Goal: Task Accomplishment & Management: Manage account settings

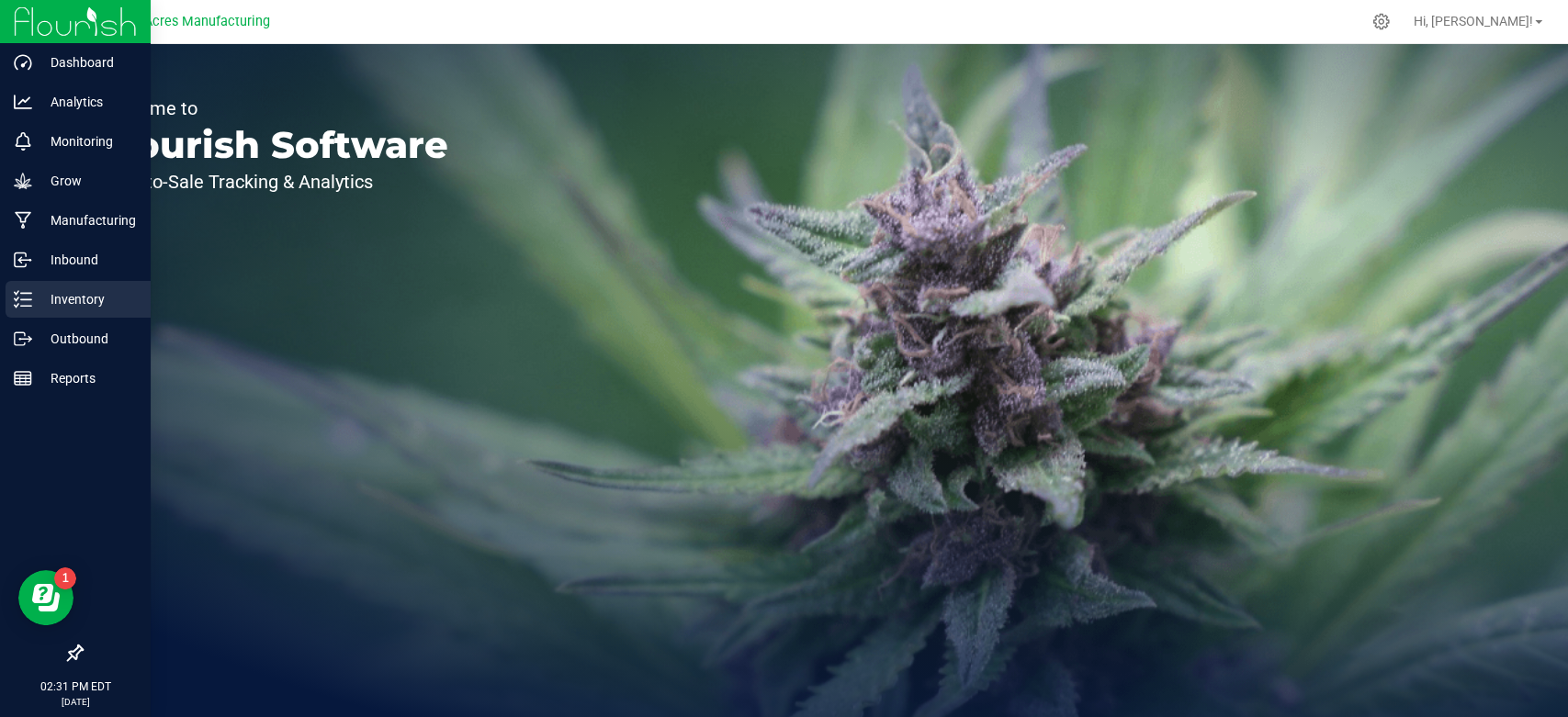
click at [23, 307] on icon at bounding box center [22, 299] width 18 height 18
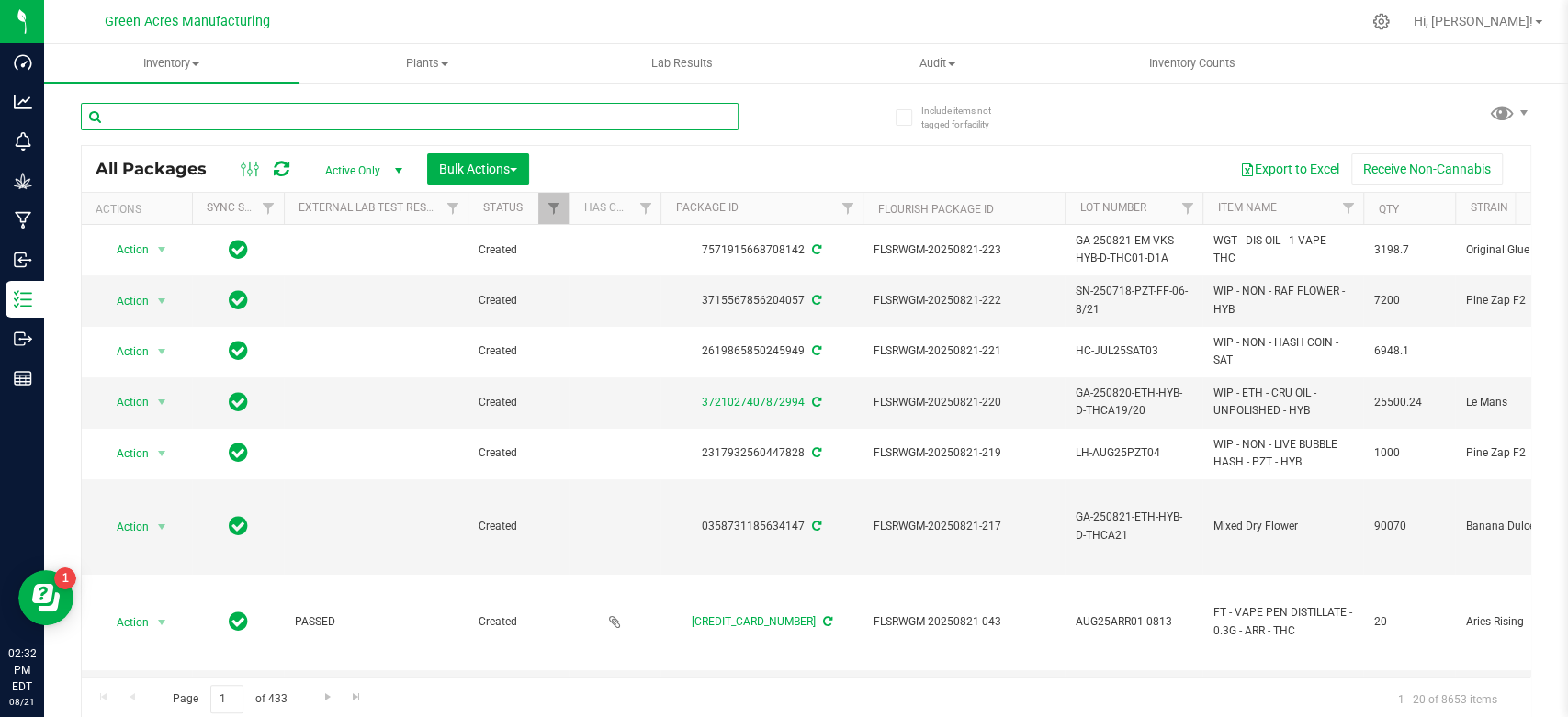
click at [231, 126] on input "text" at bounding box center [409, 116] width 658 height 27
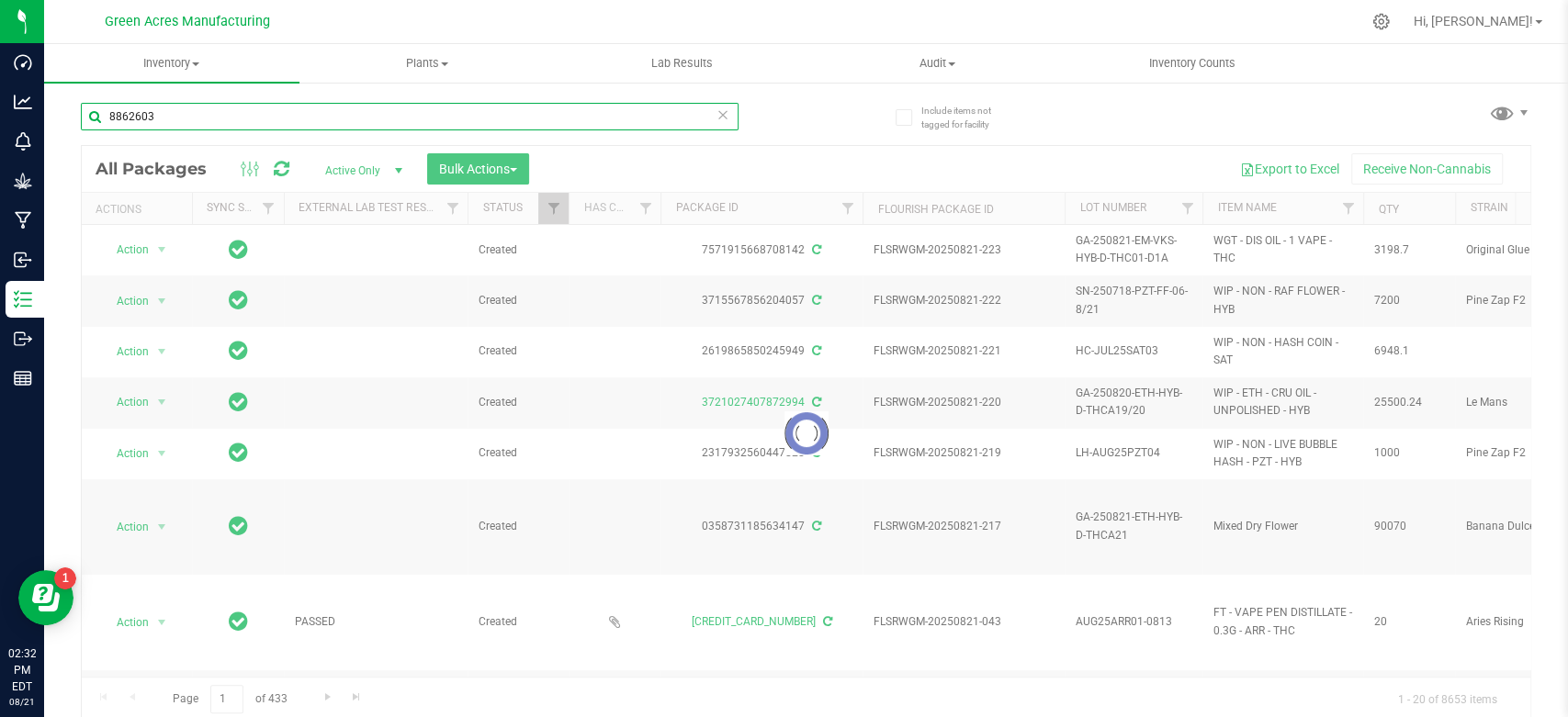
type input "8862603"
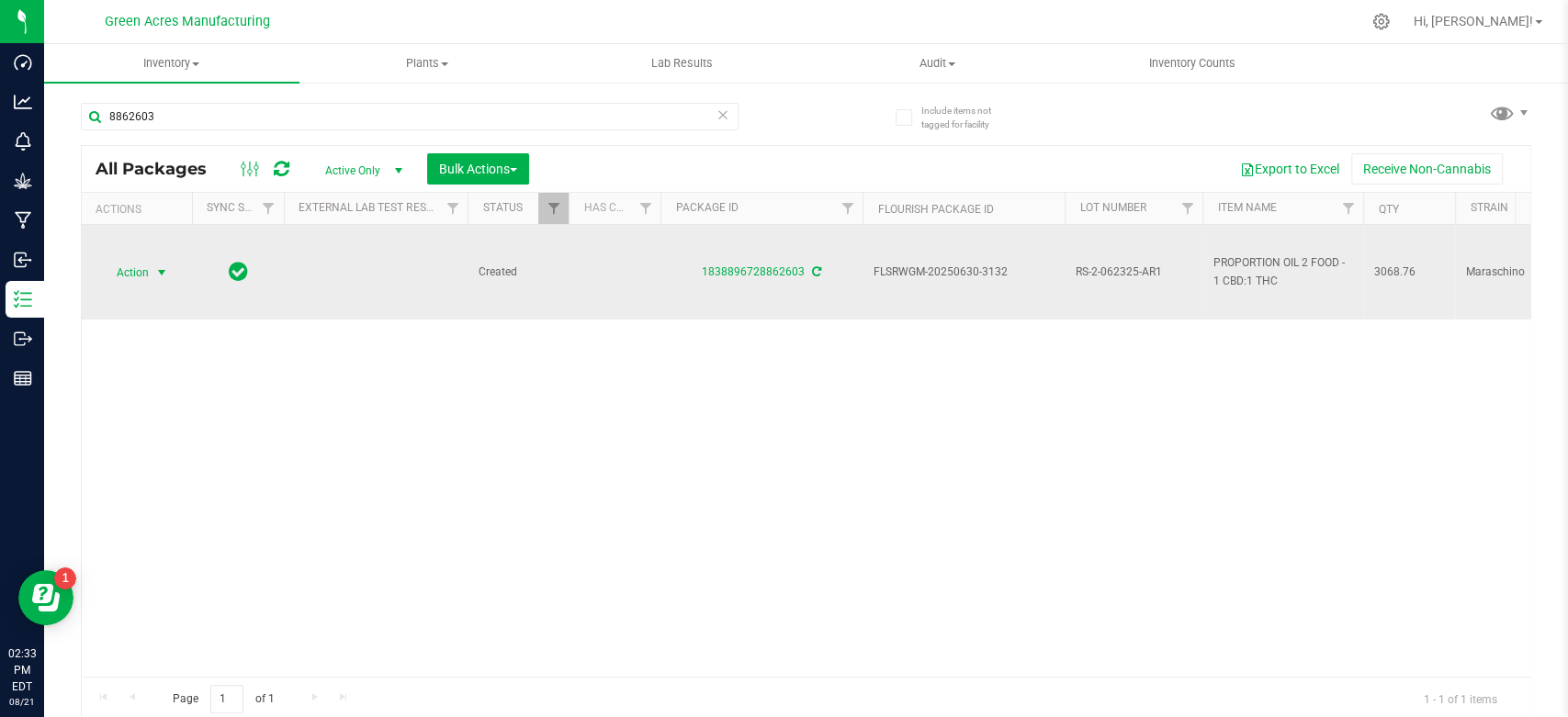
click at [132, 263] on span "Action" at bounding box center [124, 272] width 49 height 26
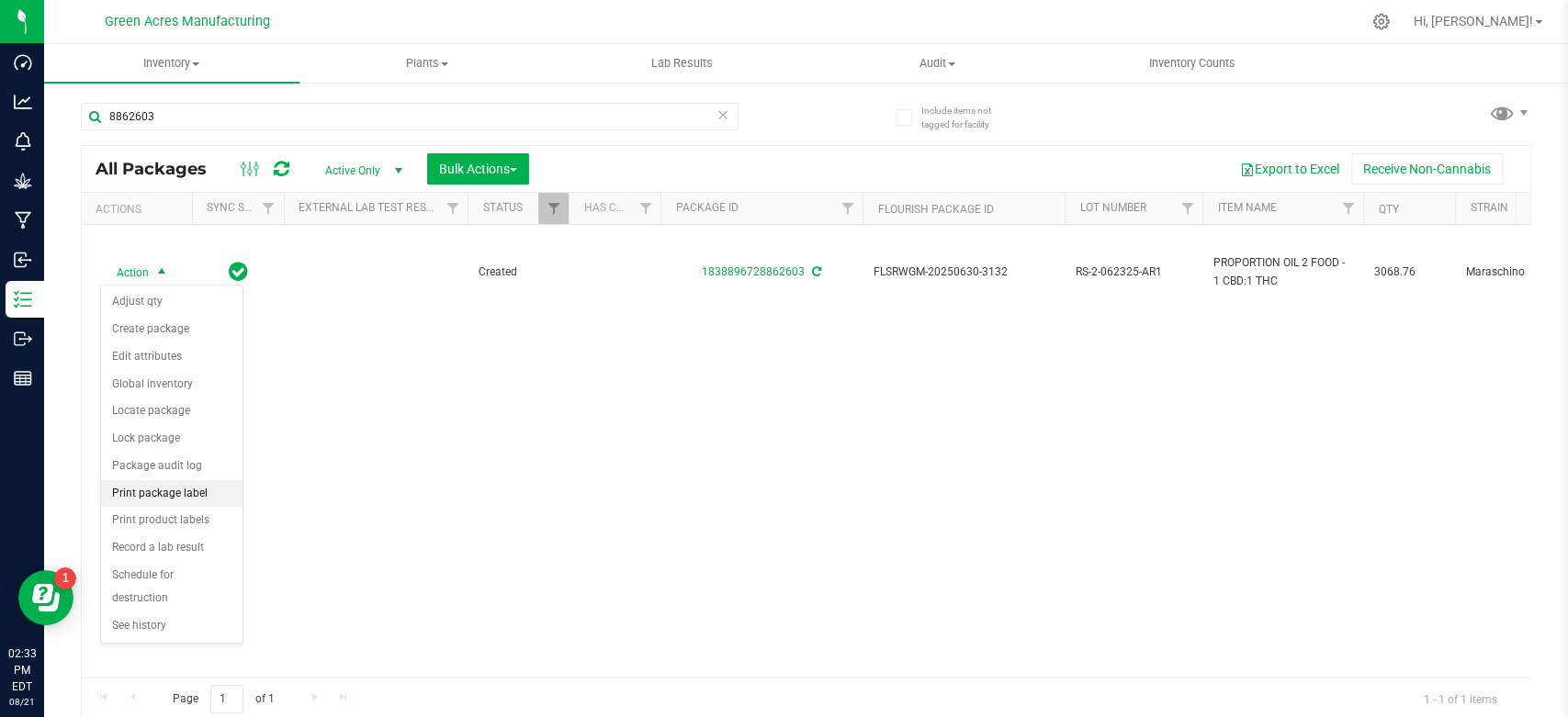
click at [201, 495] on li "Print package label" at bounding box center [172, 494] width 141 height 27
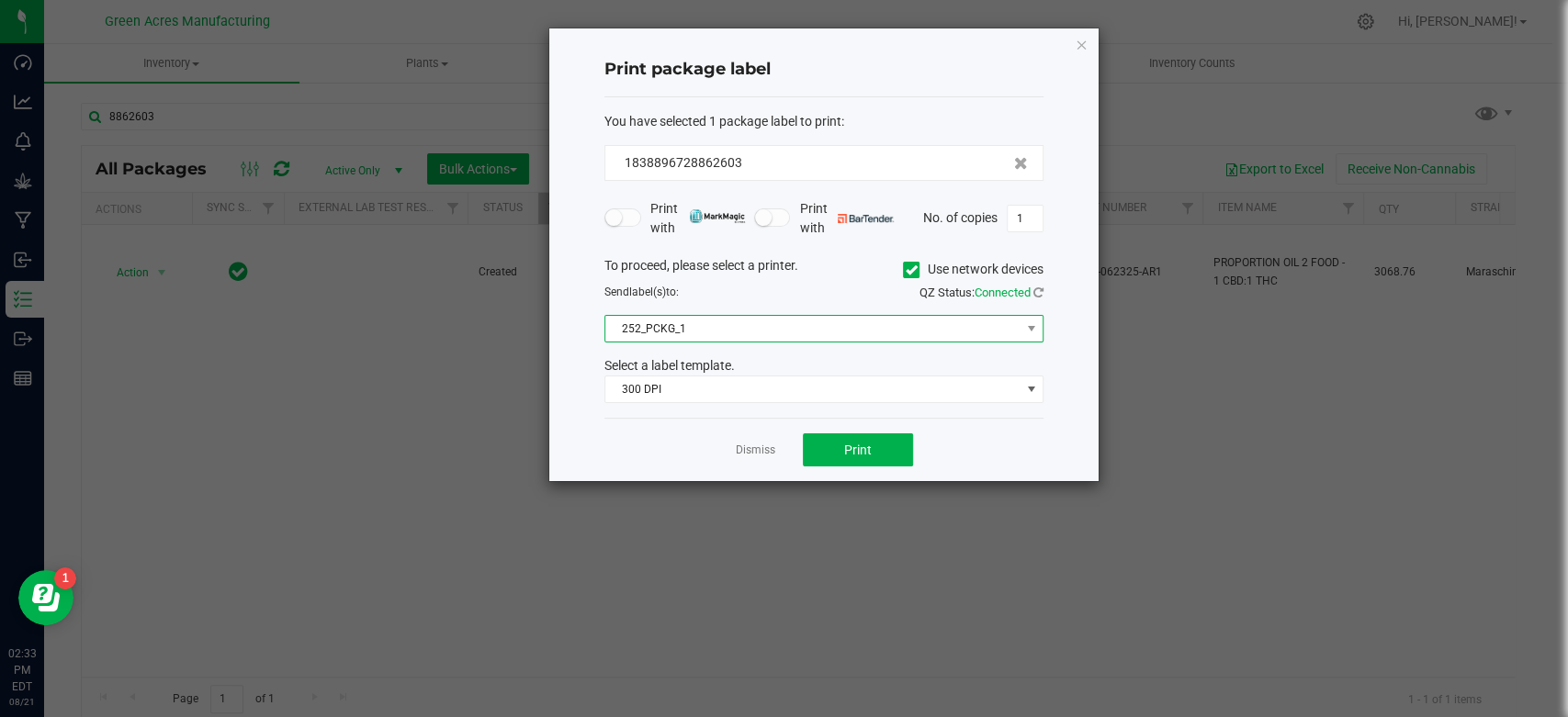
click at [662, 328] on span "252_PCKG_1" at bounding box center [813, 328] width 415 height 26
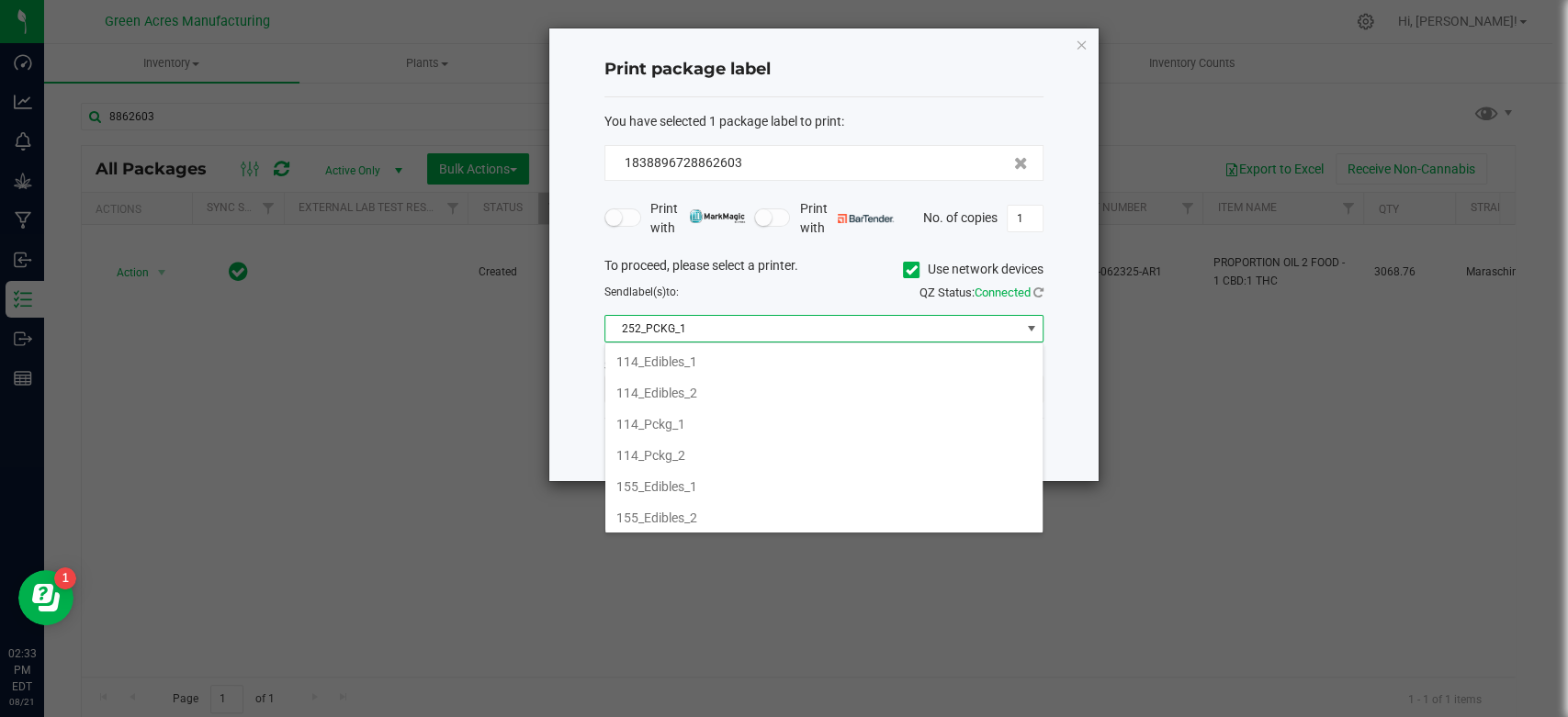
scroll to position [96, 0]
click at [687, 452] on li "251_FML_1" at bounding box center [824, 453] width 437 height 31
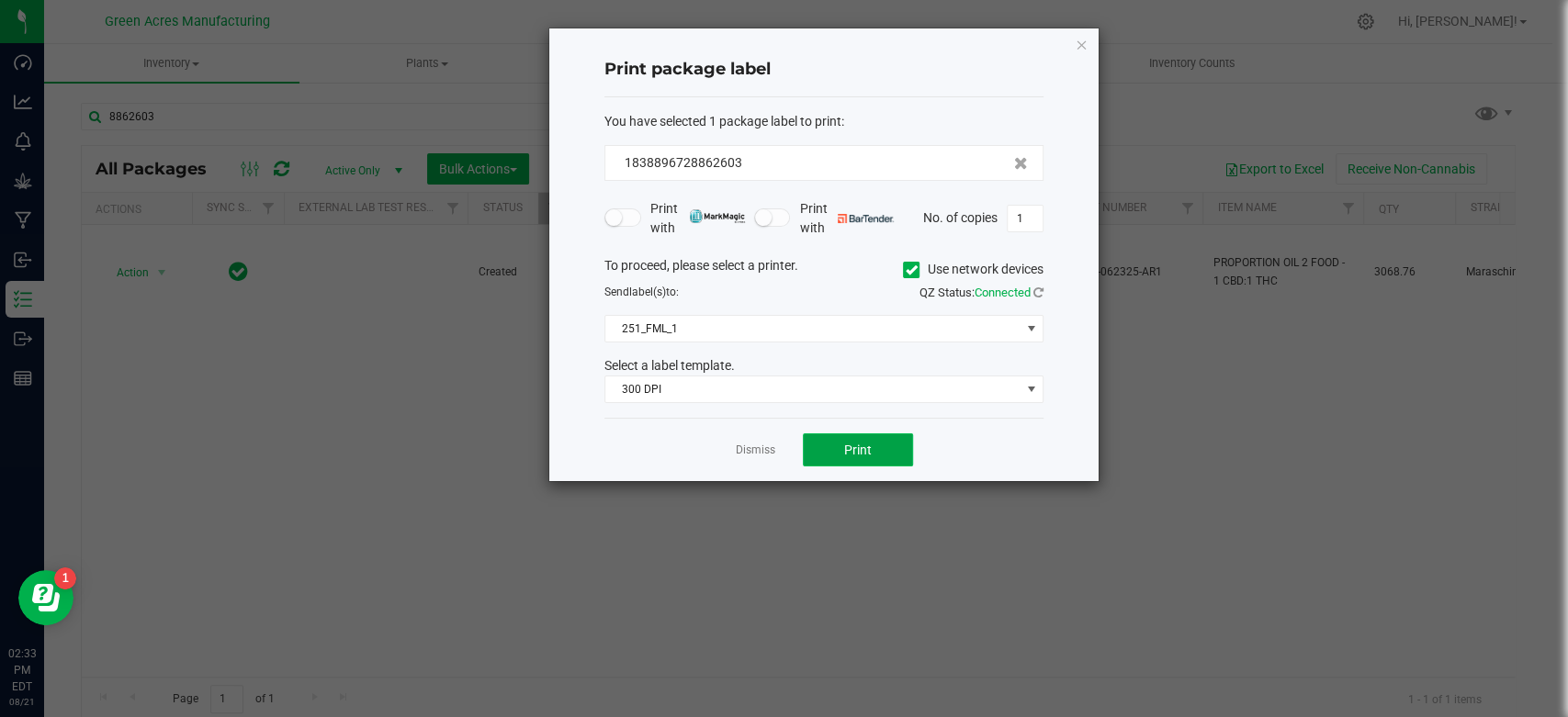
click at [862, 433] on button "Print" at bounding box center [858, 450] width 110 height 33
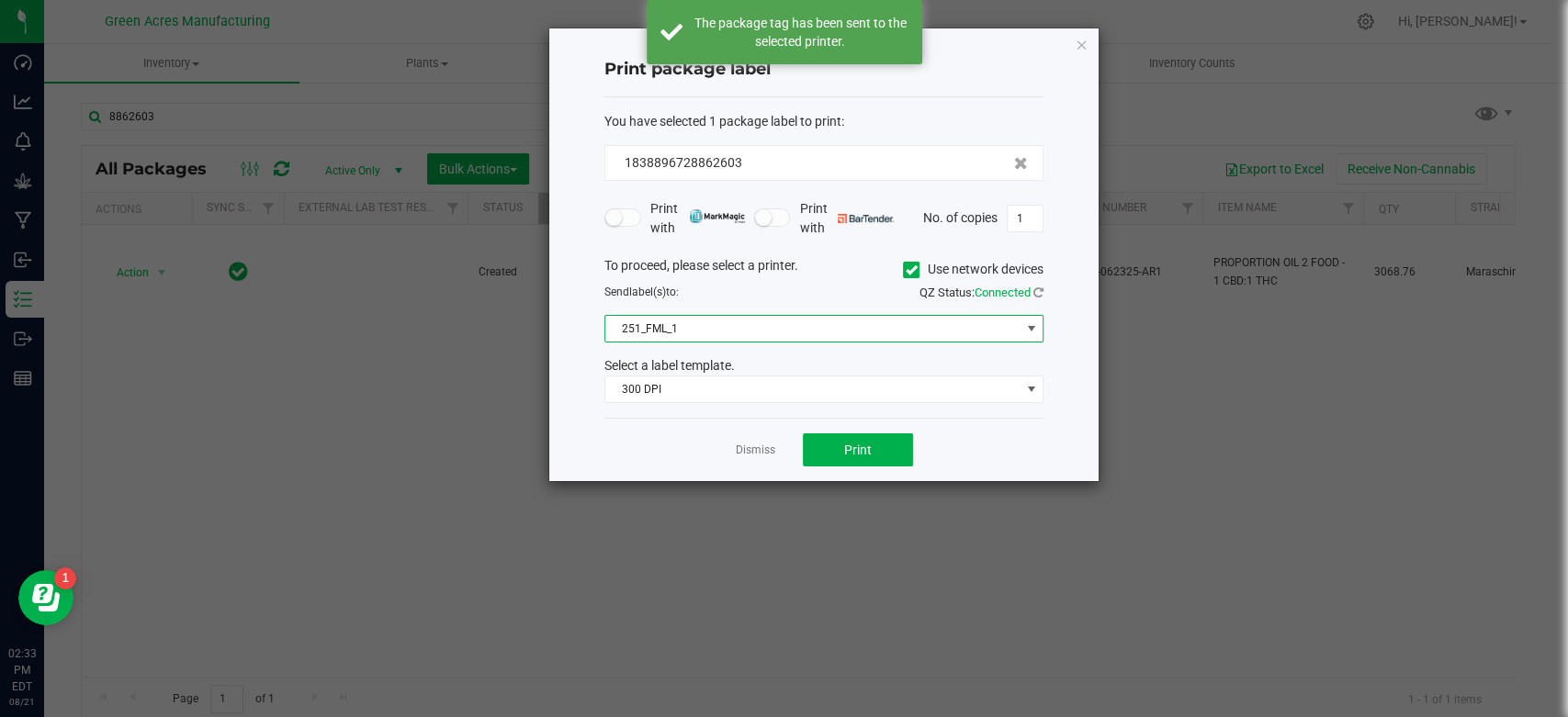
click at [817, 336] on span "251_FML_1" at bounding box center [813, 328] width 415 height 26
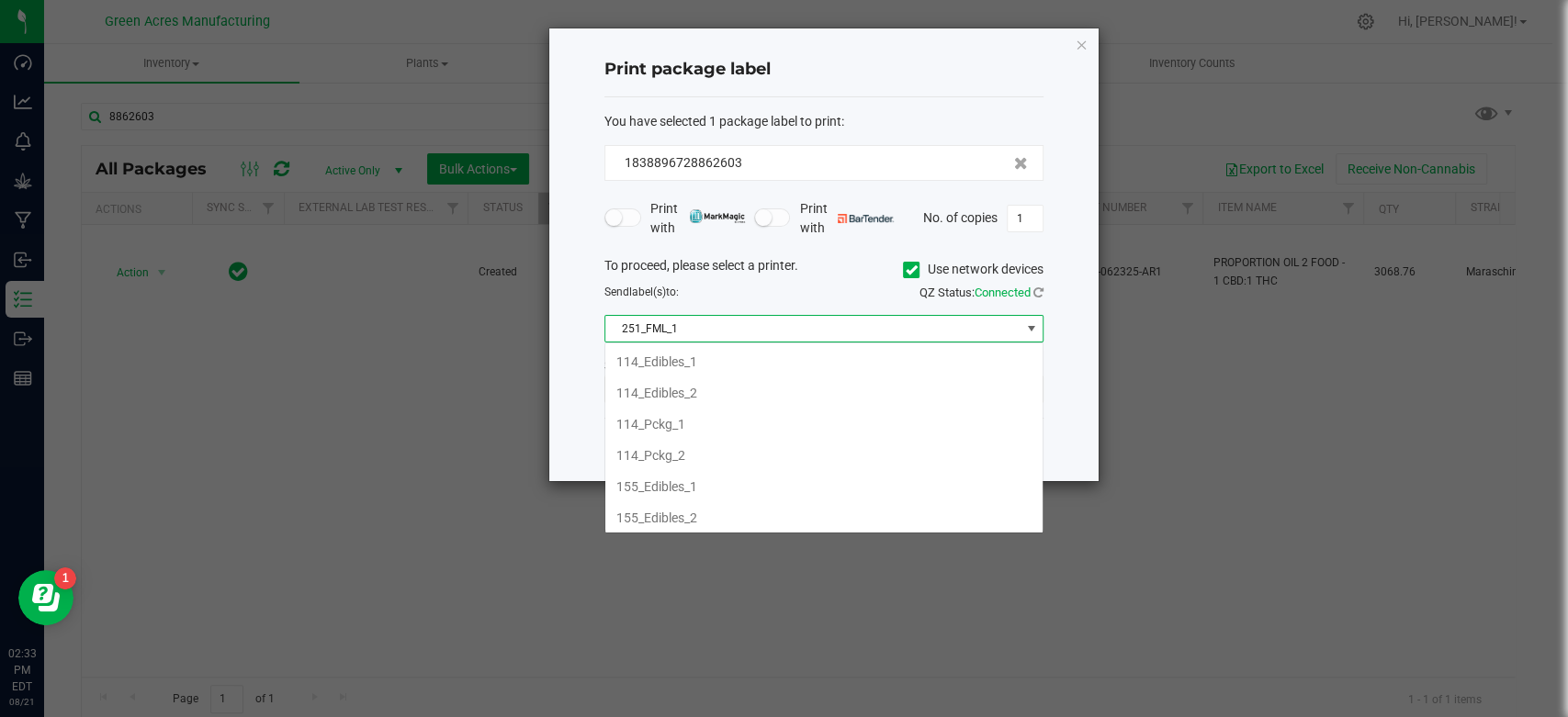
scroll to position [34, 0]
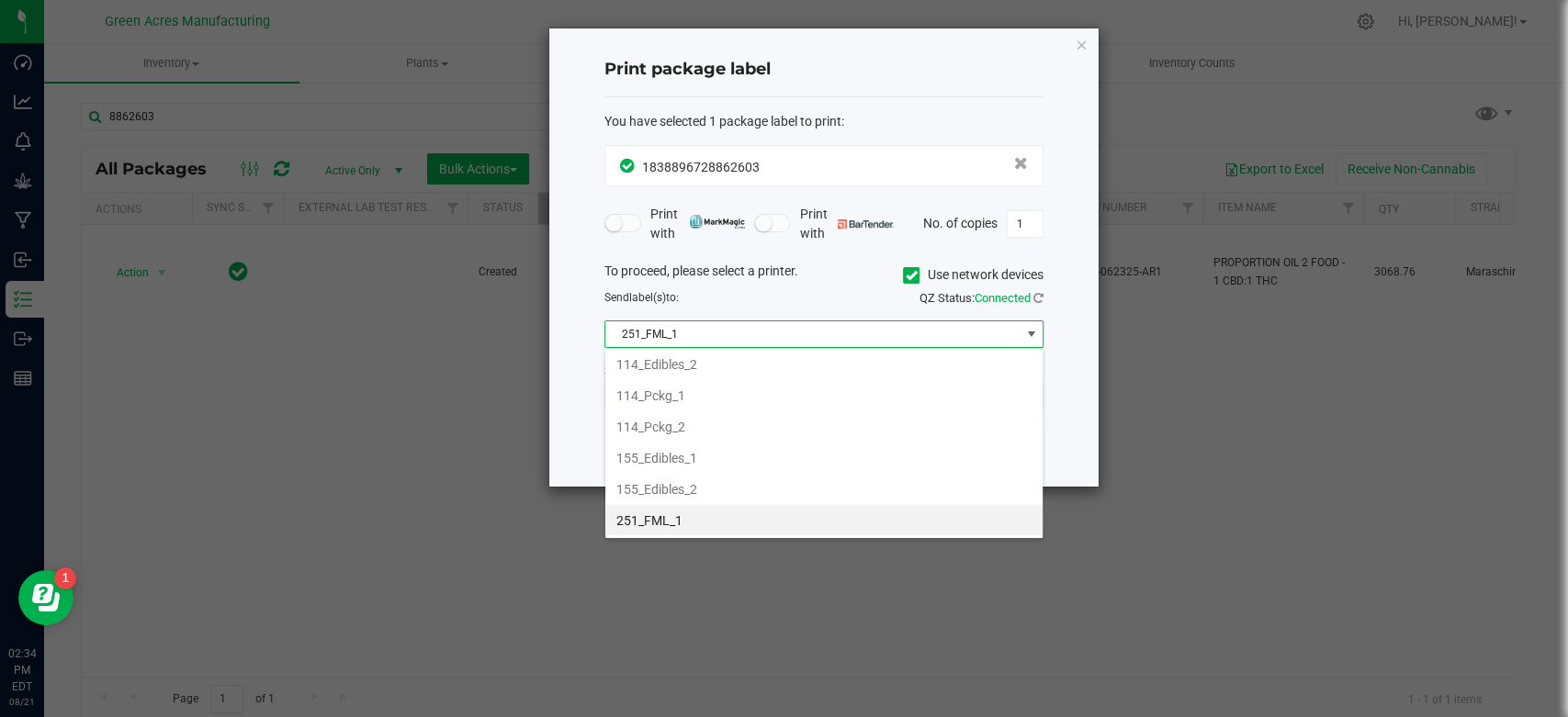
click at [757, 505] on li "251_FML_1" at bounding box center [824, 520] width 437 height 31
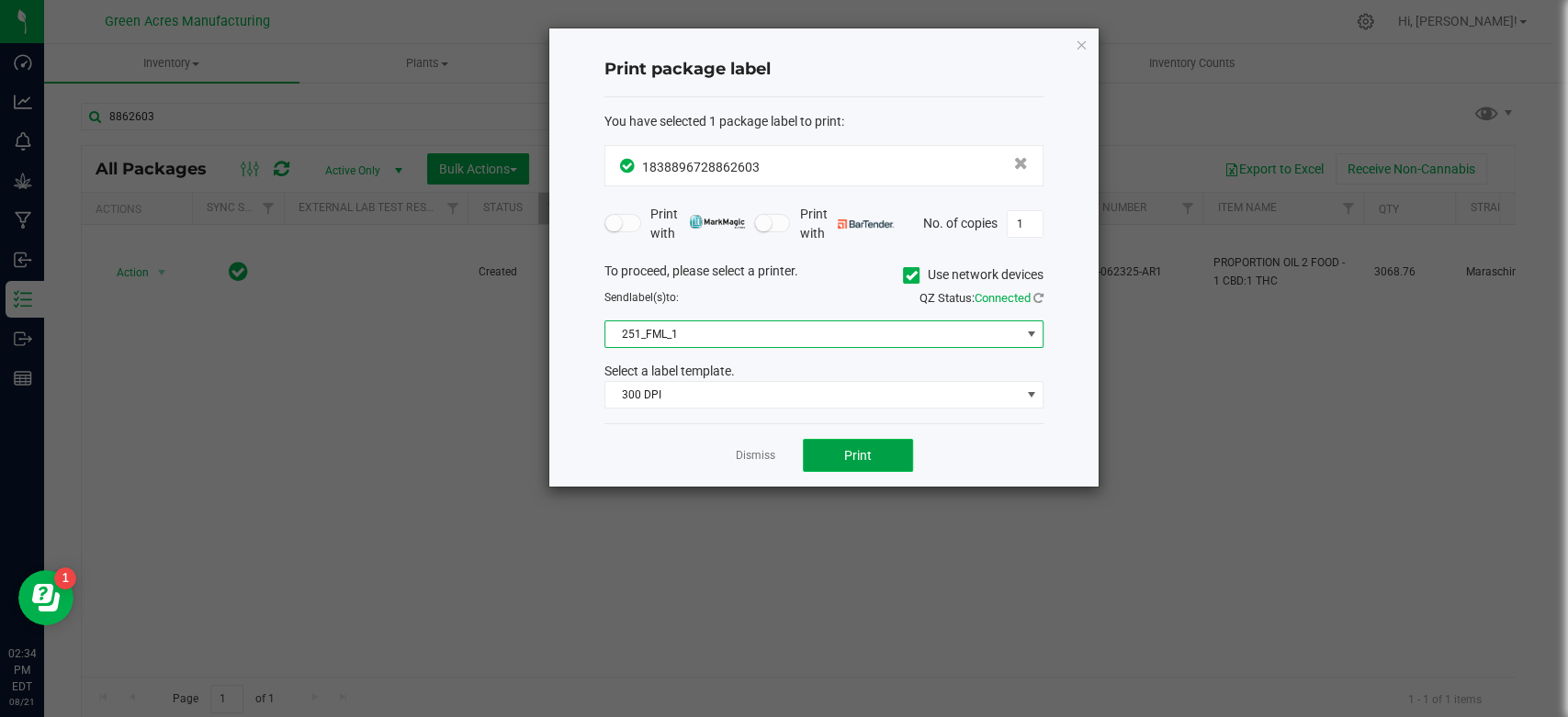
click at [868, 449] on span "Print" at bounding box center [858, 455] width 27 height 15
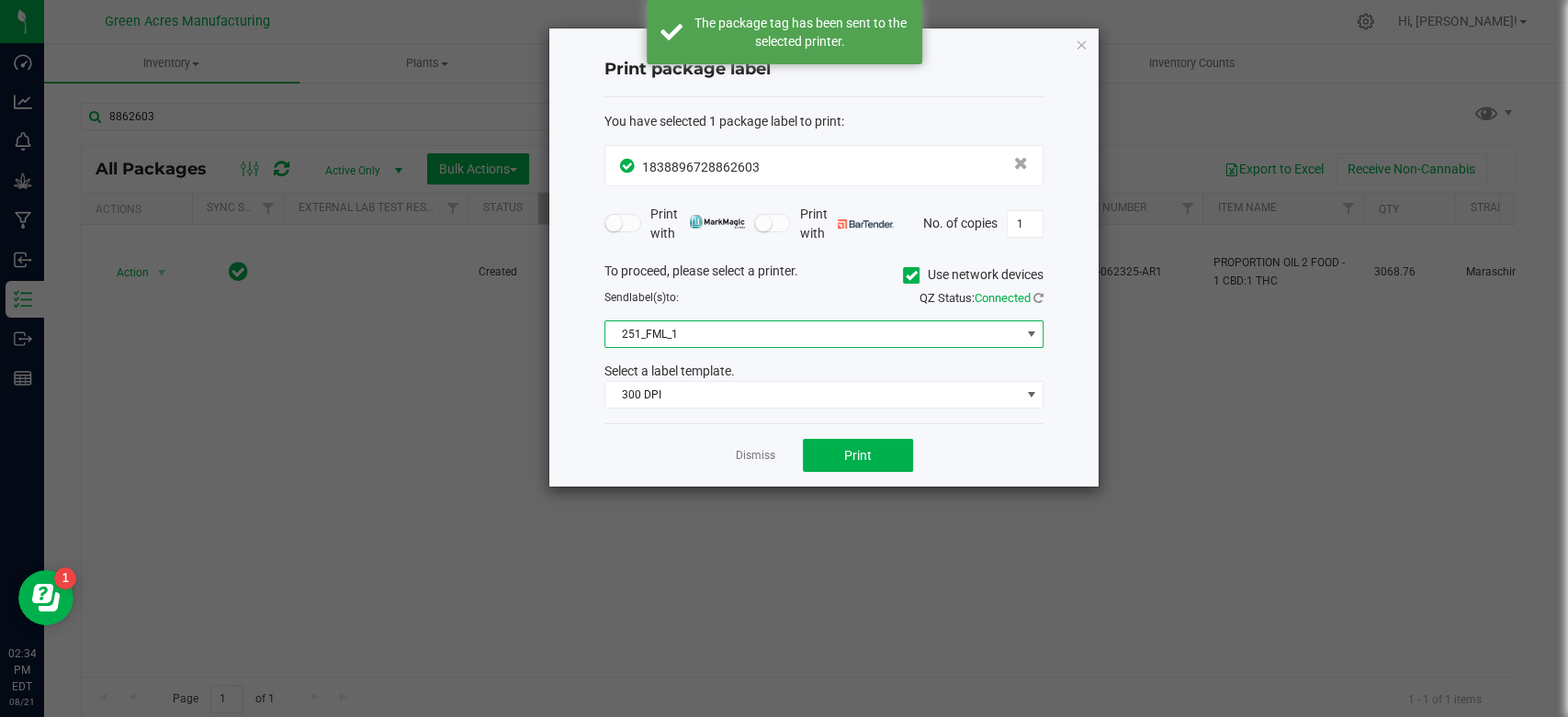
click at [679, 336] on span "251_FML_1" at bounding box center [813, 334] width 415 height 26
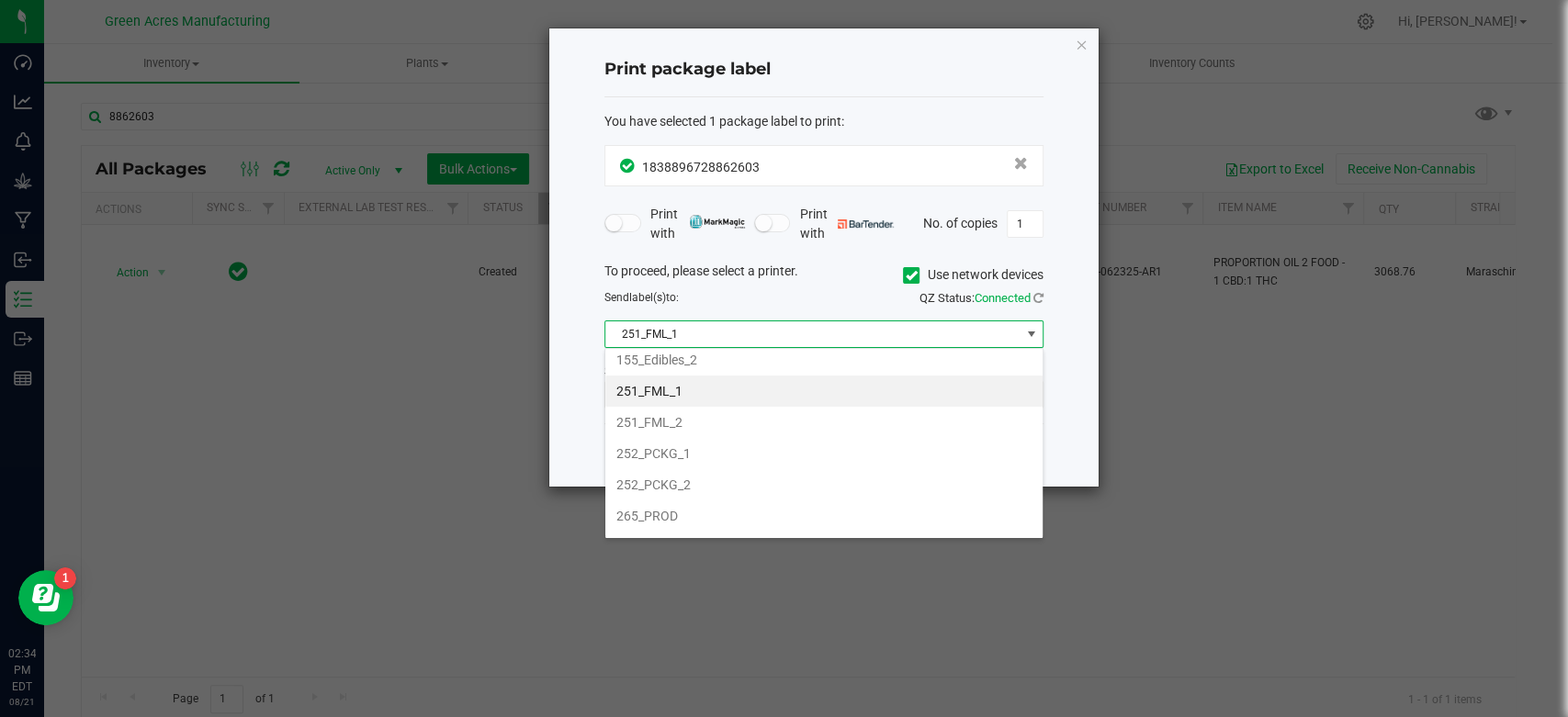
scroll to position [165, 0]
click at [706, 442] on li "252_PCKG_1" at bounding box center [824, 452] width 437 height 31
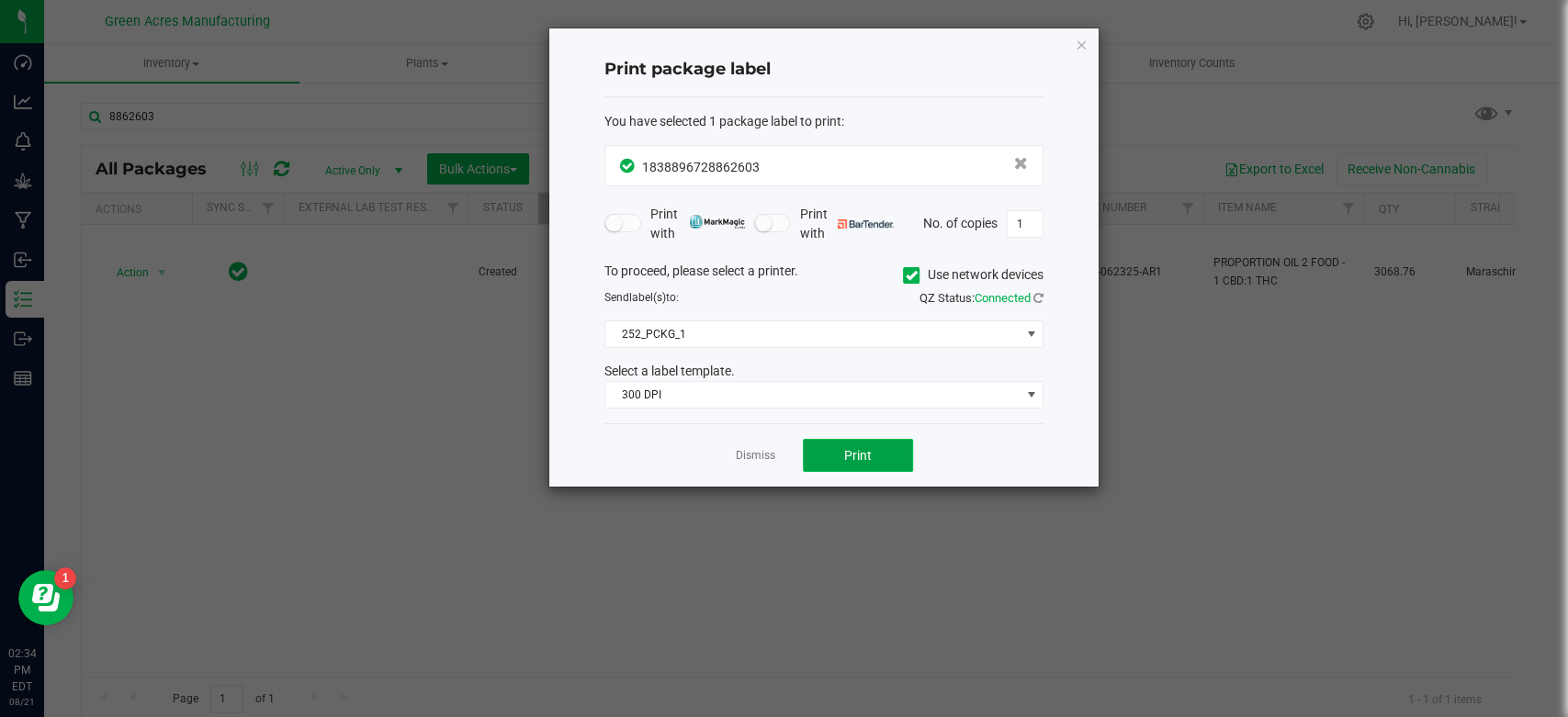
click at [810, 450] on button "Print" at bounding box center [858, 455] width 110 height 33
click at [779, 449] on div "Dismiss Print" at bounding box center [824, 454] width 439 height 63
click at [772, 452] on link "Dismiss" at bounding box center [755, 456] width 40 height 16
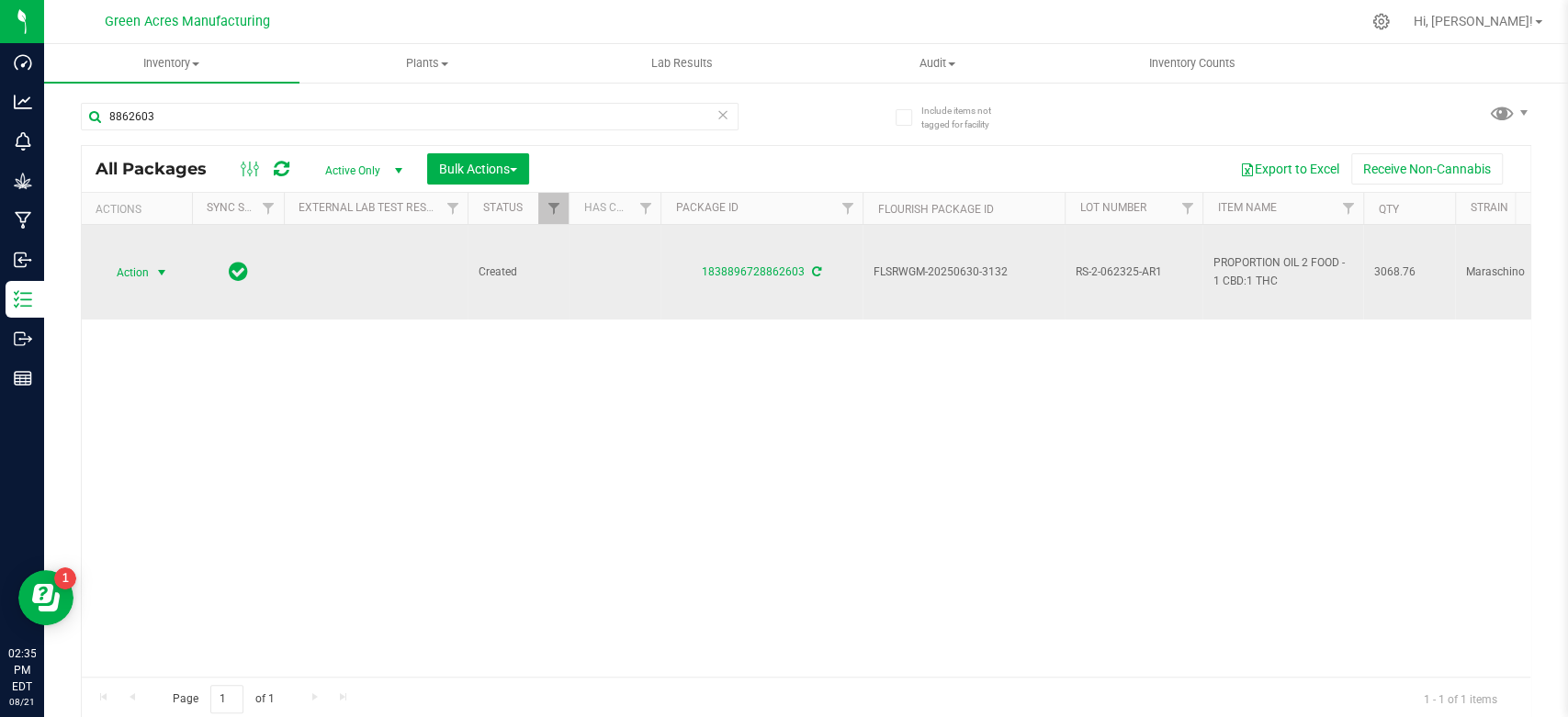
click at [158, 263] on span "select" at bounding box center [162, 272] width 23 height 26
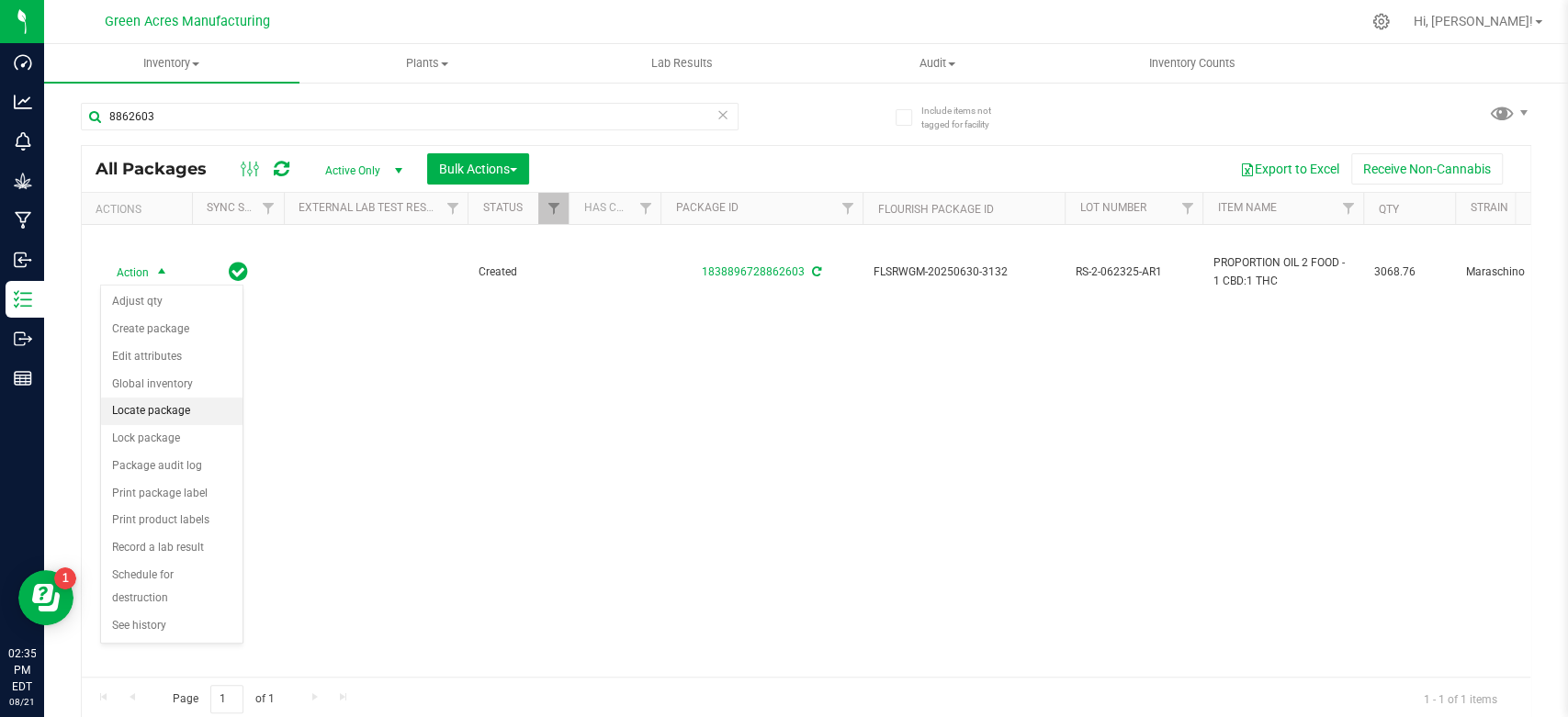
click at [192, 419] on li "Locate package" at bounding box center [172, 411] width 141 height 27
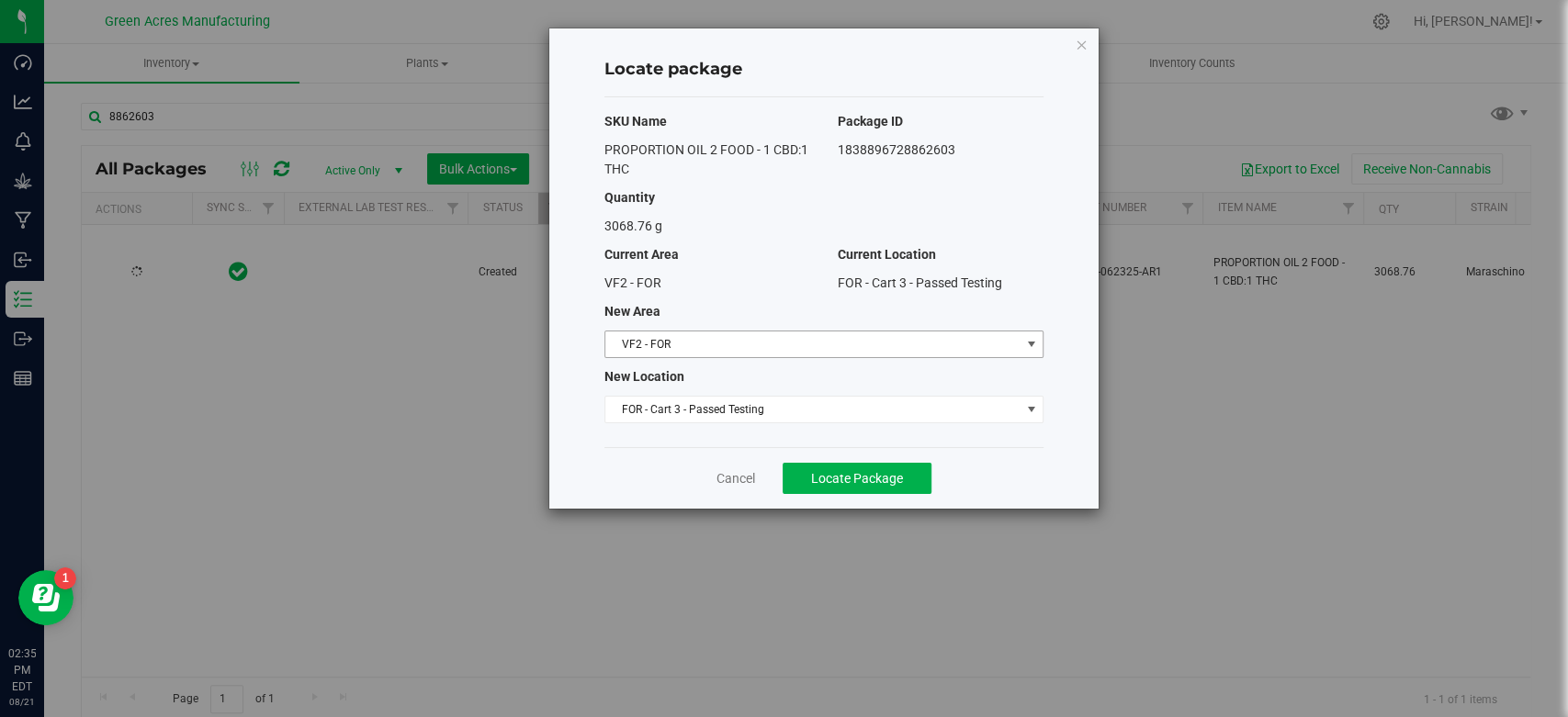
click at [711, 348] on span "VF2 - FOR" at bounding box center [813, 344] width 415 height 26
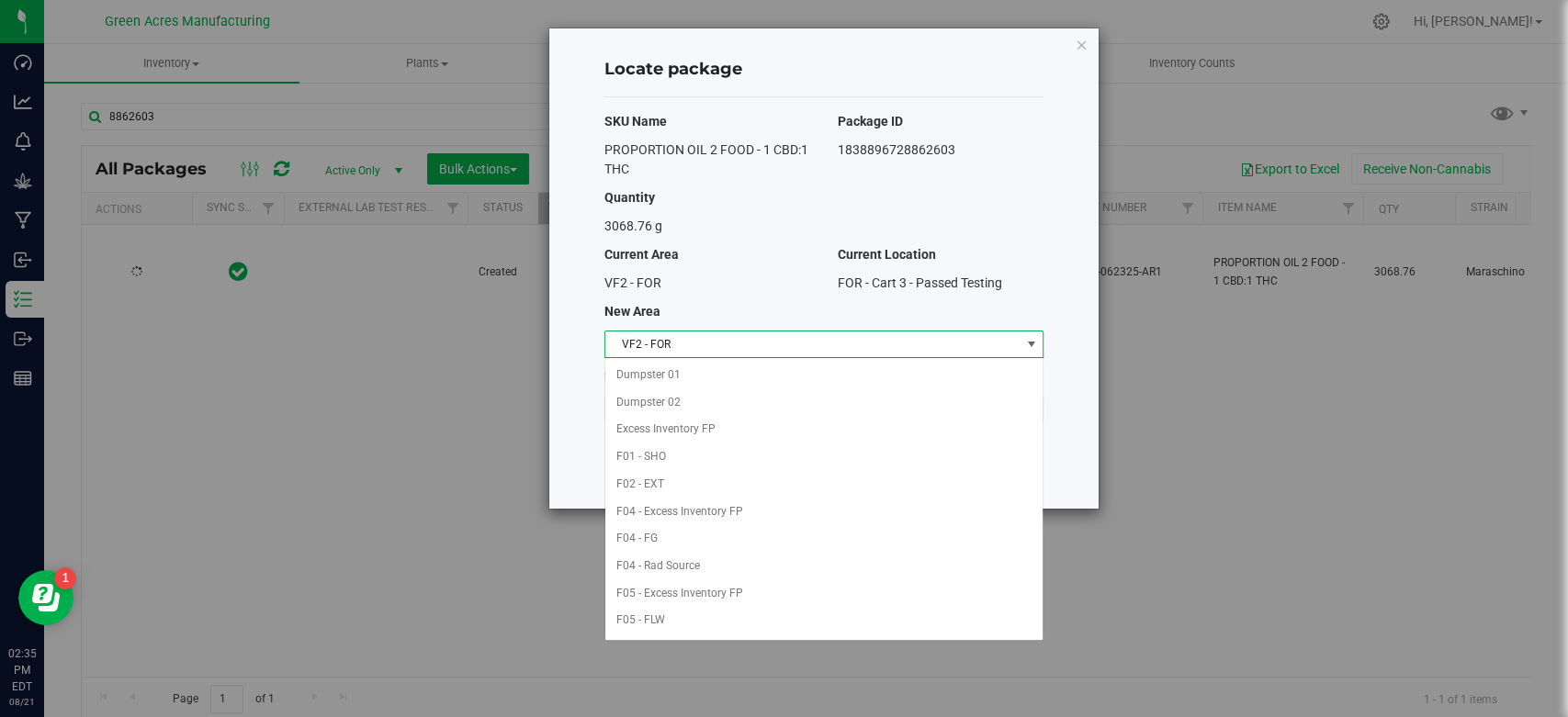
scroll to position [728, 0]
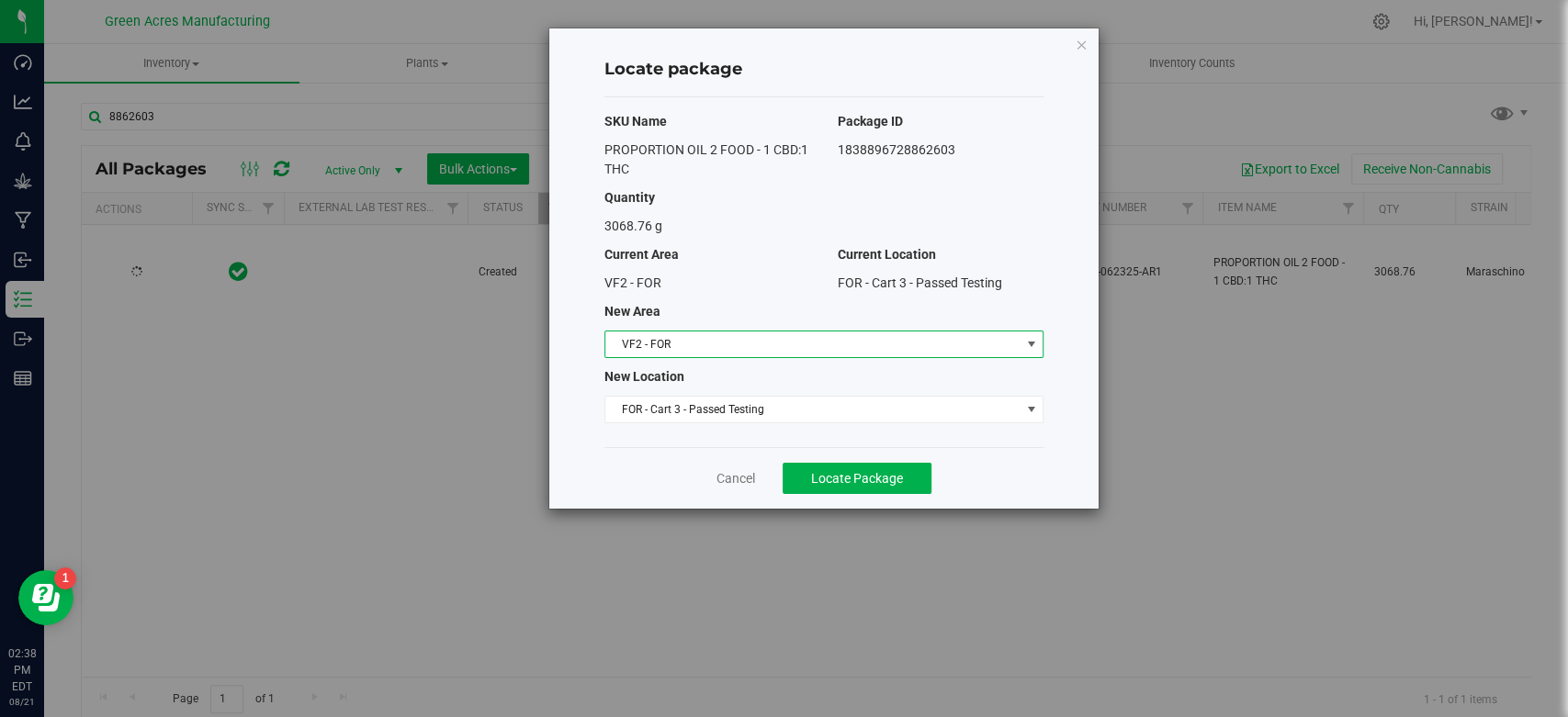
click at [701, 342] on span "VF2 - FOR" at bounding box center [813, 344] width 415 height 26
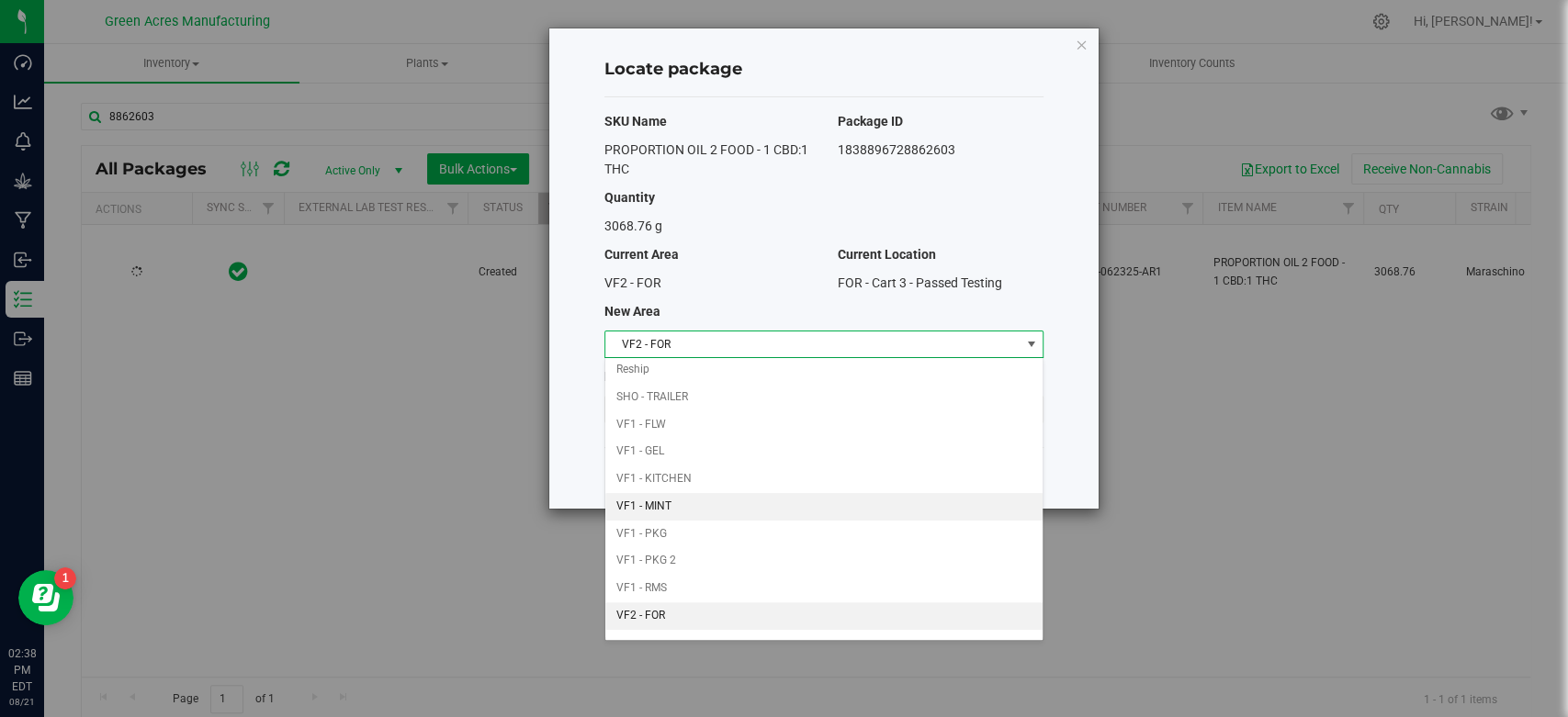
scroll to position [742, 0]
click at [678, 479] on li "VF1 - KITCHEN" at bounding box center [824, 480] width 437 height 27
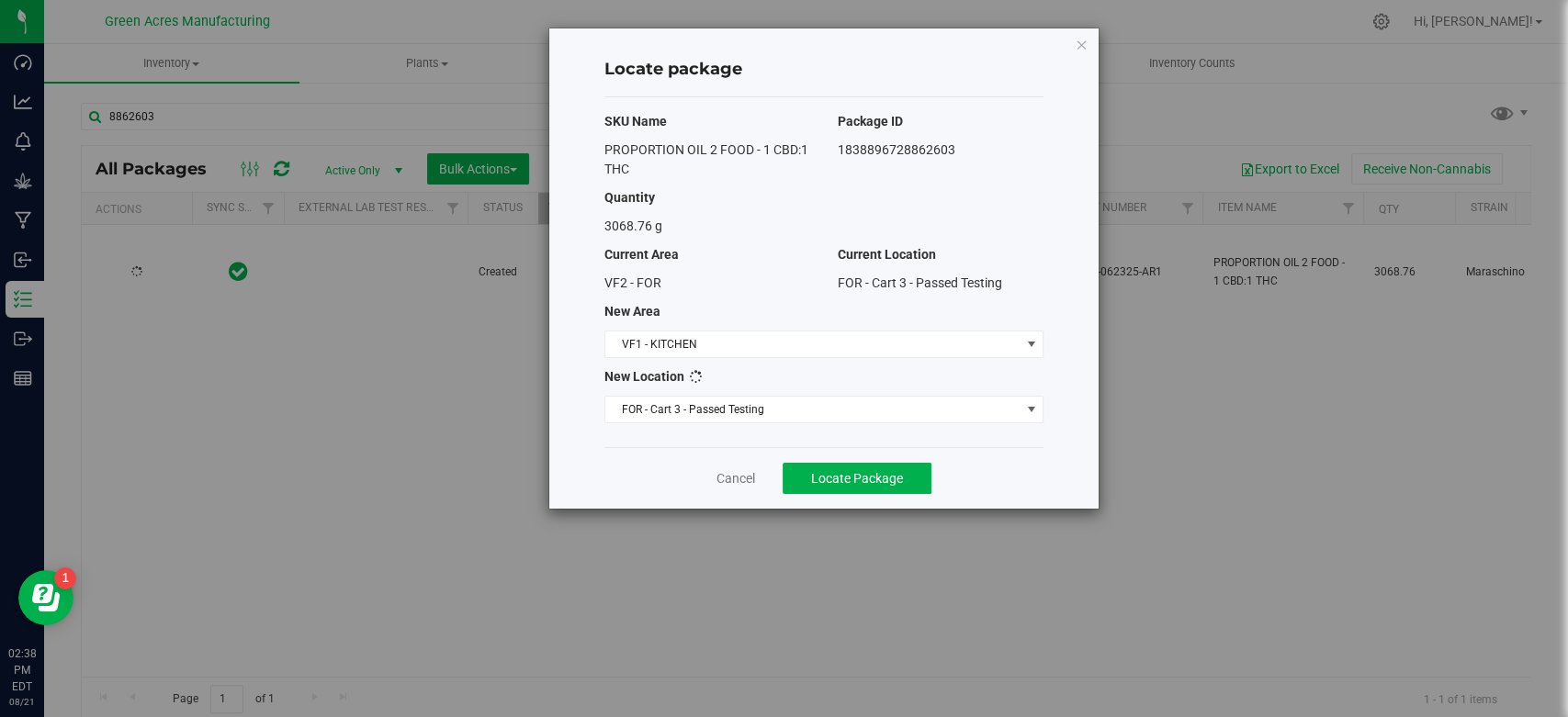
click at [706, 394] on div "SKU Name Package ID PROPORTION OIL 2 FOOD - 1 CBD:1 THC 1838896728862603 Quanti…" at bounding box center [824, 271] width 439 height 350
click at [702, 404] on span "FOR - Cart 3 - Passed Testing" at bounding box center [813, 409] width 415 height 26
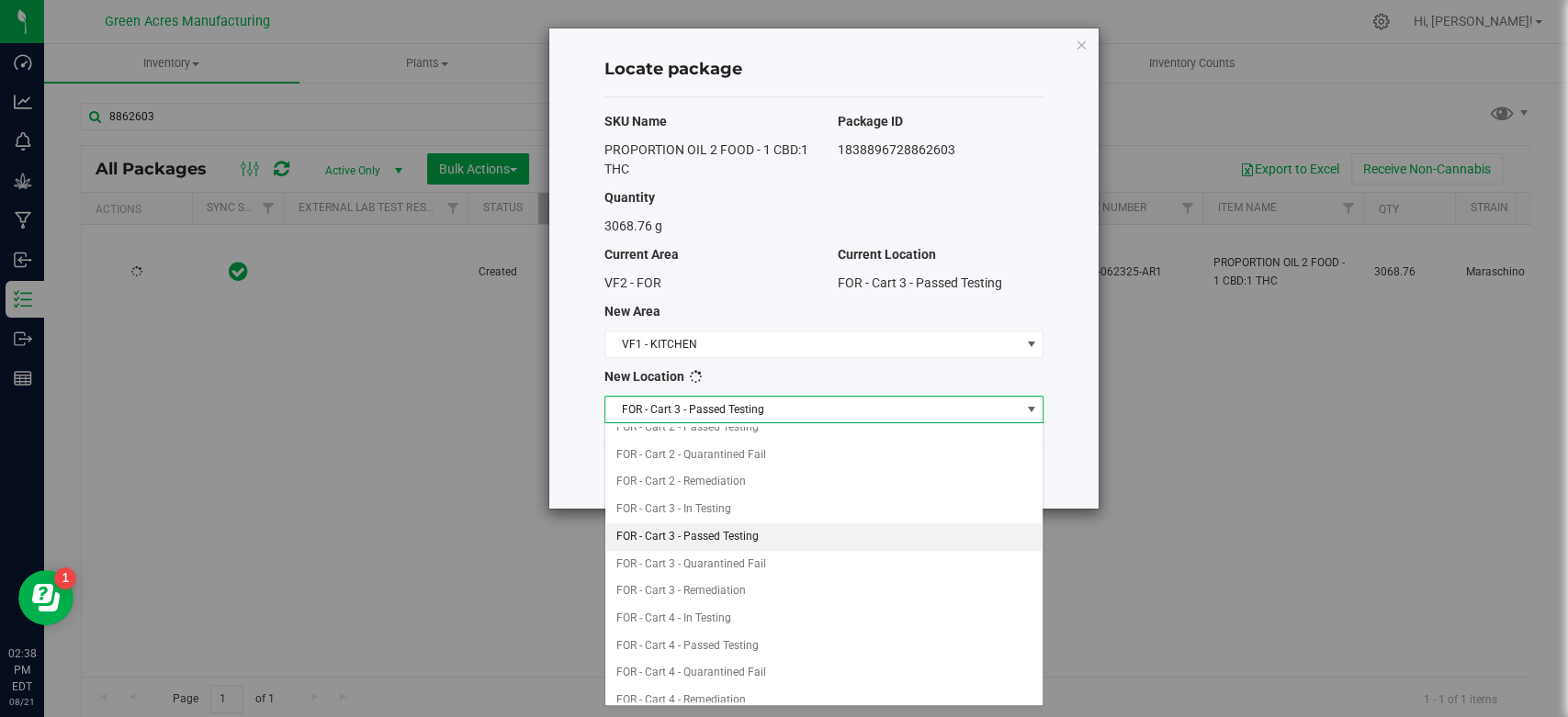
scroll to position [177, 0]
click at [853, 296] on div "SKU Name Package ID PROPORTION OIL 2 FOOD - 1 CBD:1 THC 1838896728862603 Quanti…" at bounding box center [824, 271] width 439 height 350
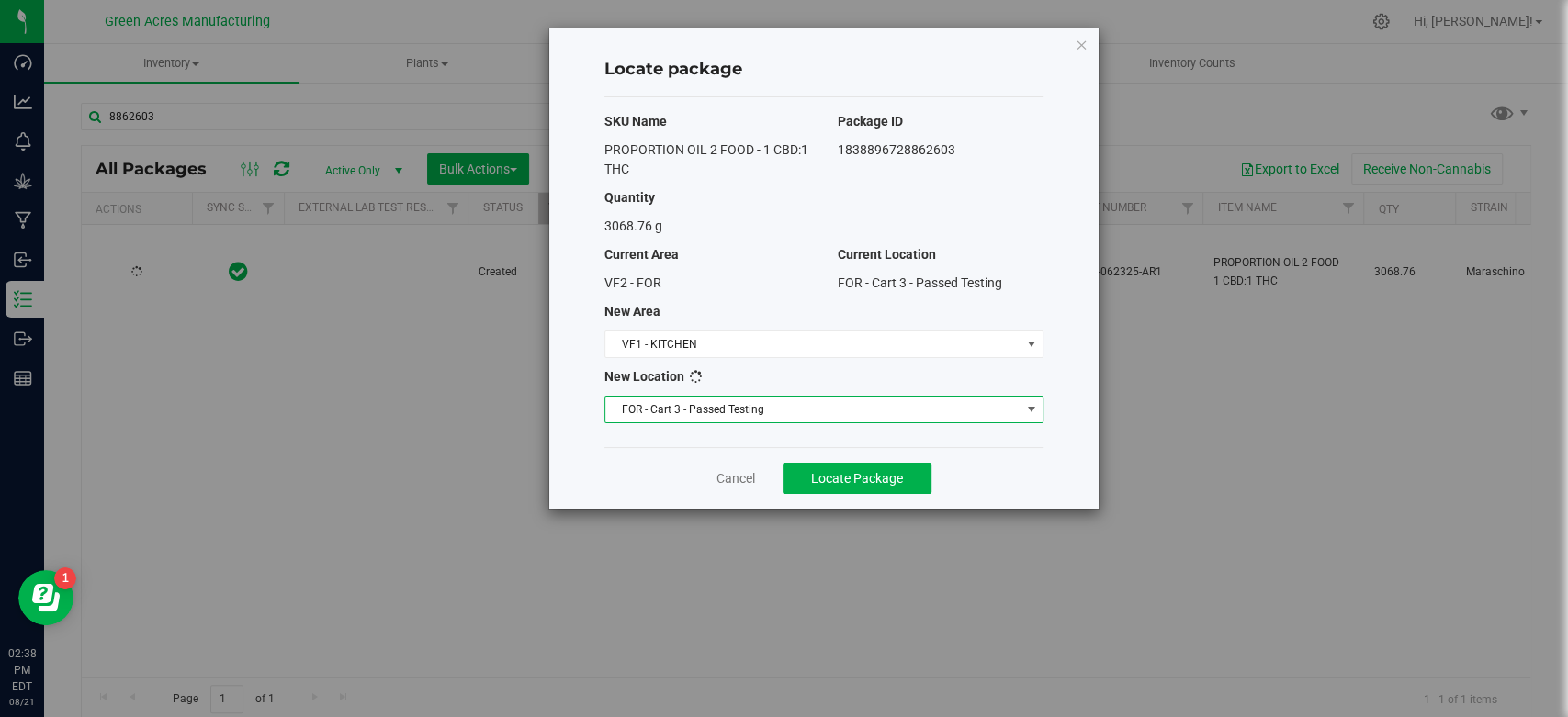
click at [759, 410] on span "FOR - Cart 3 - Passed Testing" at bounding box center [813, 409] width 415 height 26
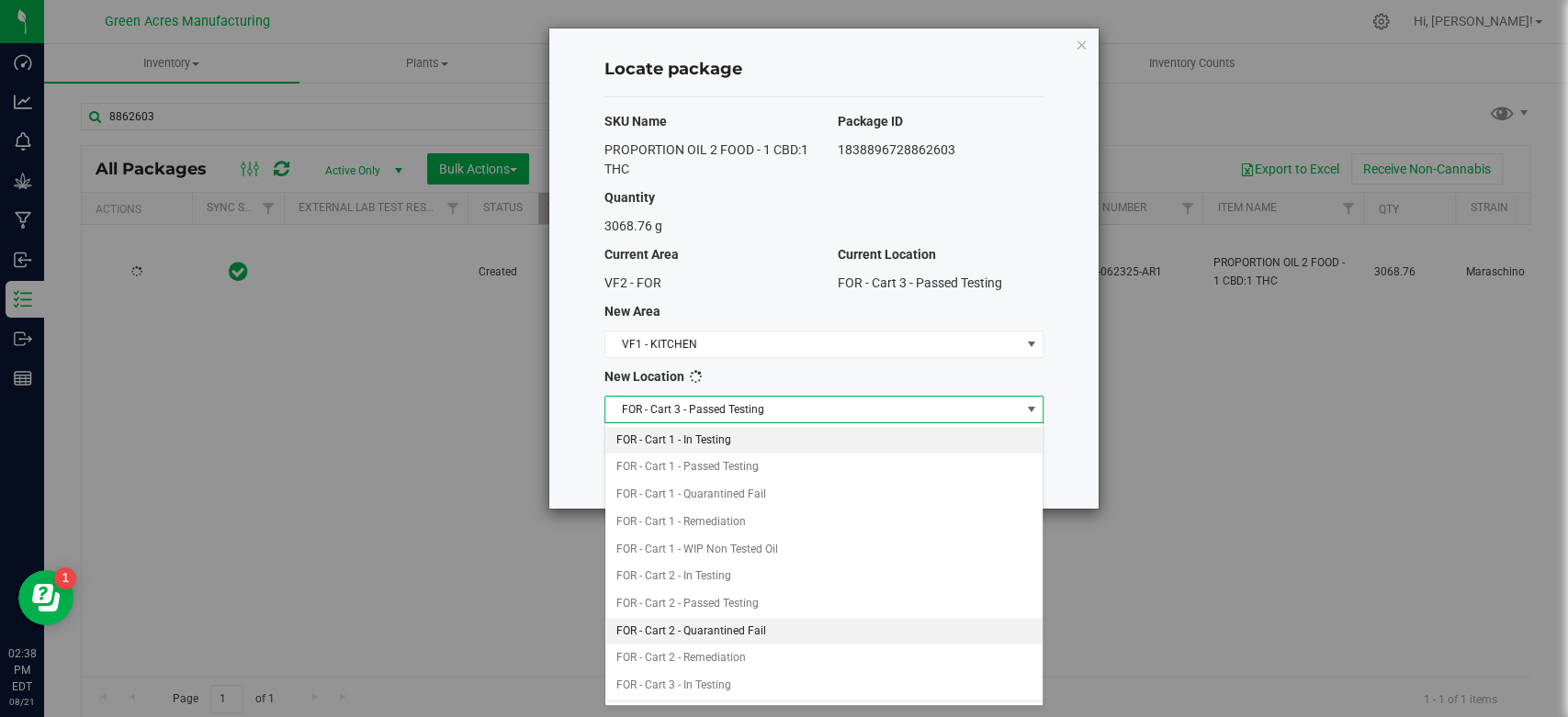
scroll to position [375, 0]
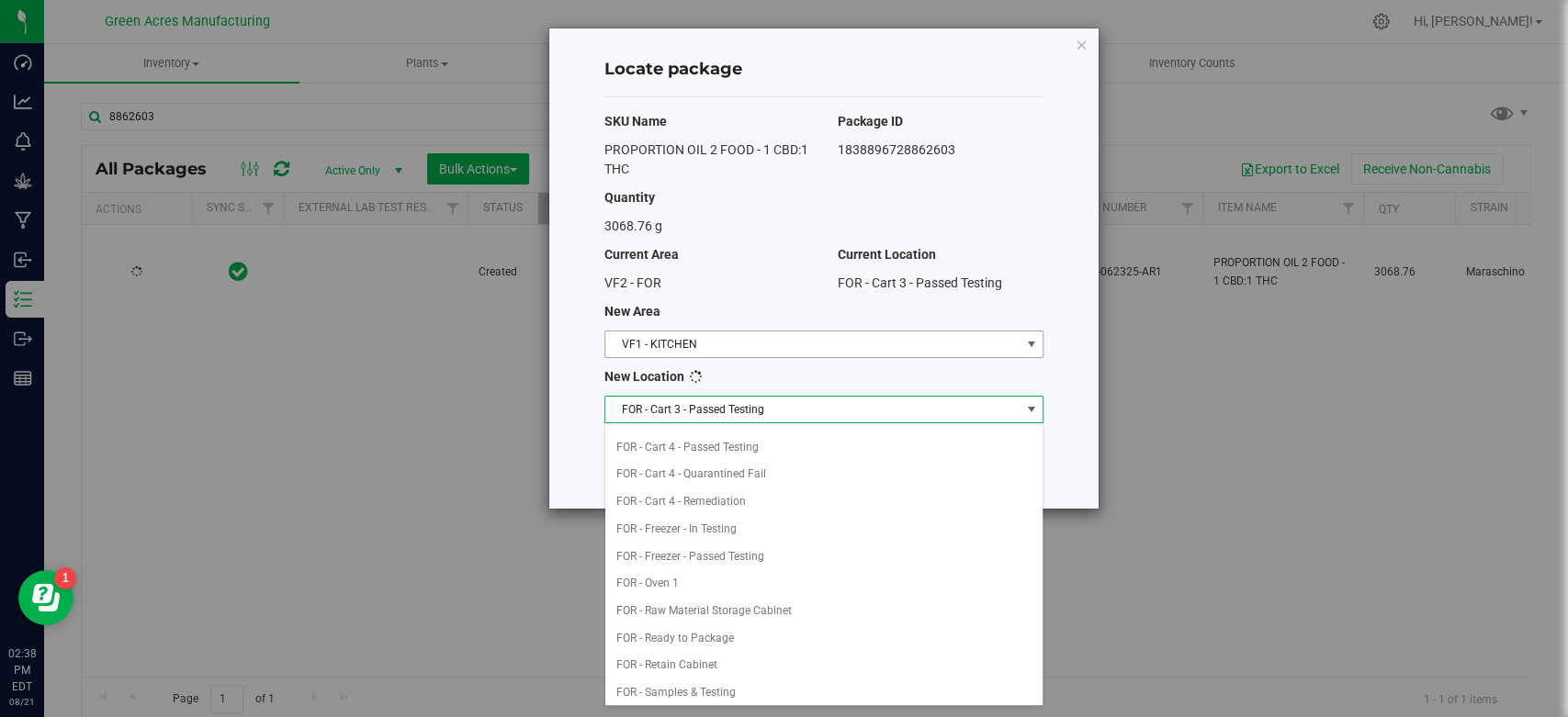
click at [714, 356] on span "VF1 - KITCHEN" at bounding box center [813, 344] width 415 height 26
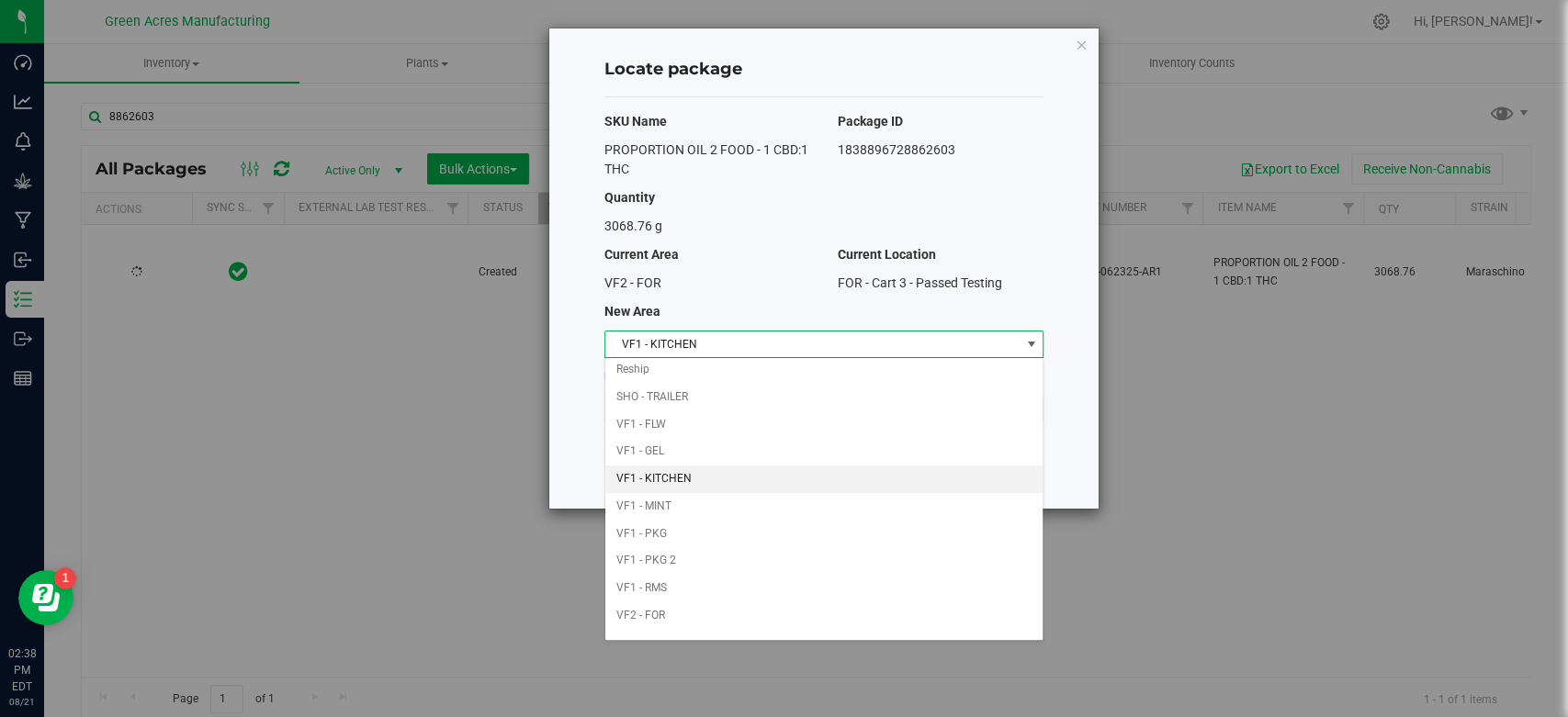
click at [657, 466] on li "VF1 - KITCHEN" at bounding box center [824, 480] width 437 height 27
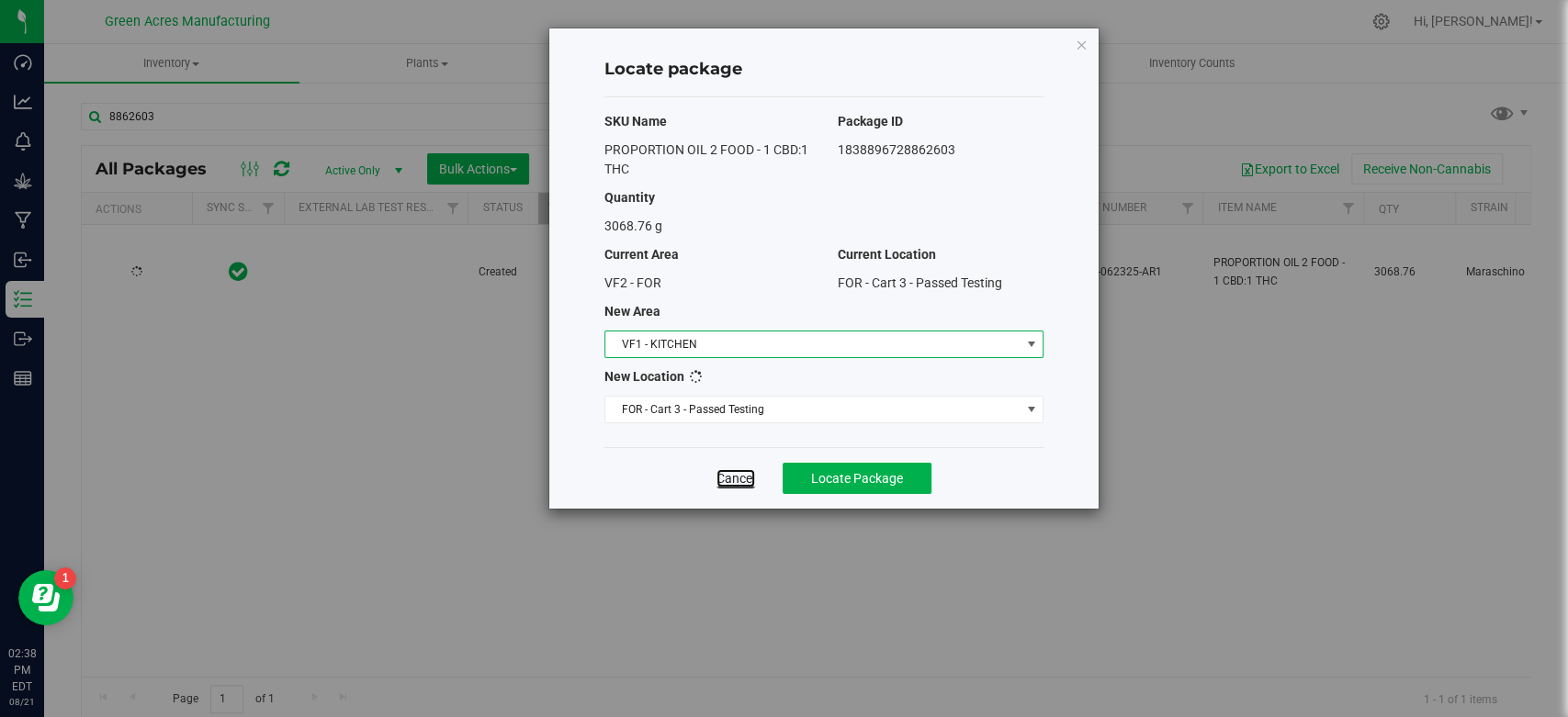
click at [740, 475] on link "Cancel" at bounding box center [736, 478] width 39 height 18
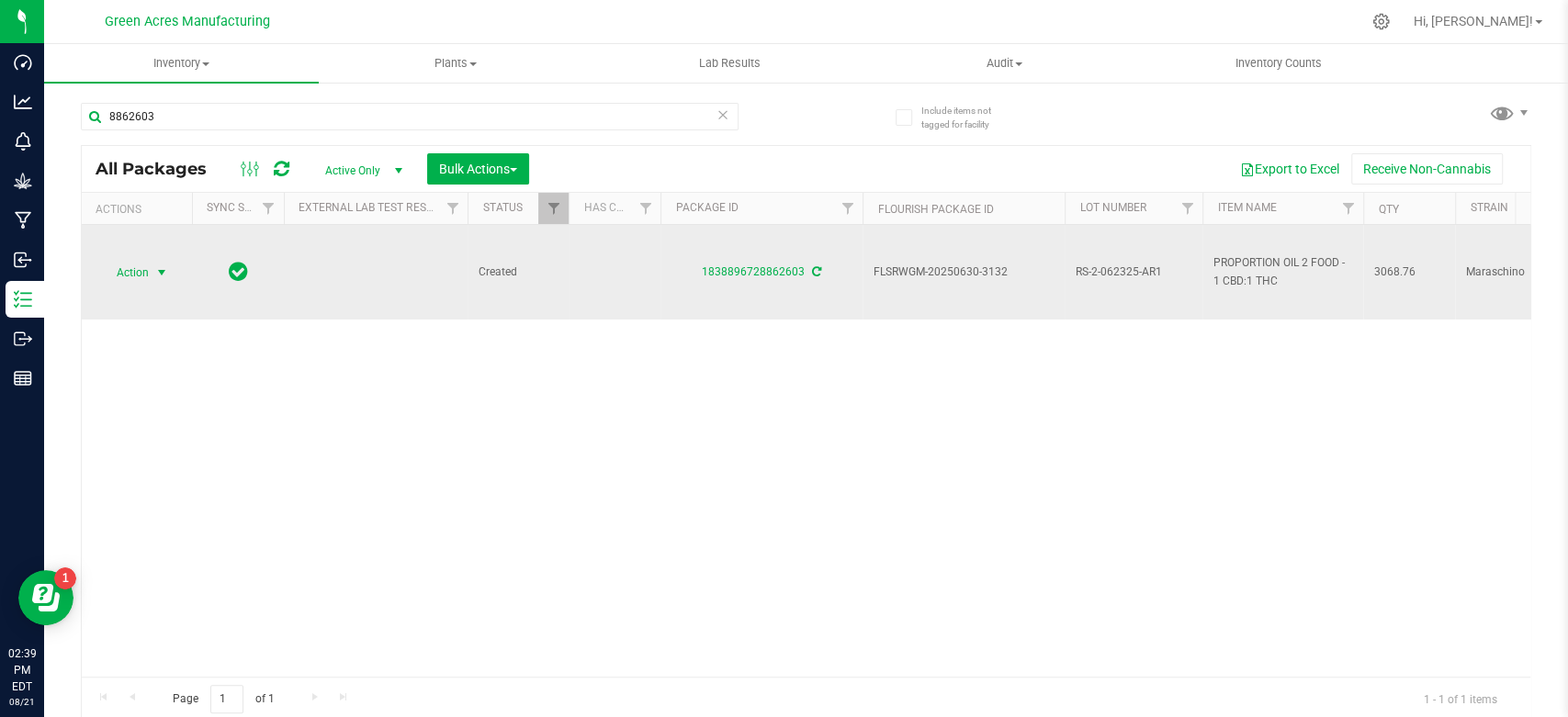
click at [135, 282] on span "Action" at bounding box center [124, 272] width 49 height 26
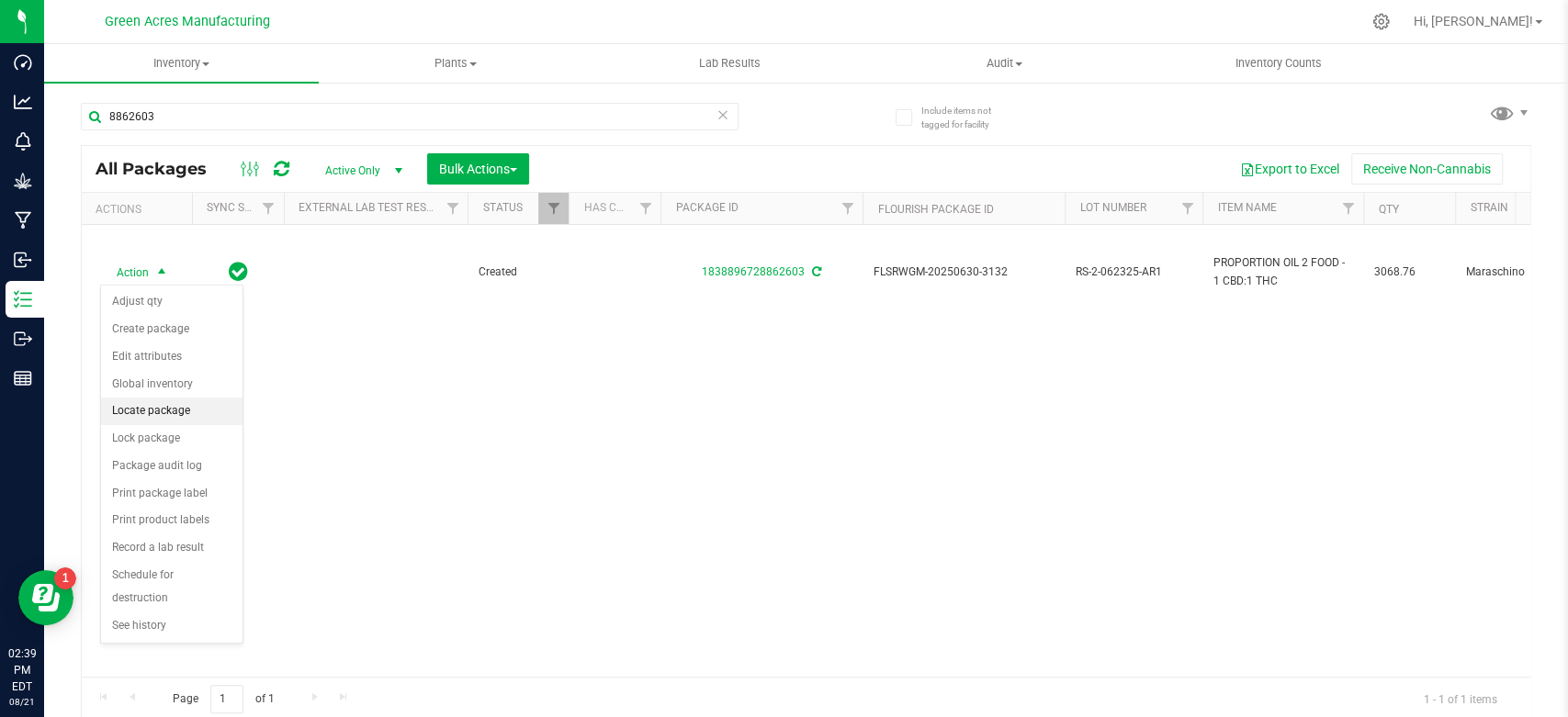
click at [172, 414] on li "Locate package" at bounding box center [172, 411] width 141 height 27
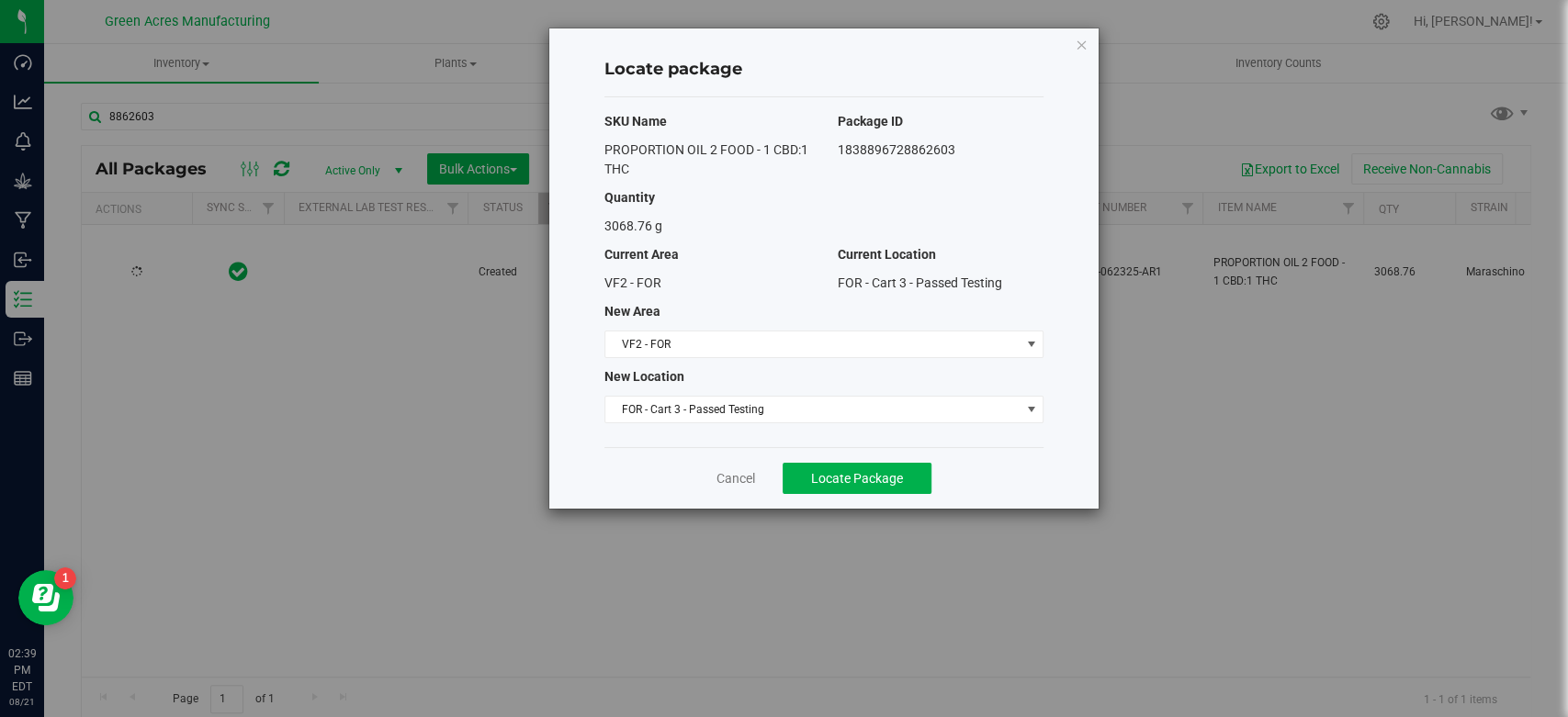
click at [714, 368] on div "New Location" at bounding box center [825, 377] width 467 height 19
click at [728, 328] on div "SKU Name Package ID PROPORTION OIL 2 FOOD - 1 CBD:1 THC 1838896728862603 Quanti…" at bounding box center [824, 271] width 439 height 350
click at [726, 345] on span "VF2 - FOR" at bounding box center [813, 344] width 415 height 26
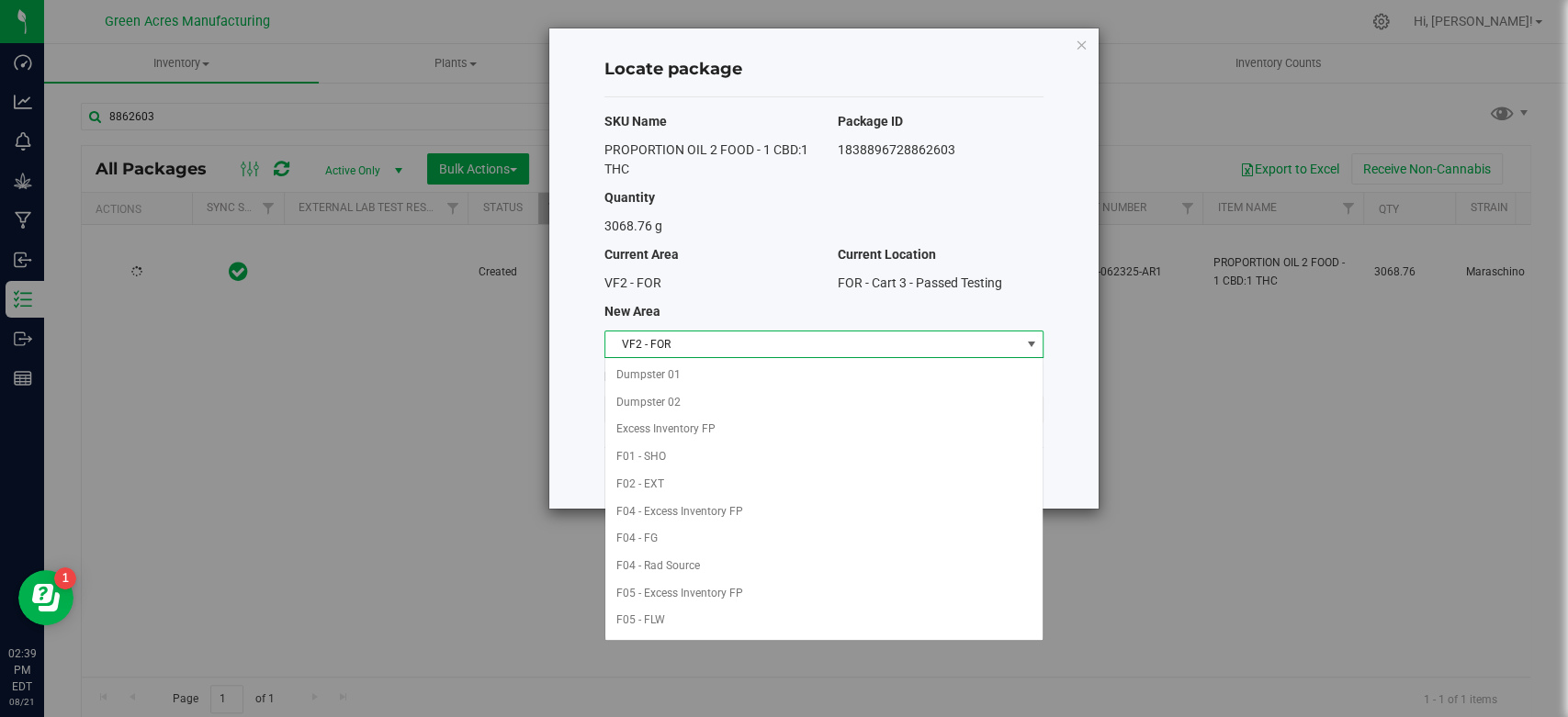
scroll to position [728, 0]
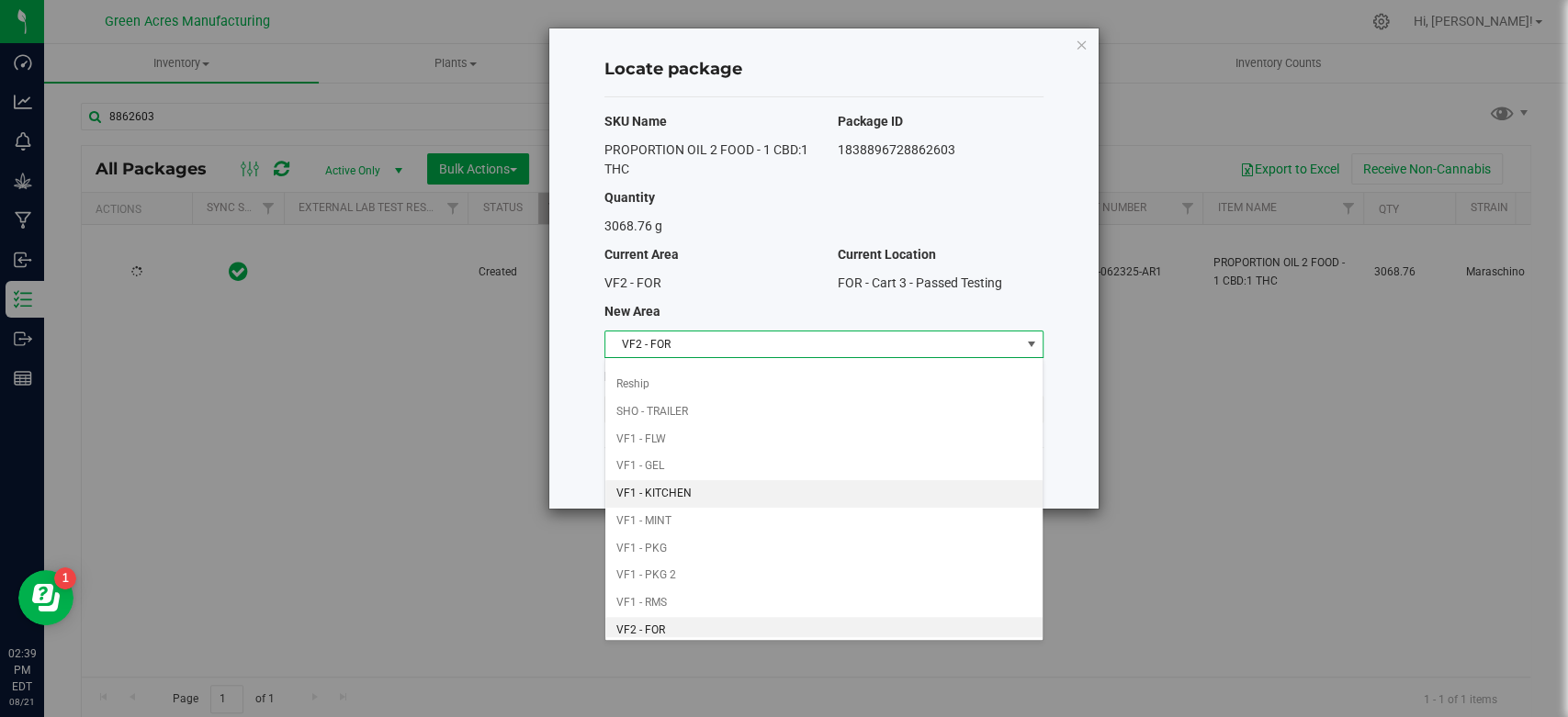
click at [727, 484] on li "VF1 - KITCHEN" at bounding box center [824, 494] width 437 height 27
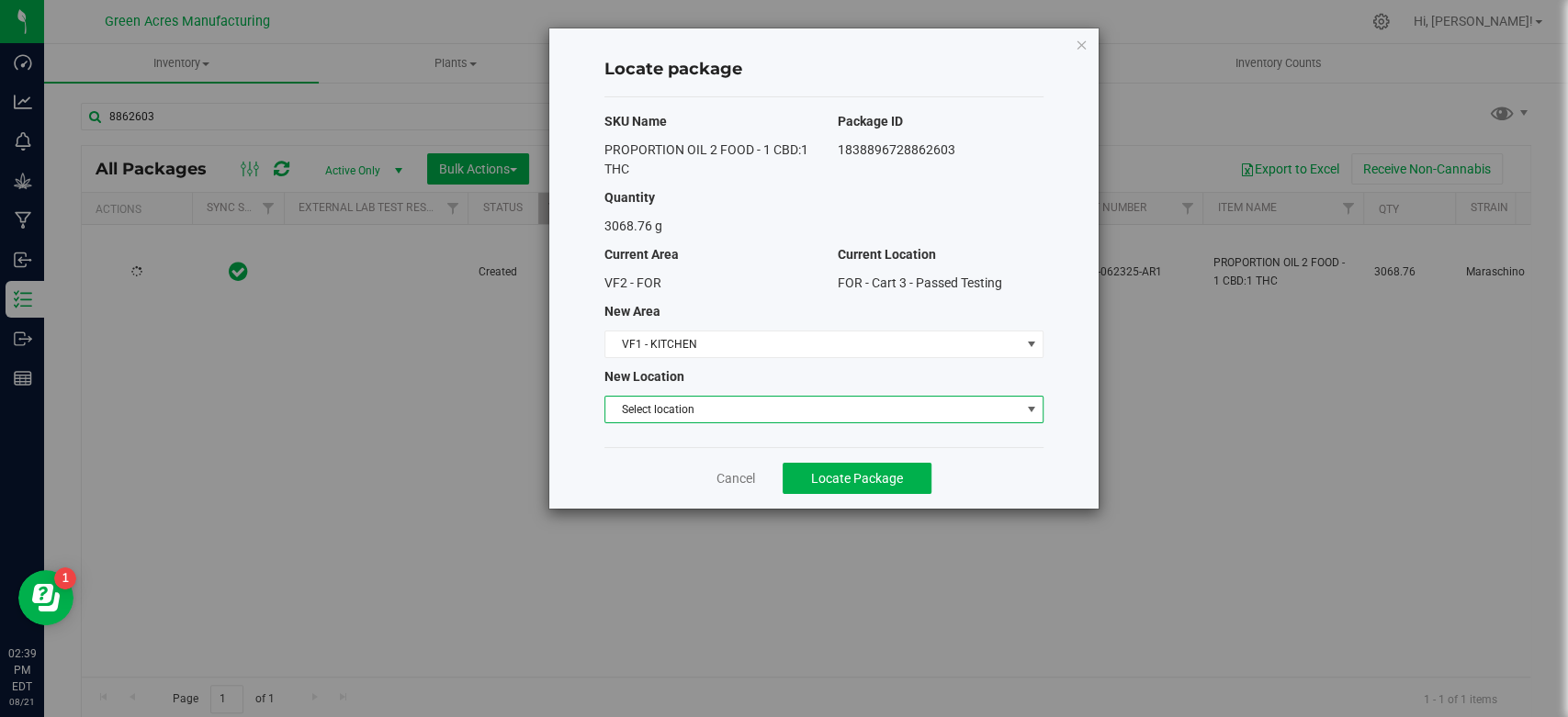
click at [787, 414] on span "Select location" at bounding box center [813, 409] width 415 height 26
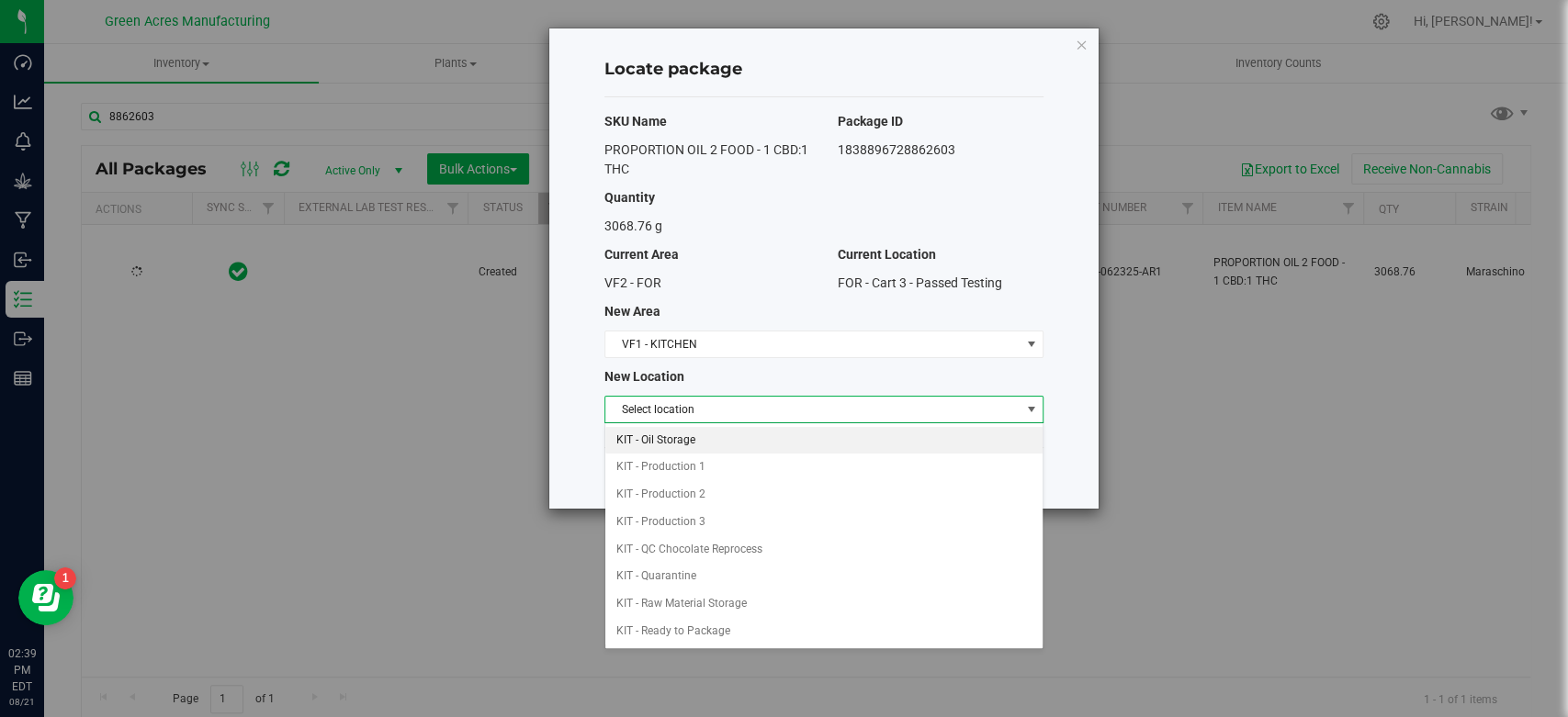
click at [784, 429] on li "KIT - Oil Storage" at bounding box center [824, 441] width 437 height 27
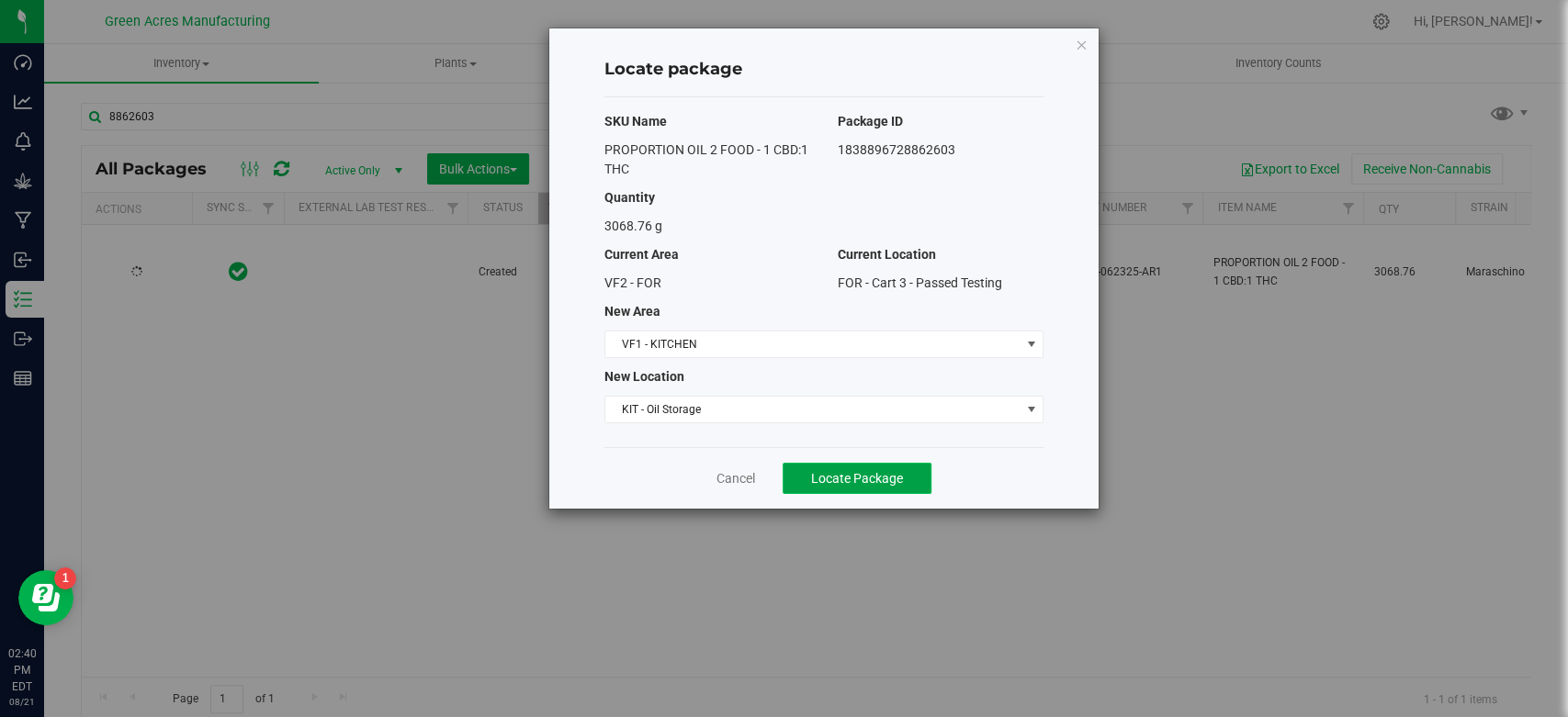
click at [825, 488] on button "Locate Package" at bounding box center [858, 479] width 149 height 31
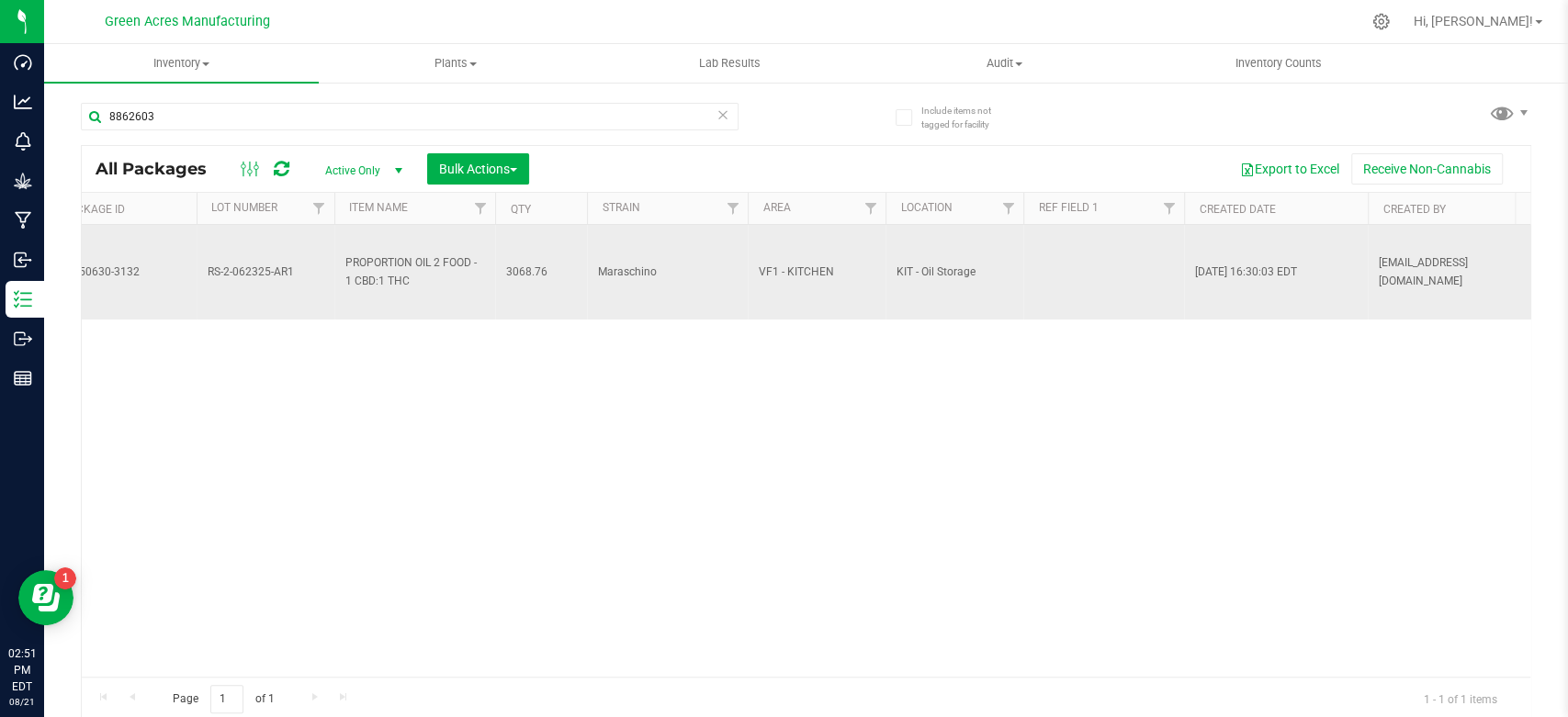
scroll to position [0, 527]
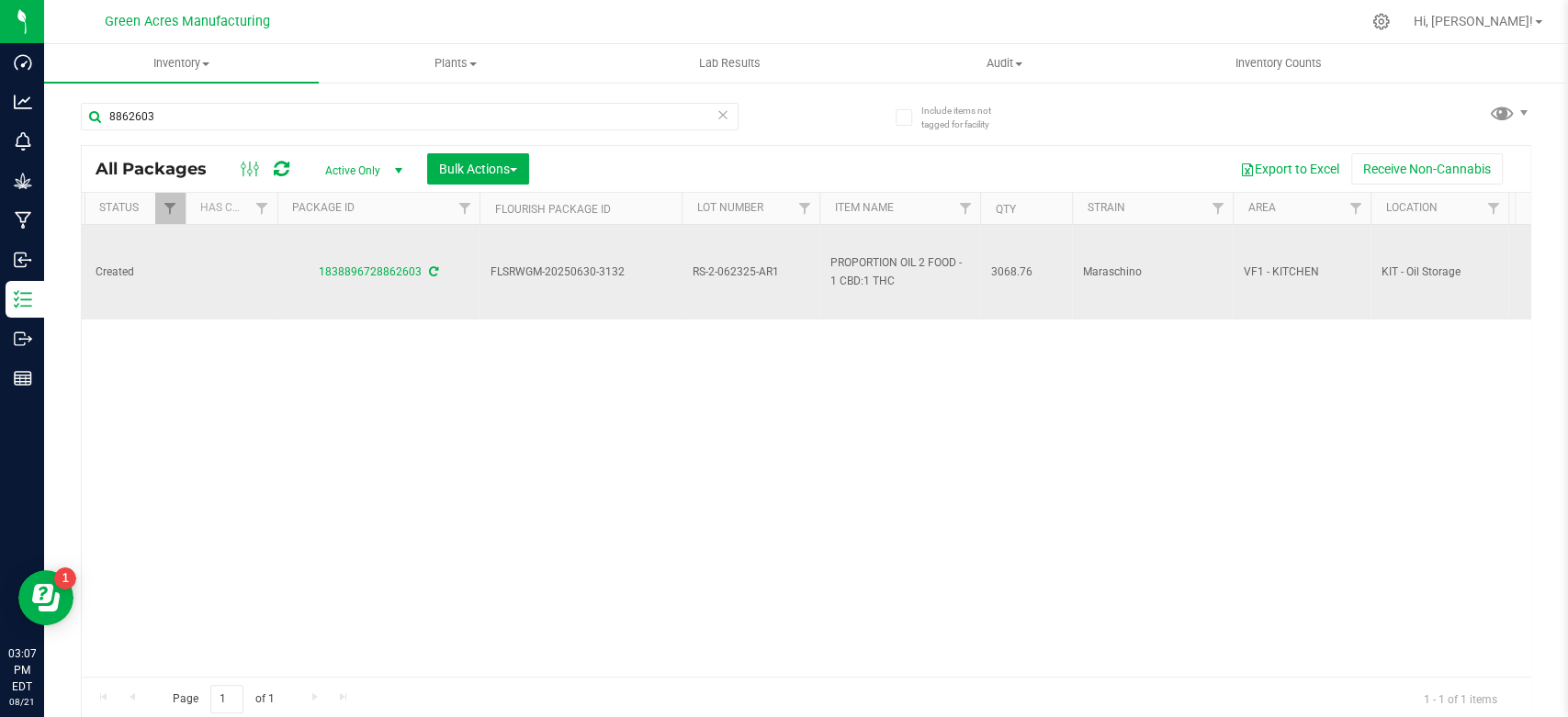
click at [721, 274] on span "RS-2-062325-AR1" at bounding box center [750, 272] width 115 height 17
click at [721, 274] on input "RS-2-062325-AR1" at bounding box center [746, 271] width 132 height 28
click at [574, 265] on span "FLSRWGM-20250630-3132" at bounding box center [580, 272] width 180 height 17
click at [568, 270] on span "FLSRWGM-20250630-3132" at bounding box center [580, 272] width 180 height 17
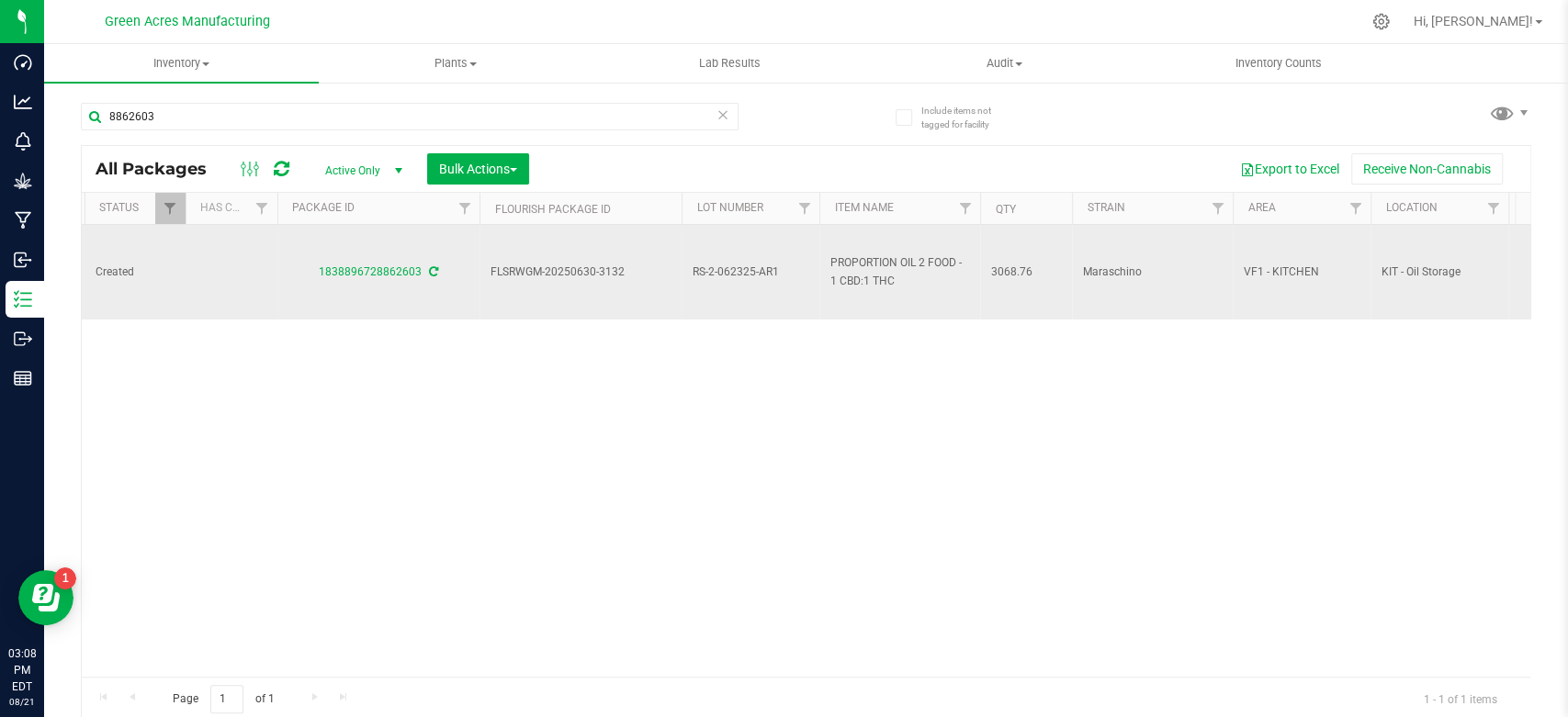
click at [568, 270] on span "FLSRWGM-20250630-3132" at bounding box center [580, 272] width 180 height 17
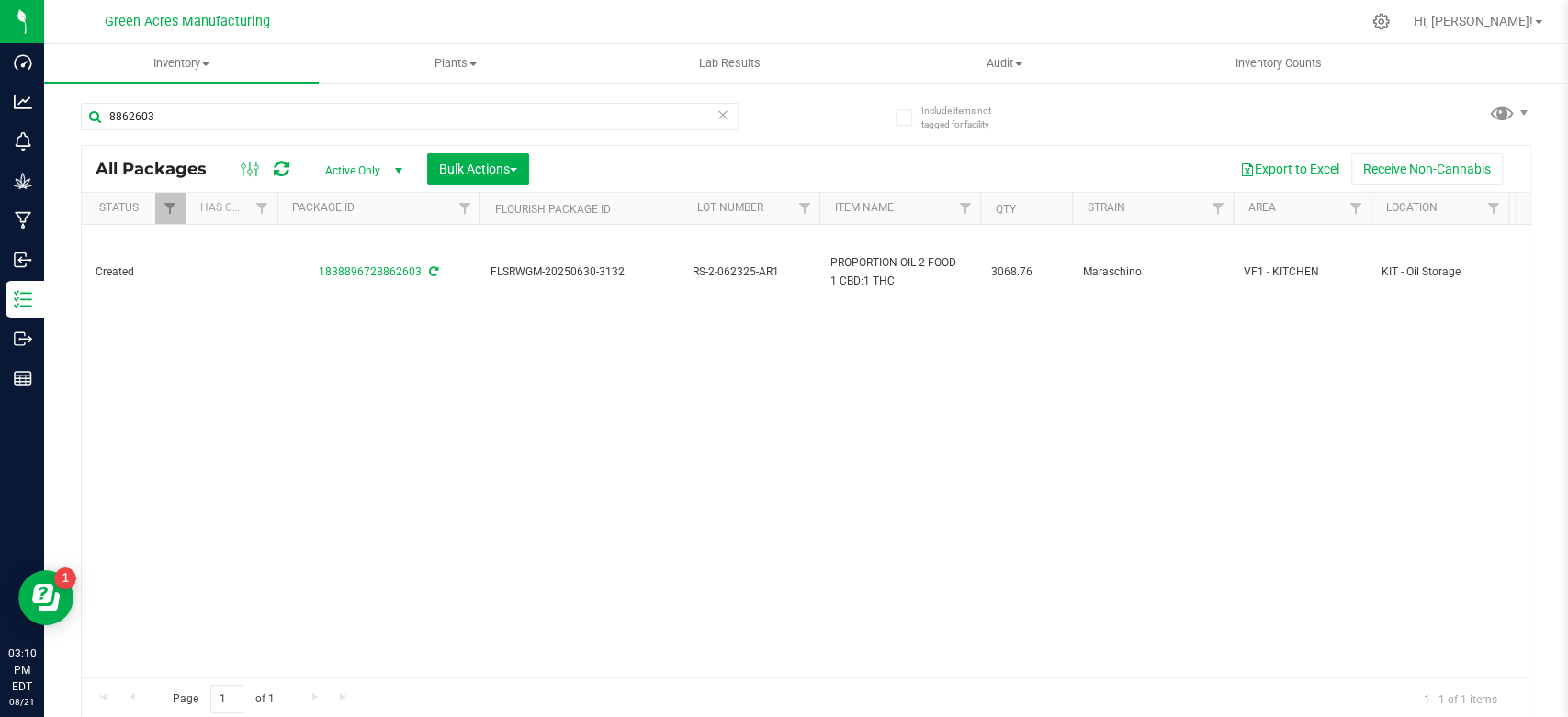
click at [716, 116] on icon at bounding box center [722, 113] width 13 height 22
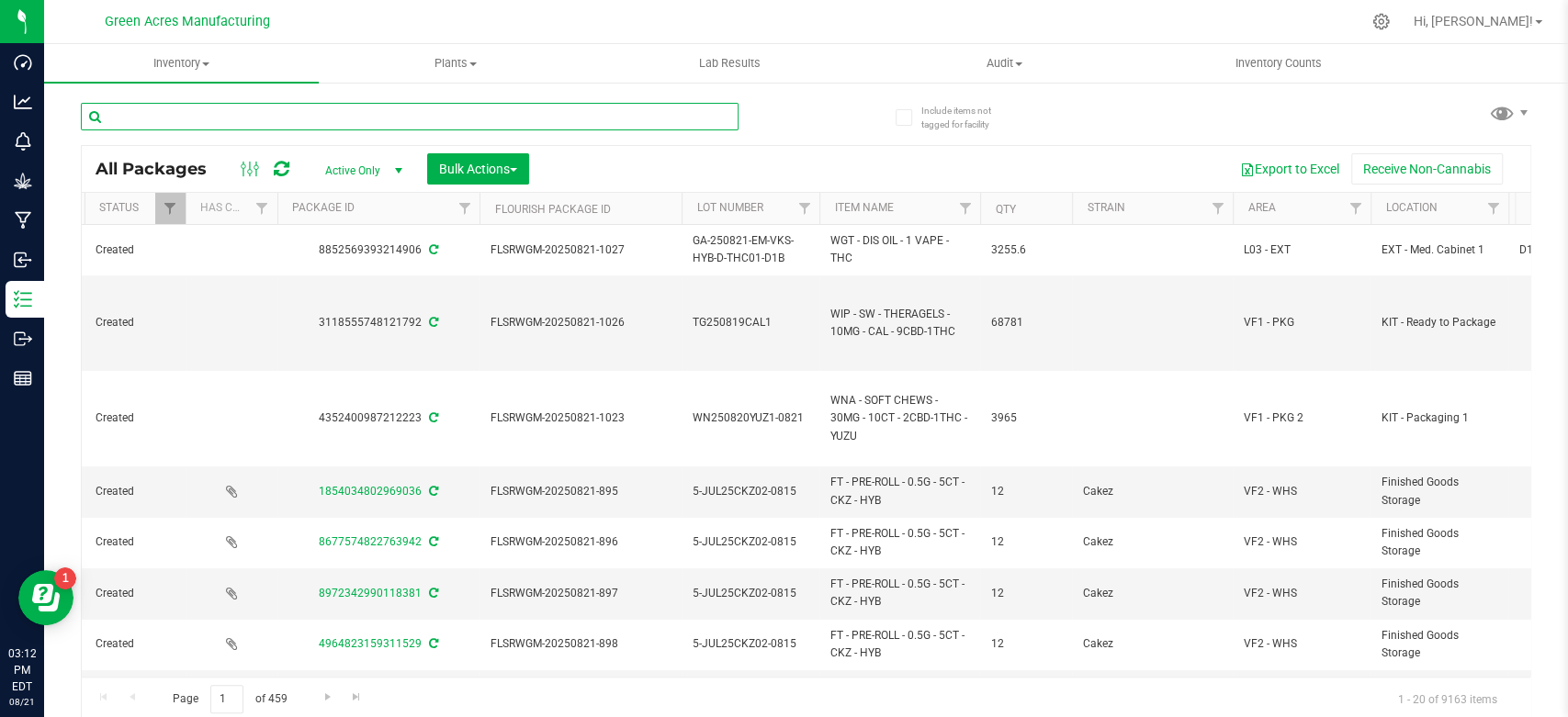
click at [225, 114] on input "text" at bounding box center [409, 116] width 658 height 27
click at [191, 59] on span "Inventory" at bounding box center [180, 63] width 274 height 16
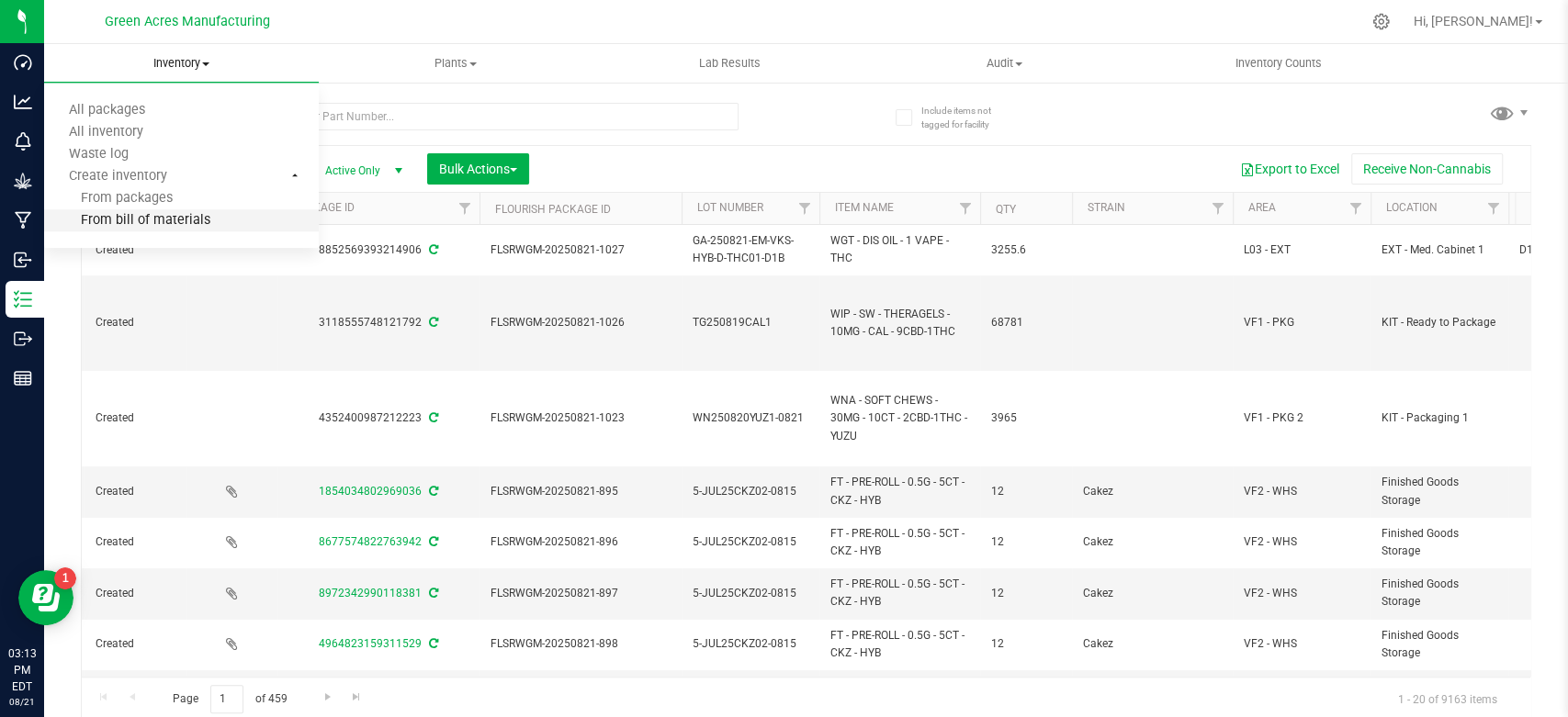
click at [203, 219] on span "From bill of materials" at bounding box center [127, 221] width 167 height 16
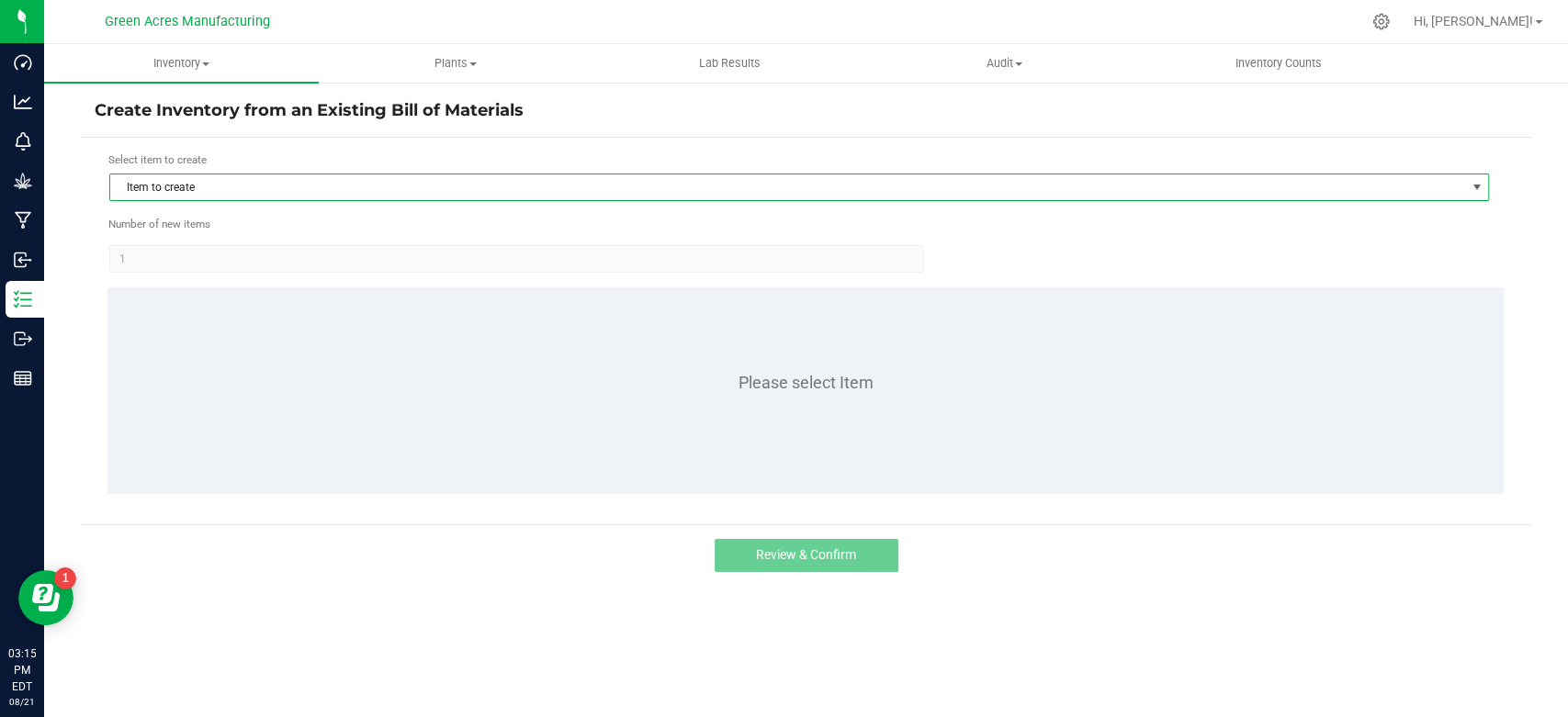
click at [300, 182] on span "Item to create" at bounding box center [788, 187] width 1355 height 26
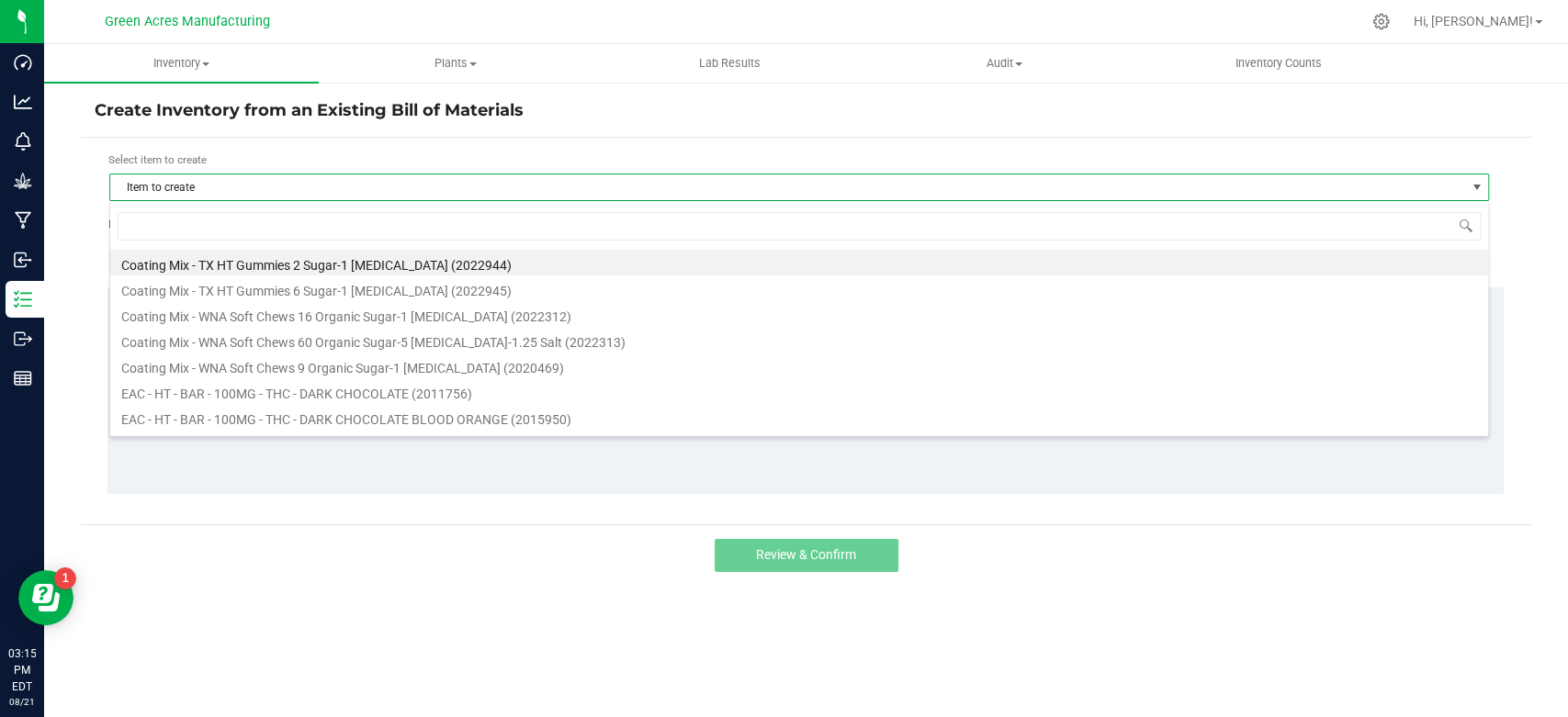
scroll to position [26, 1379]
type input "rlf"
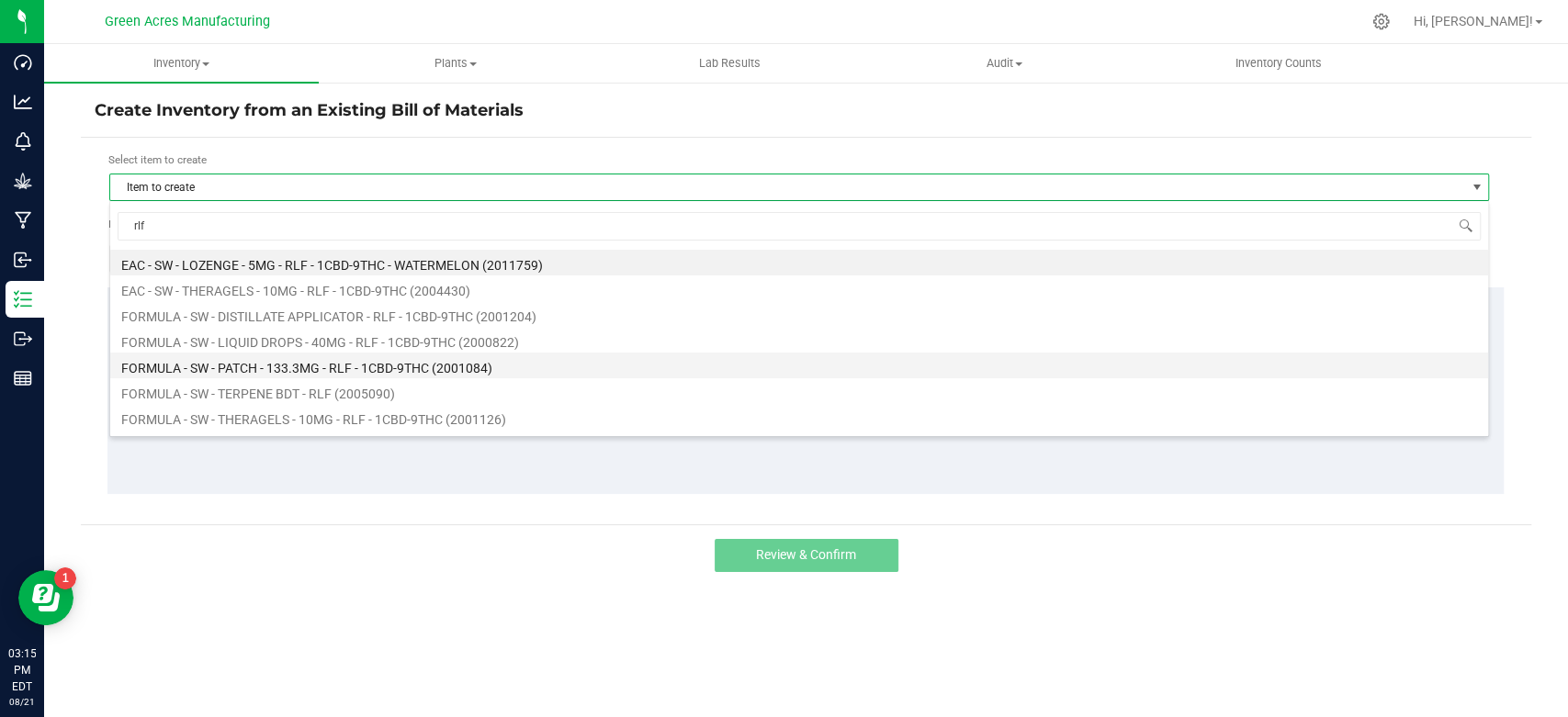
click at [373, 366] on li "FORMULA - SW - PATCH - 133.3MG - RLF - 1CBD-9THC (2001084)" at bounding box center [800, 365] width 1378 height 26
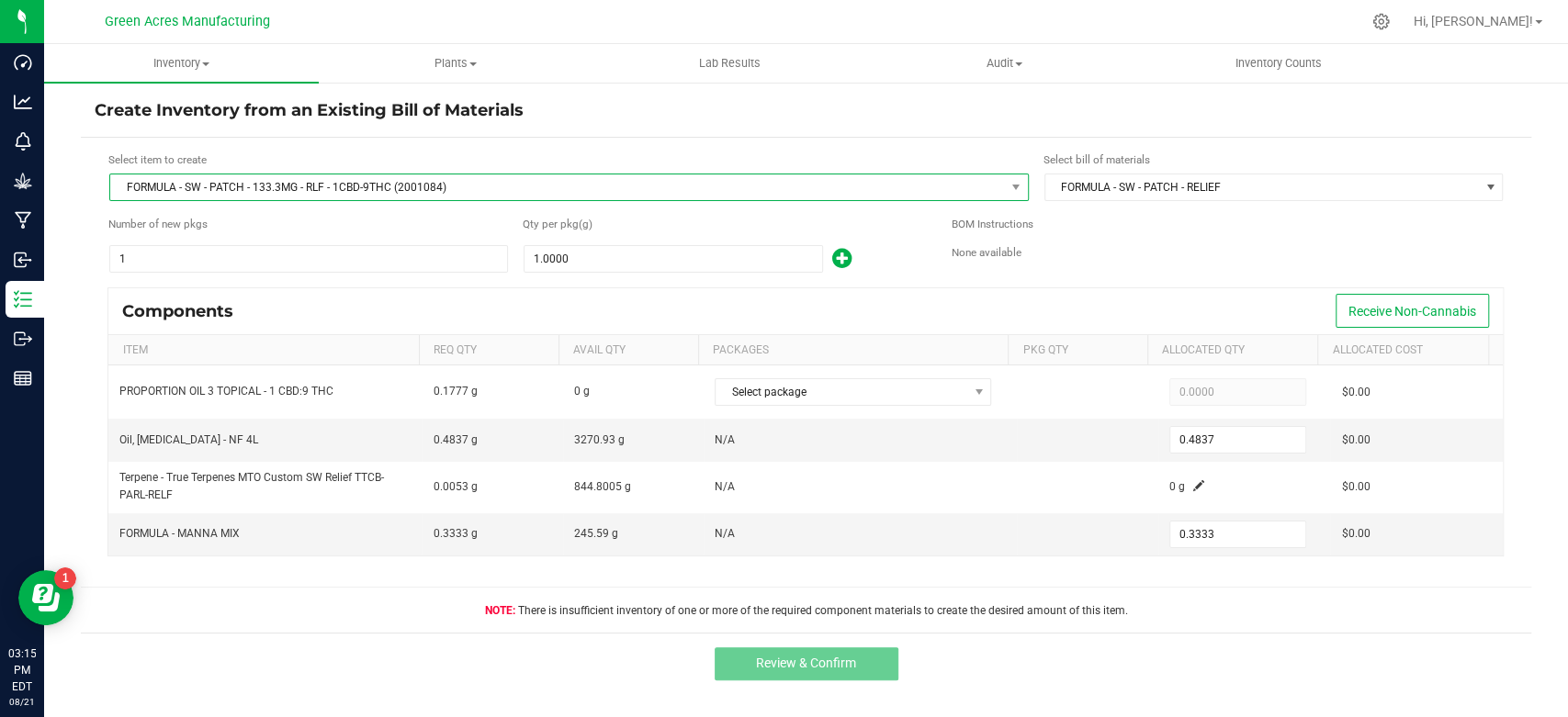
click at [338, 188] on span "FORMULA - SW - PATCH - 133.3MG - RLF - 1CBD-9THC (2001084)" at bounding box center [557, 187] width 894 height 26
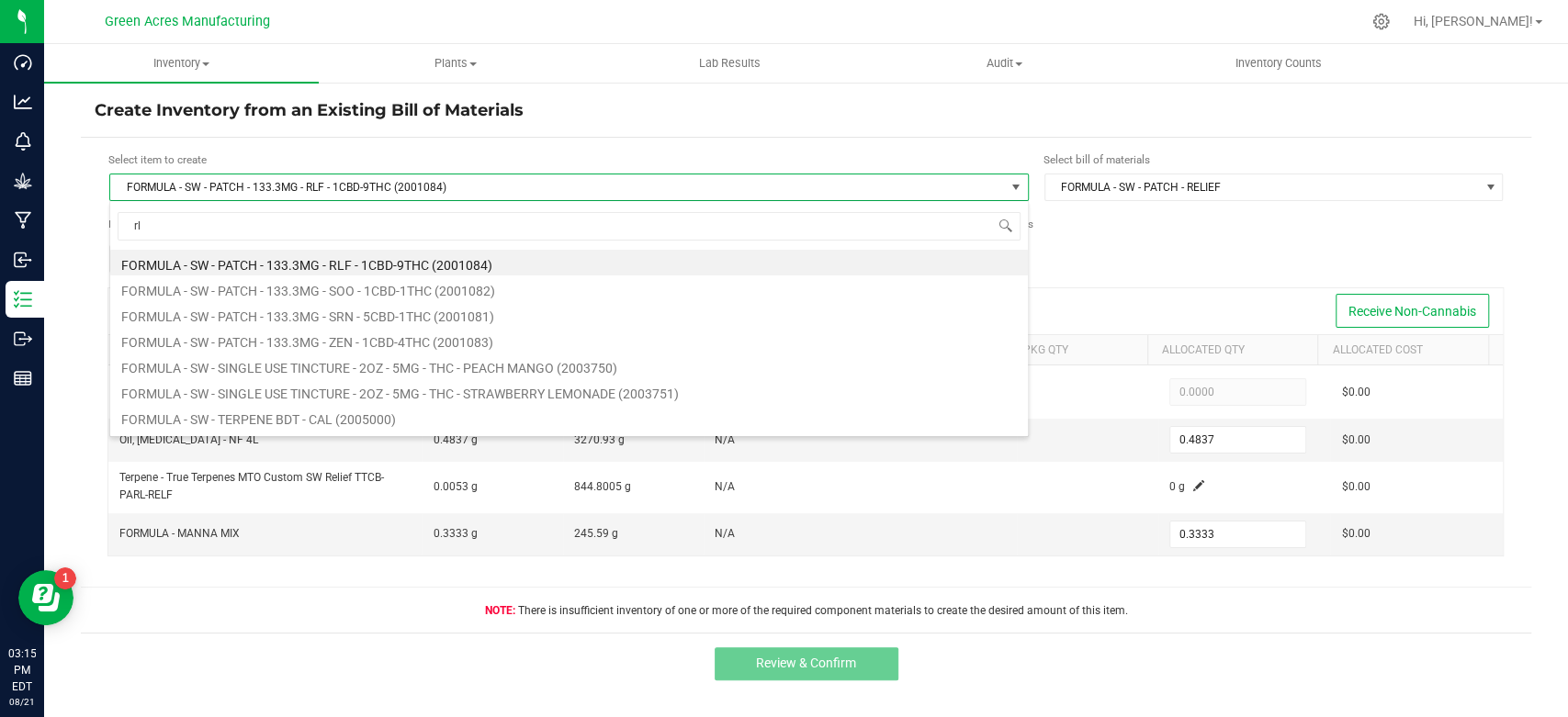
scroll to position [103, 0]
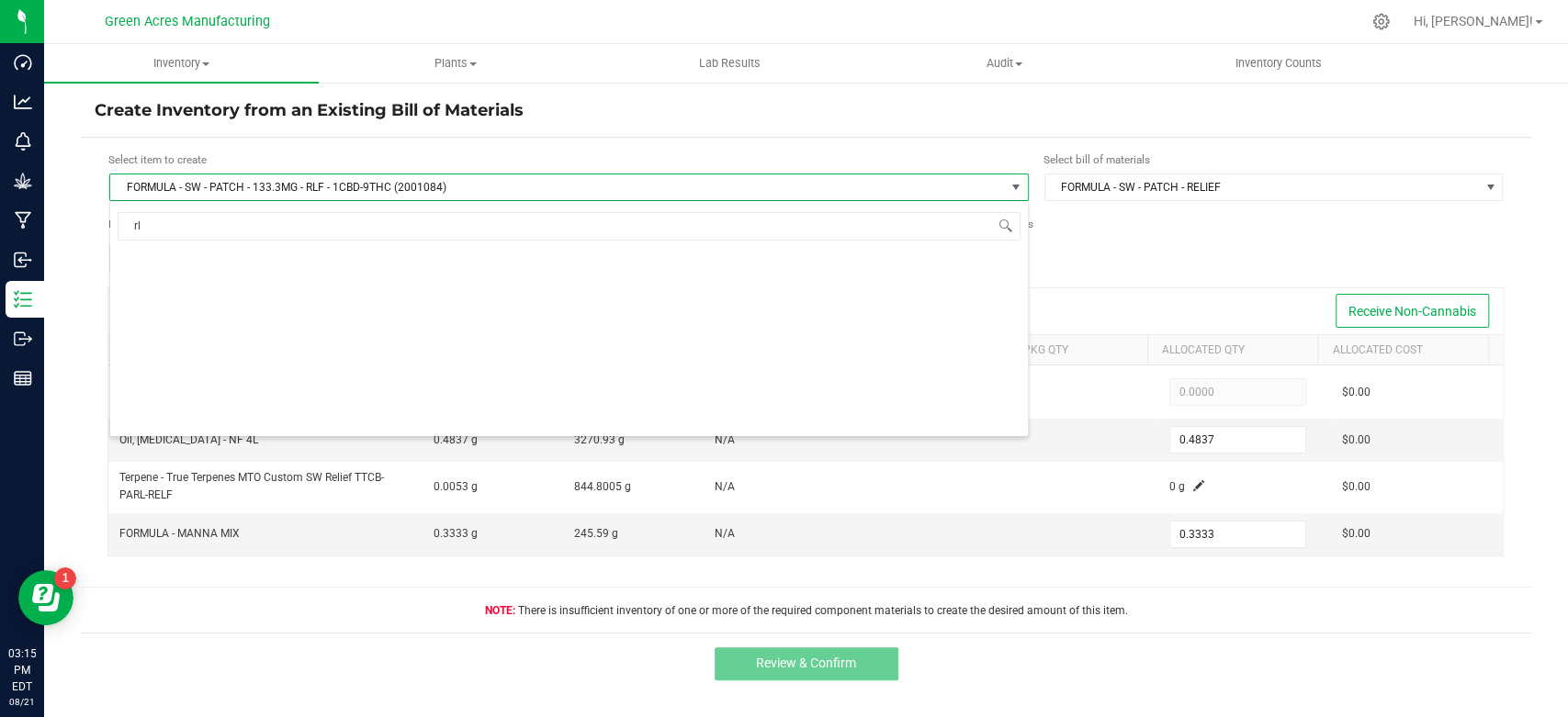
type input "rlf"
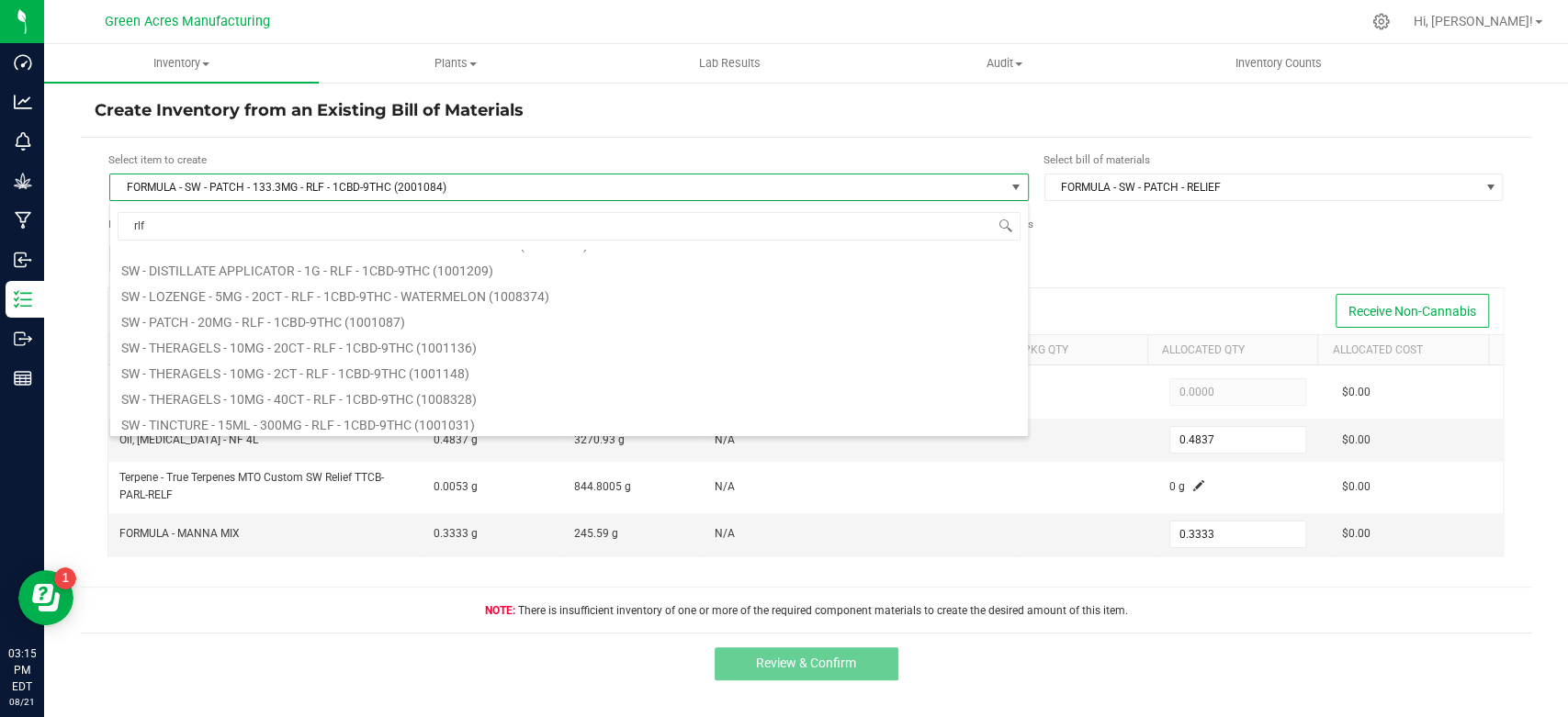
scroll to position [572, 0]
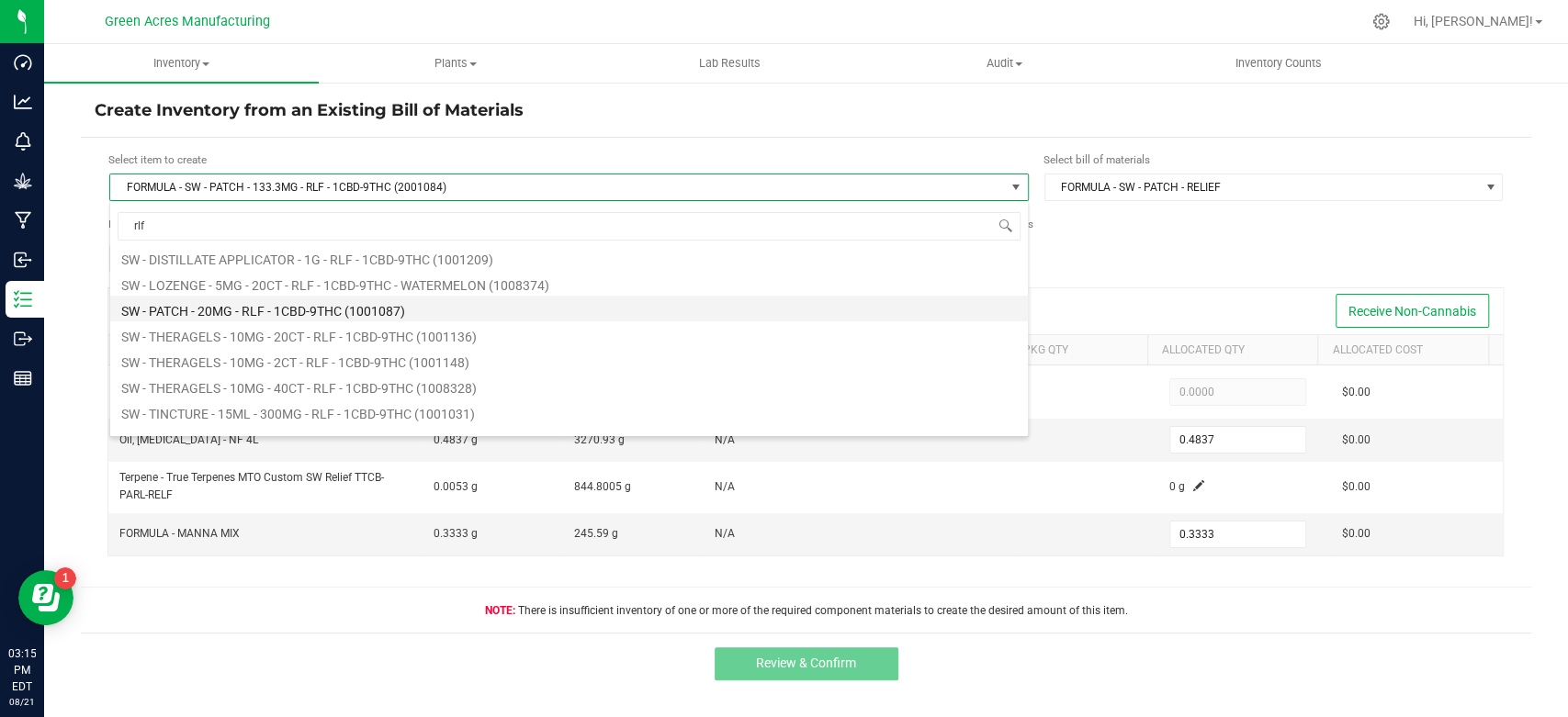
click at [361, 312] on li "SW - PATCH - 20MG - RLF - 1CBD-9THC (1001087)" at bounding box center [569, 308] width 918 height 26
type input "1"
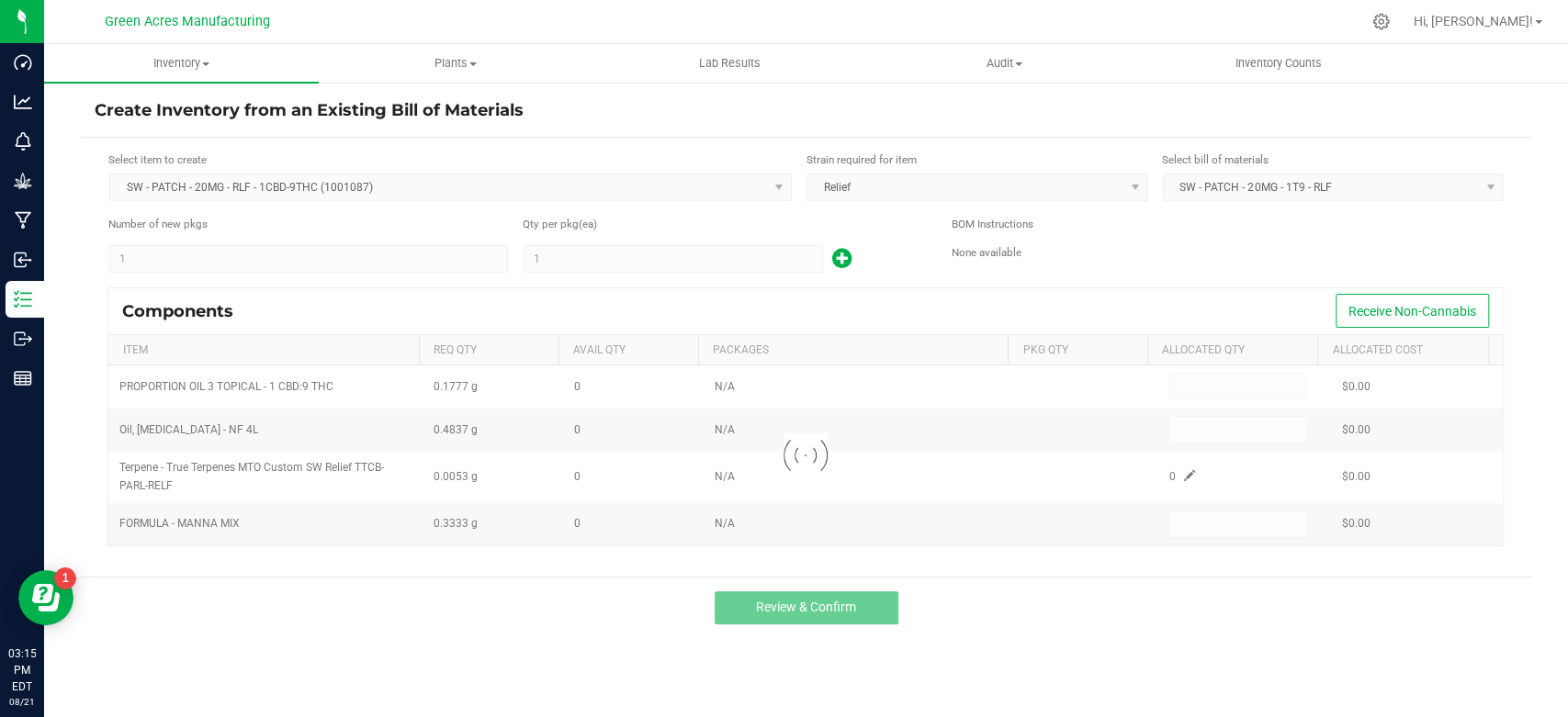
type input "1"
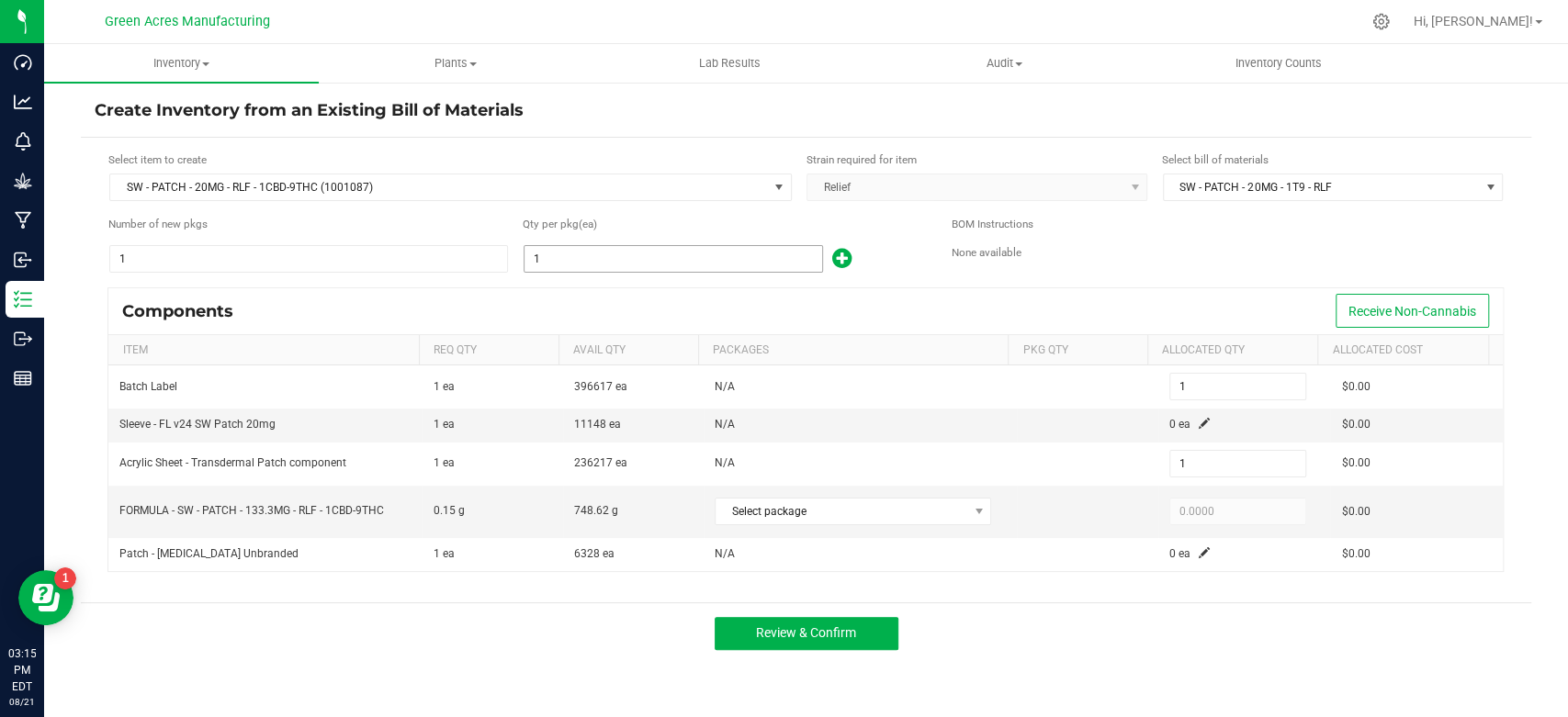
click at [706, 266] on input "1" at bounding box center [673, 259] width 298 height 26
type input "15"
type input "152"
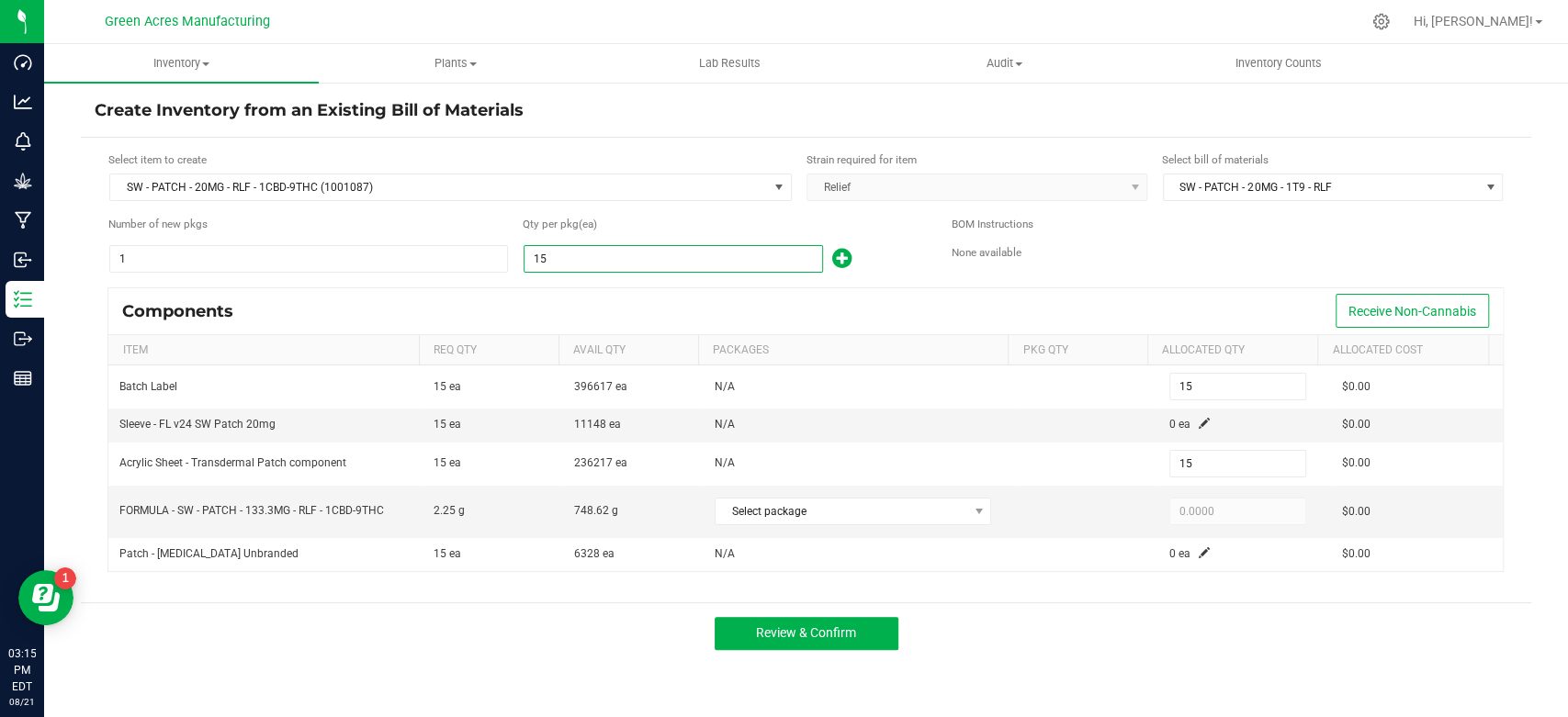
type input "152"
type input "1520"
type input "1,520"
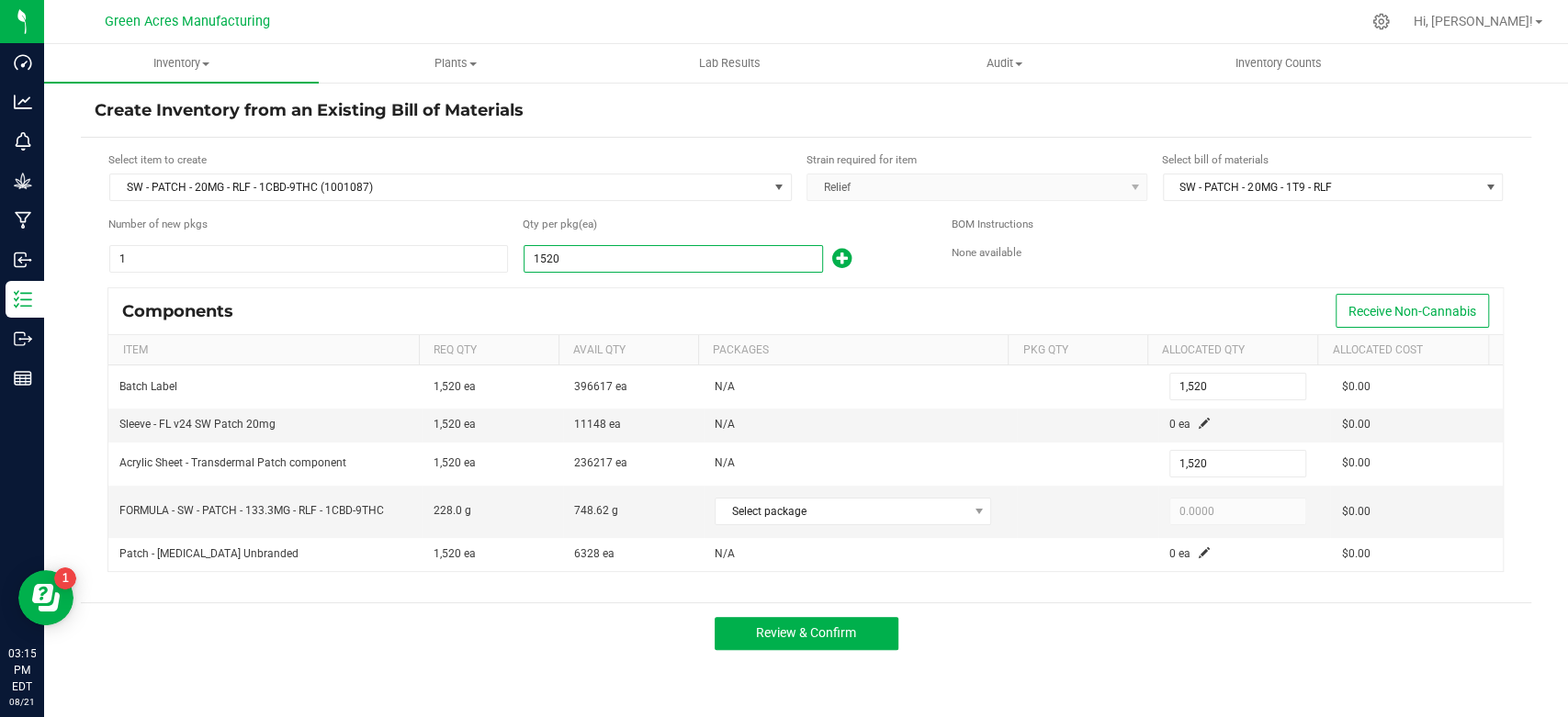
type input "1,520"
click at [878, 291] on div "Components Receive Non-Cannabis" at bounding box center [805, 311] width 1395 height 46
click at [1199, 423] on span at bounding box center [1204, 422] width 11 height 11
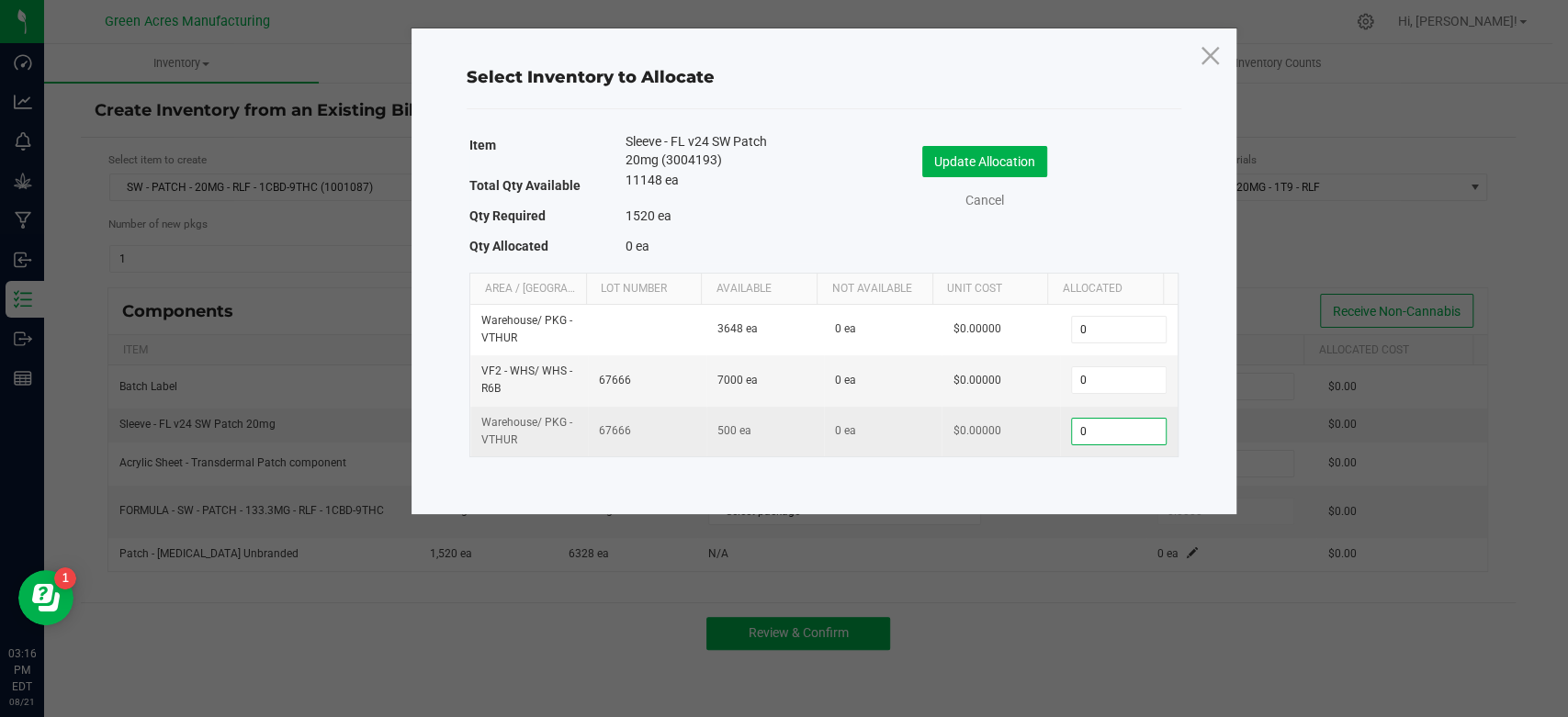
click at [1095, 432] on input "0" at bounding box center [1118, 431] width 94 height 26
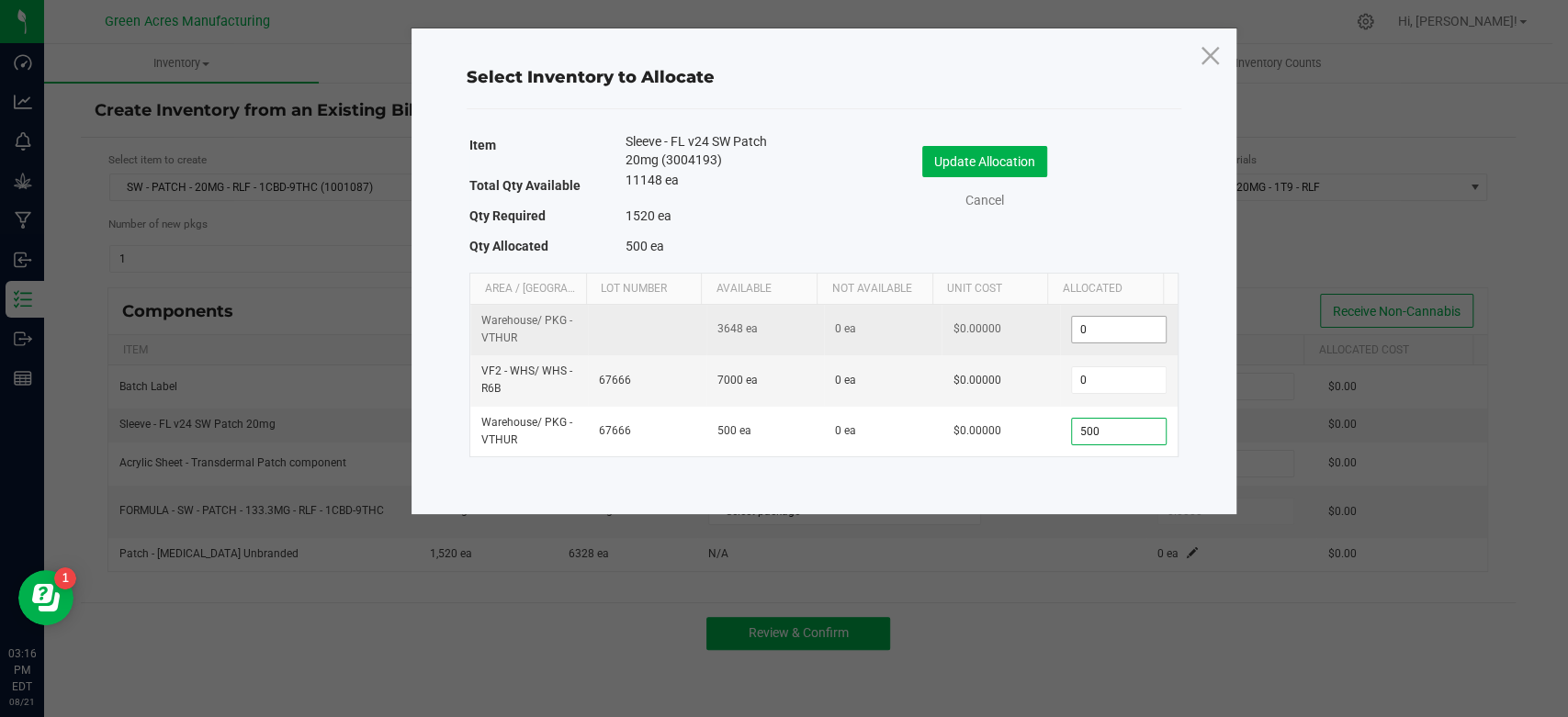
type input "500"
click at [1085, 322] on input "0" at bounding box center [1118, 329] width 94 height 26
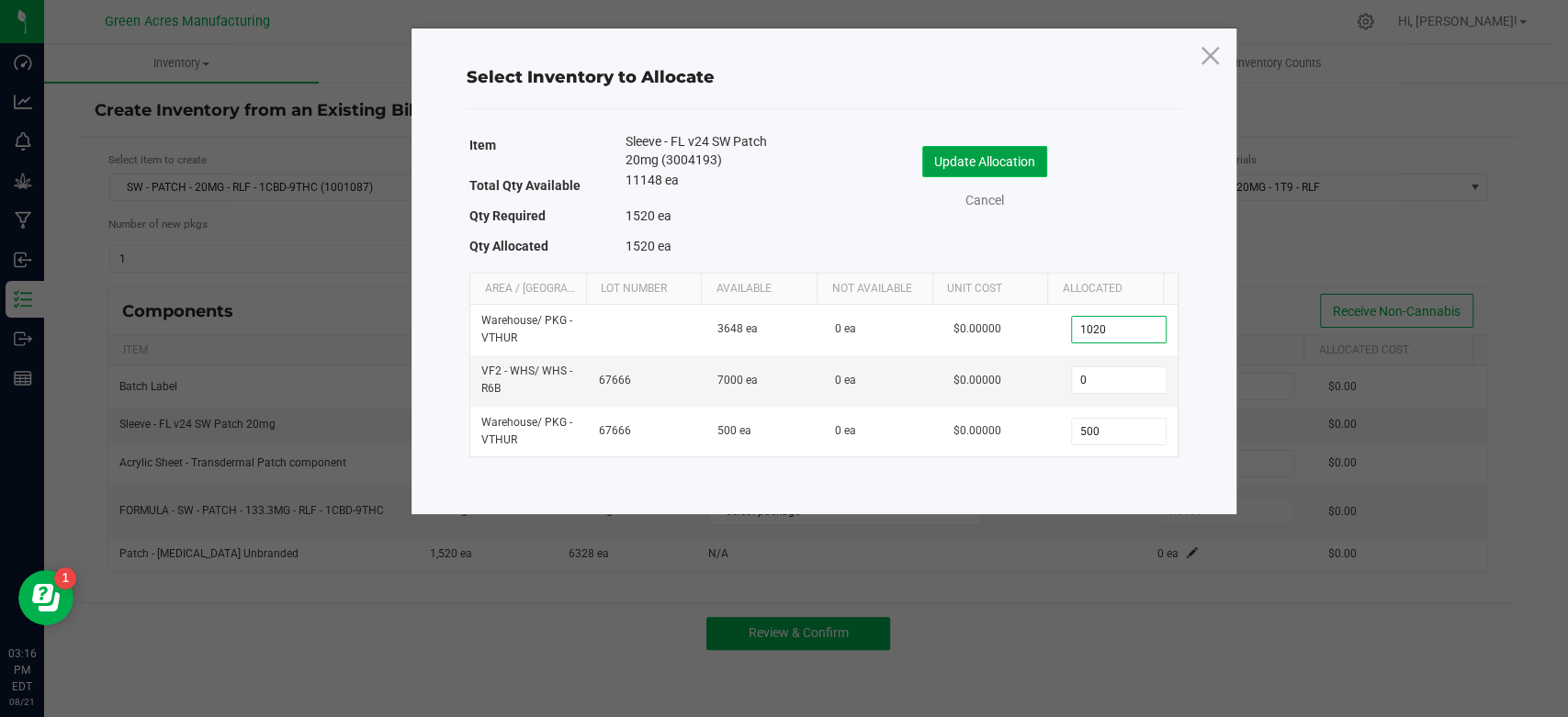
type input "1,020"
click at [1021, 166] on button "Update Allocation" at bounding box center [985, 162] width 125 height 31
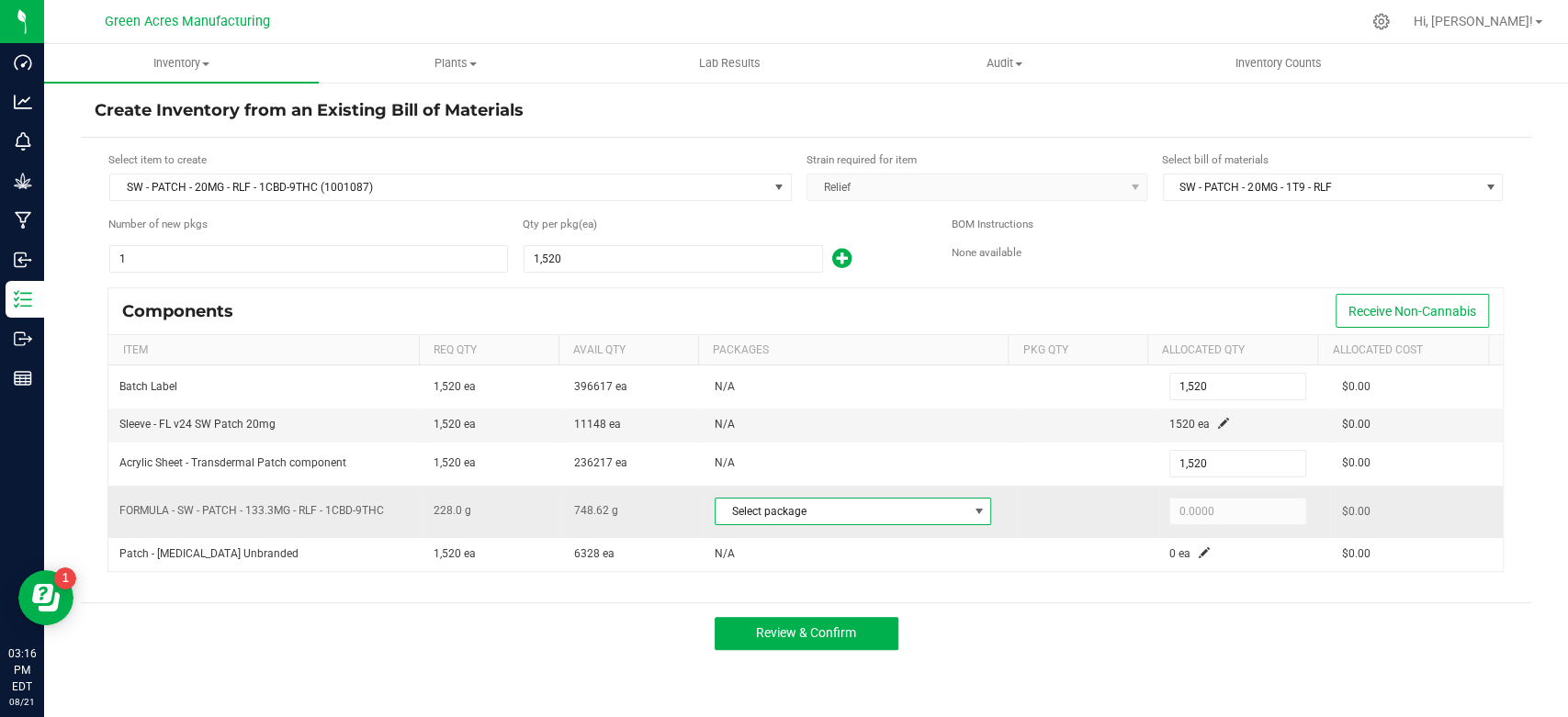
click at [972, 509] on span at bounding box center [979, 511] width 15 height 15
click at [921, 579] on li "8744328868390866 (JUL25RLF02-0820)" at bounding box center [864, 585] width 310 height 26
type input "228.0000"
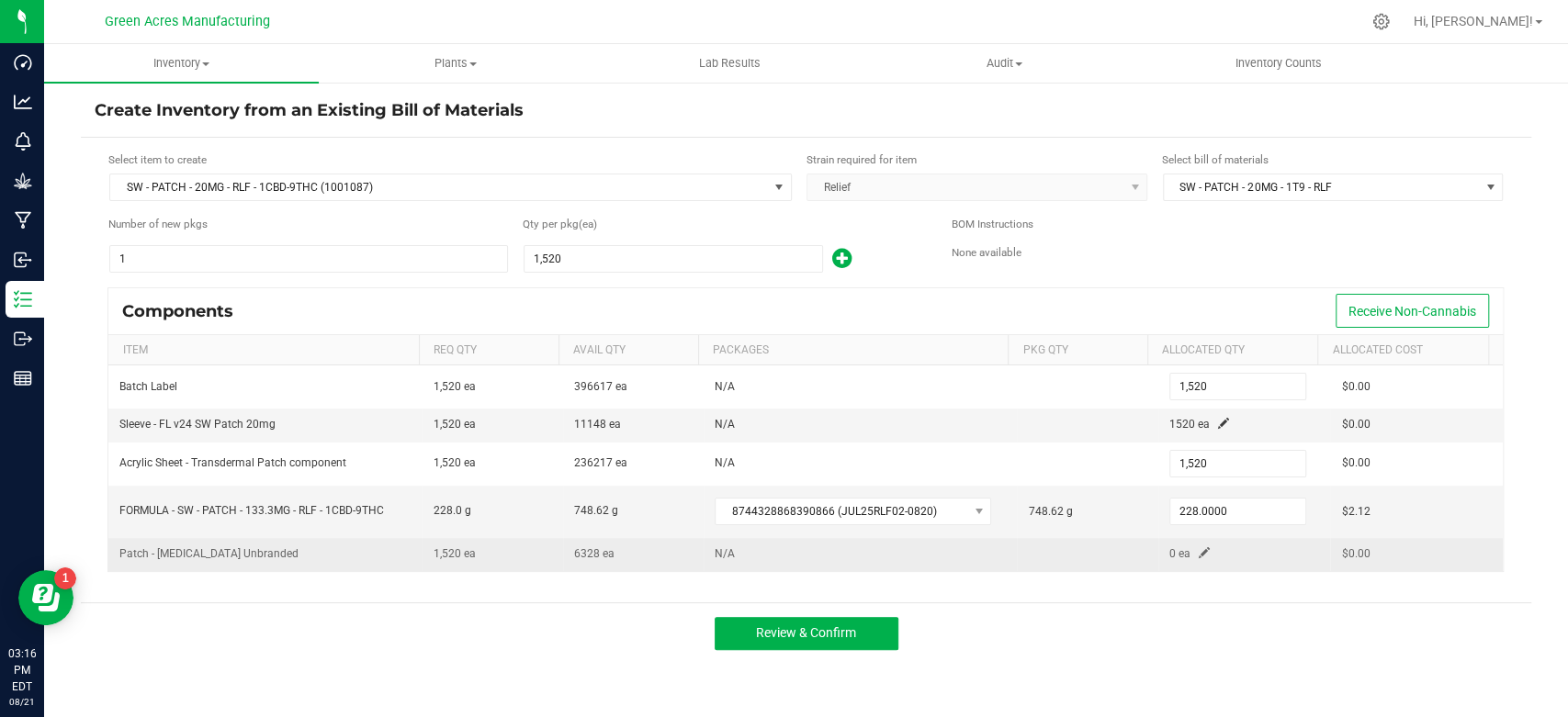
click at [1199, 552] on span at bounding box center [1204, 552] width 11 height 11
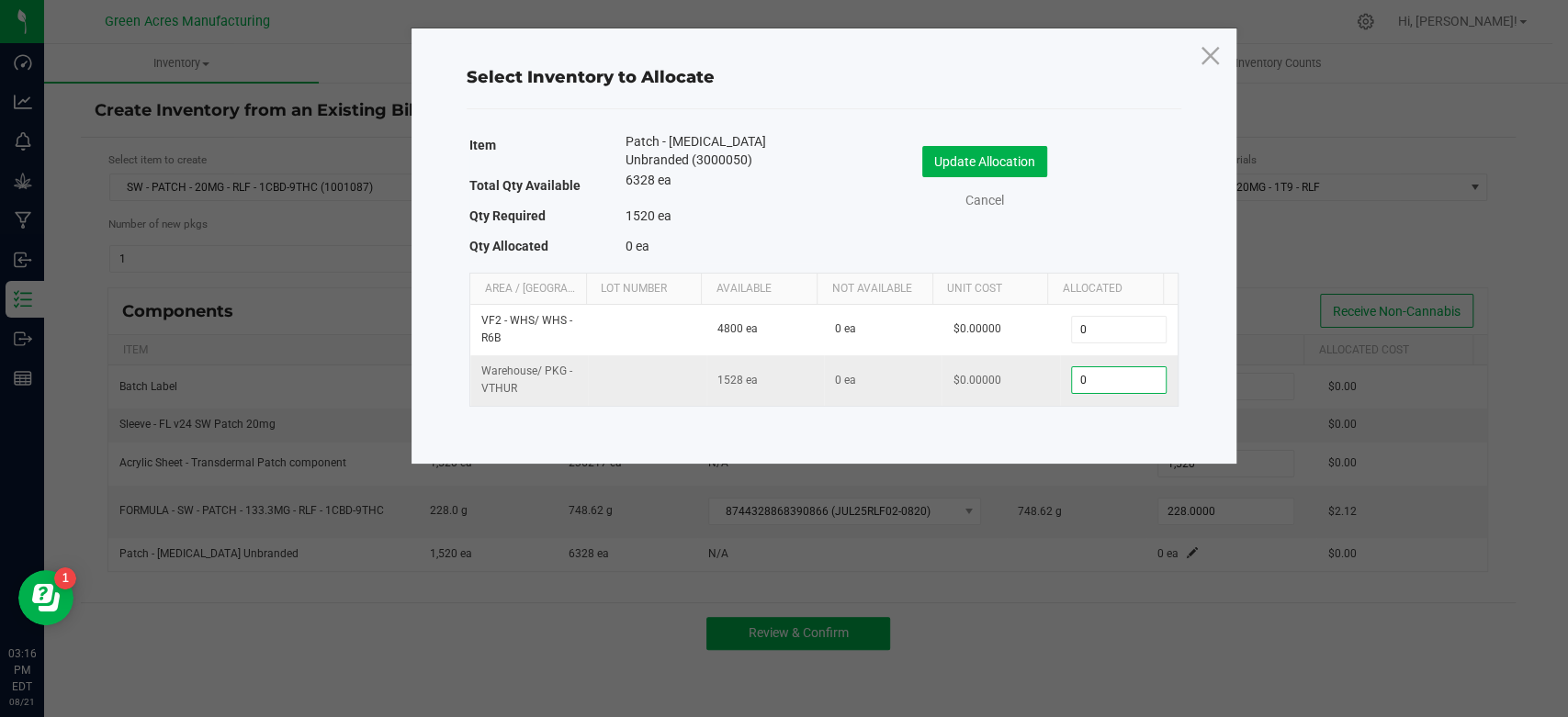
click at [1124, 386] on input "0" at bounding box center [1118, 380] width 94 height 26
type input "1,520"
click at [1014, 167] on button "Update Allocation" at bounding box center [985, 162] width 125 height 31
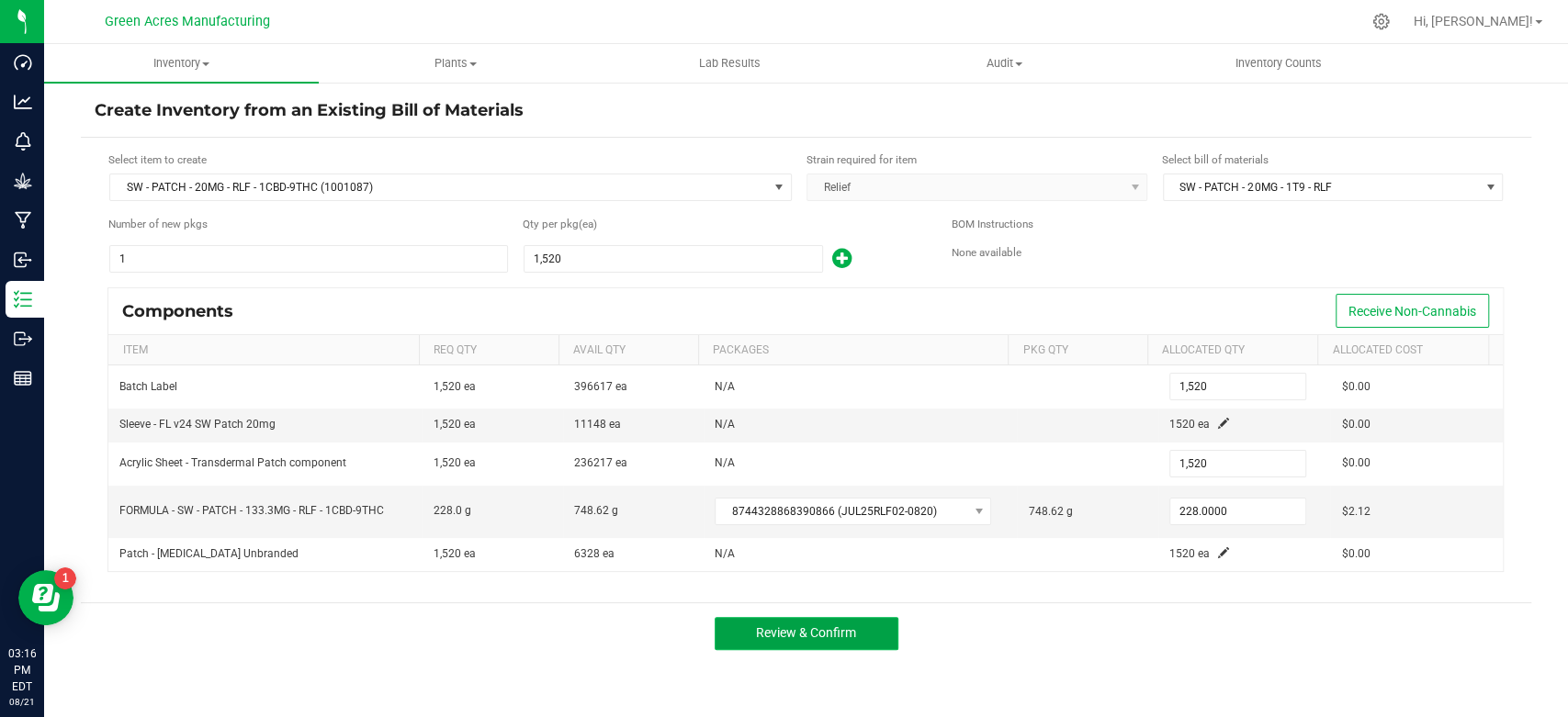
click at [834, 626] on span "Review & Confirm" at bounding box center [805, 633] width 100 height 15
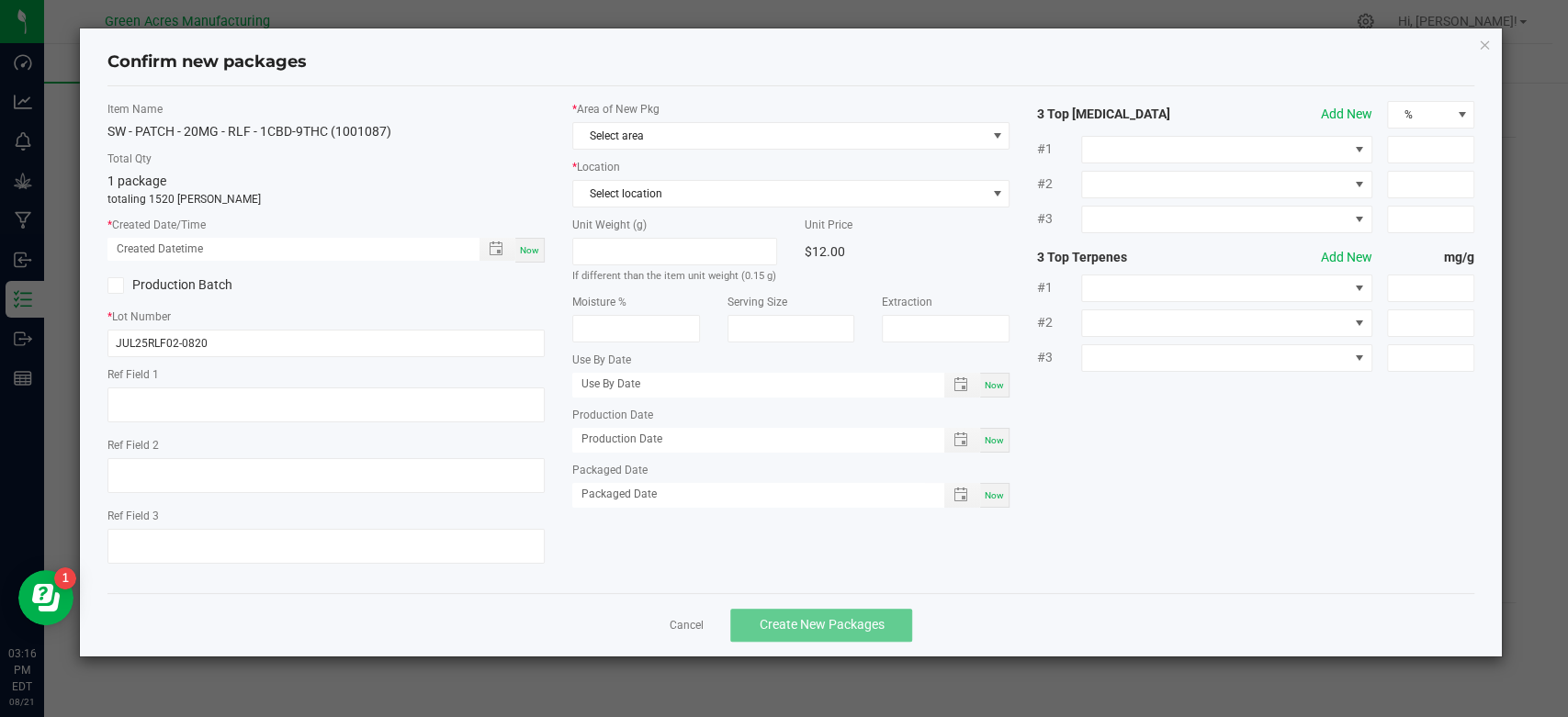
click at [522, 253] on span "Now" at bounding box center [530, 250] width 19 height 10
type input "[DATE] 03:16 PM"
click at [404, 334] on input "JUL25RLF02-0820" at bounding box center [326, 343] width 437 height 27
click at [804, 140] on span "Select area" at bounding box center [779, 136] width 413 height 26
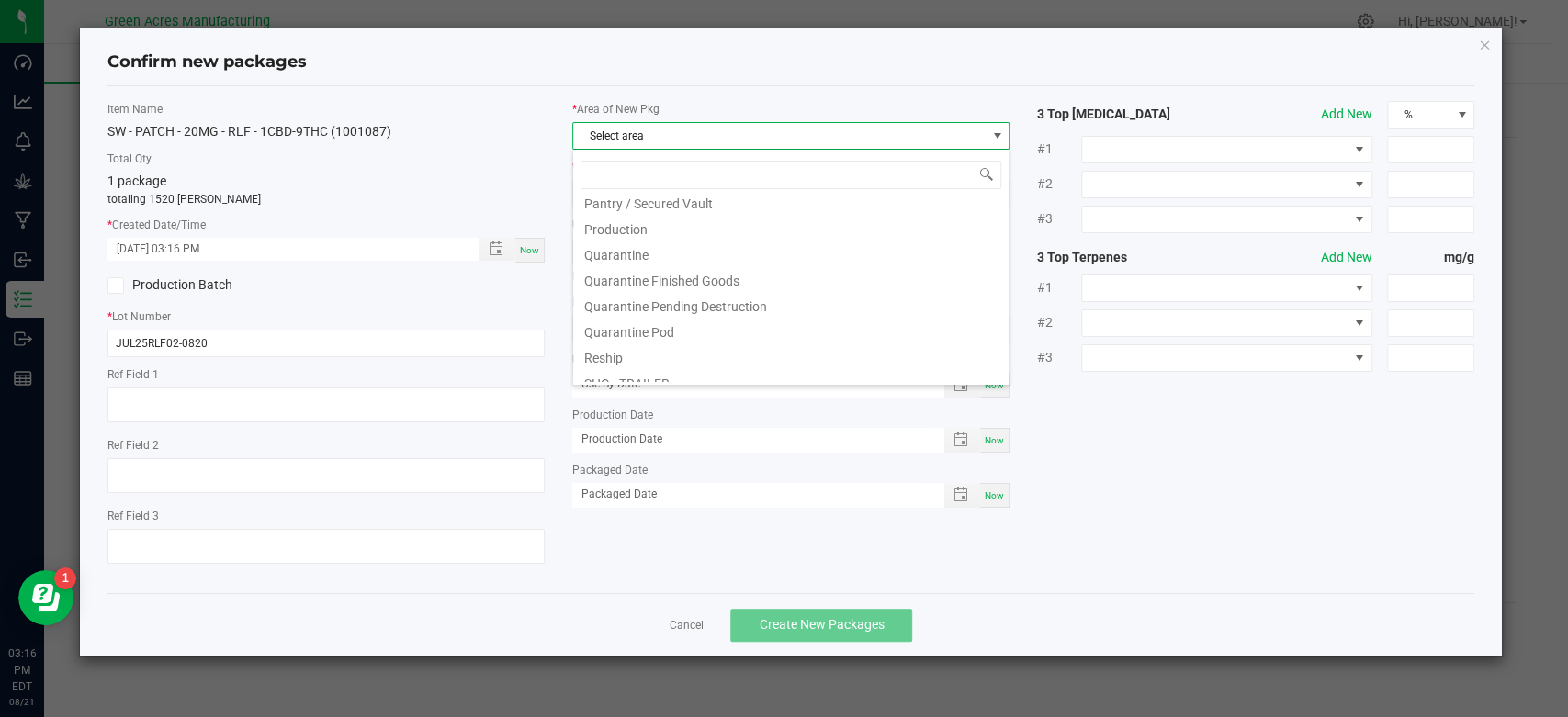
scroll to position [551, 0]
click at [749, 206] on li "Pantry / Secured Vault" at bounding box center [790, 200] width 435 height 26
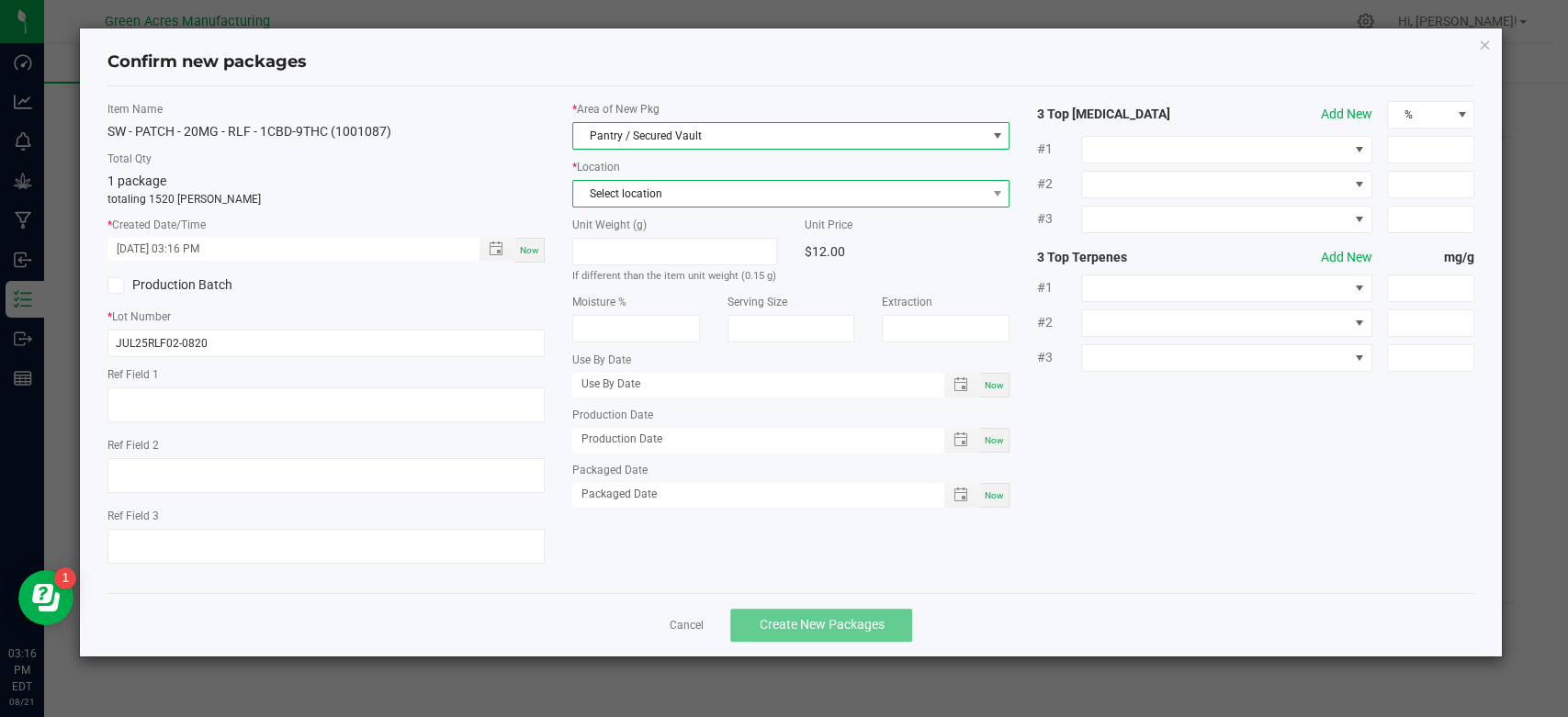
click at [736, 197] on span "Select location" at bounding box center [779, 194] width 413 height 26
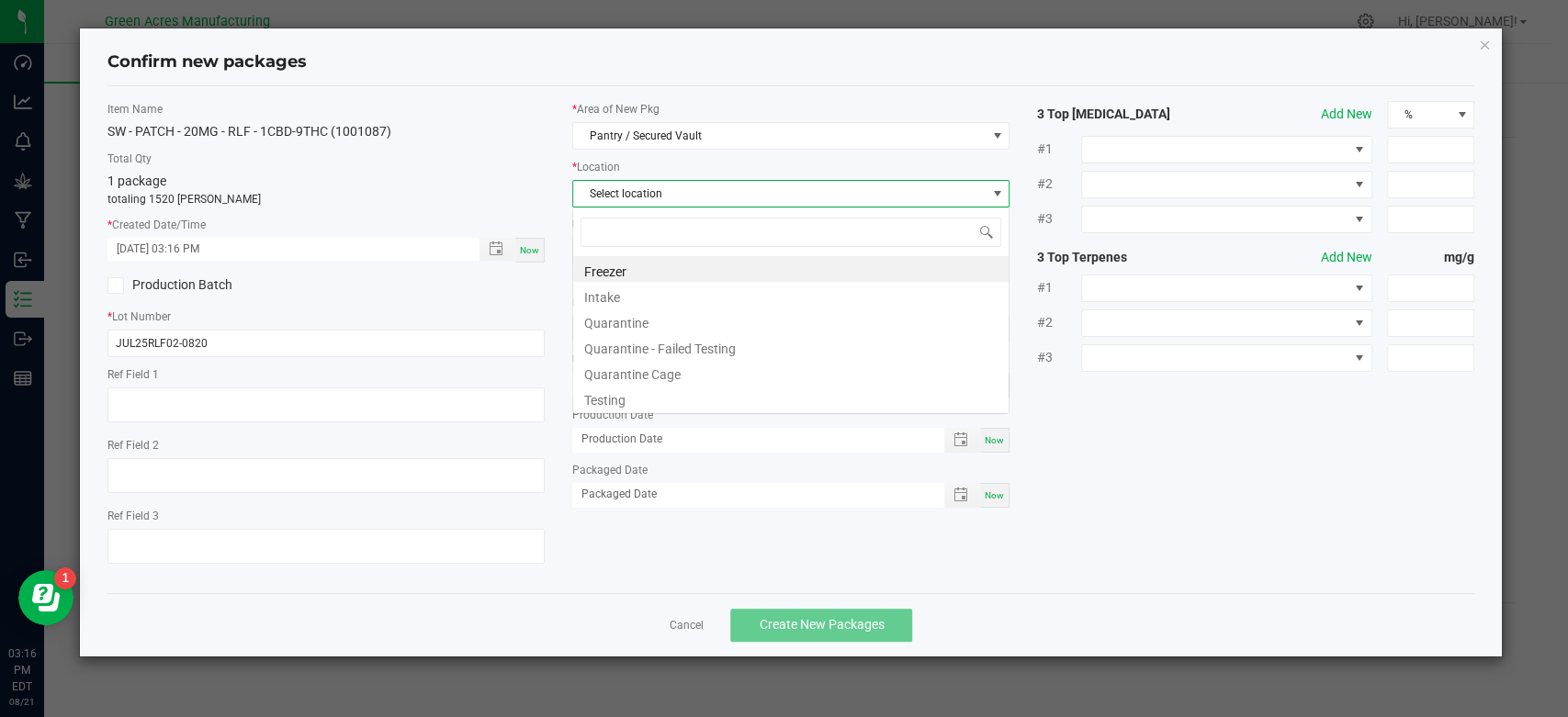
scroll to position [26, 437]
click at [674, 289] on li "Intake" at bounding box center [790, 295] width 435 height 26
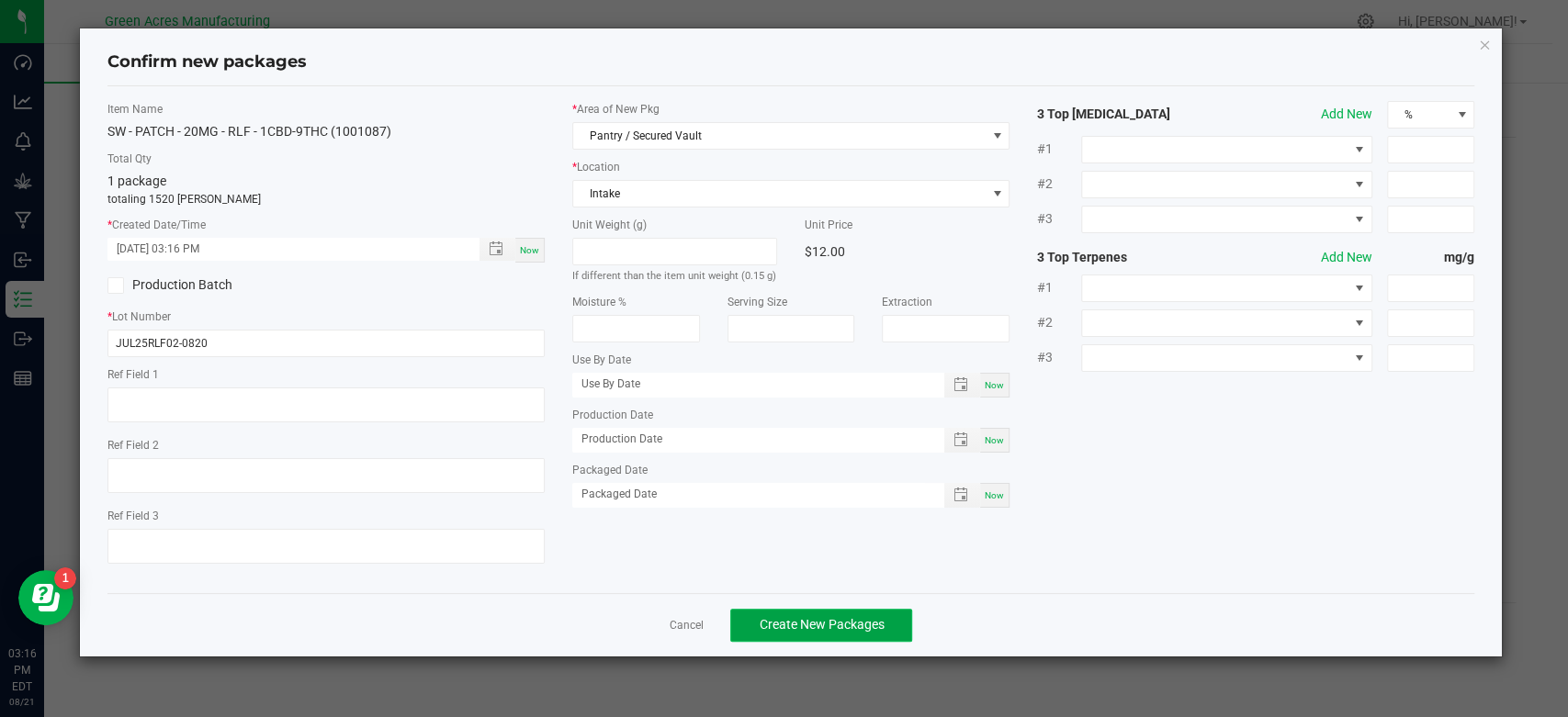
click at [819, 629] on span "Create New Packages" at bounding box center [821, 624] width 125 height 15
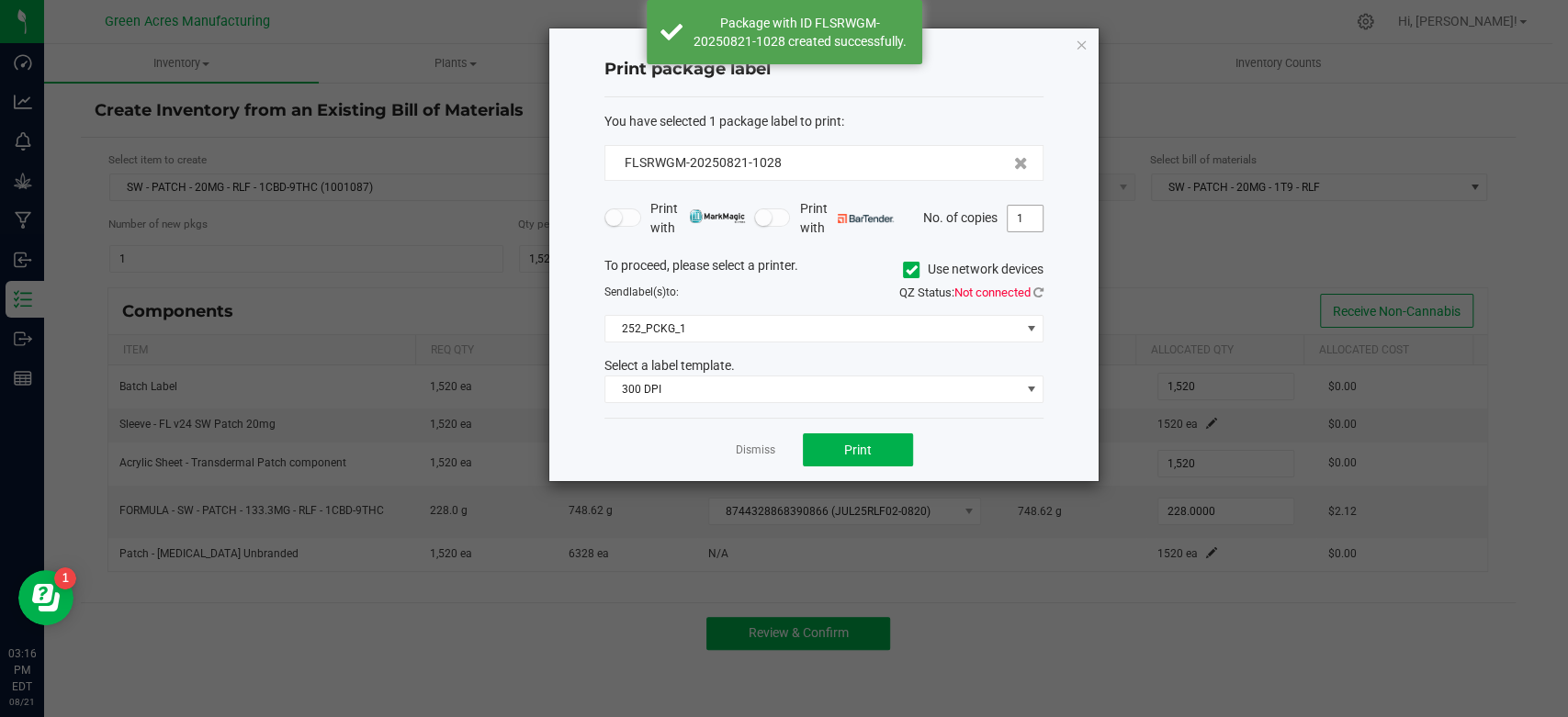
click at [1021, 221] on input "1" at bounding box center [1025, 218] width 35 height 26
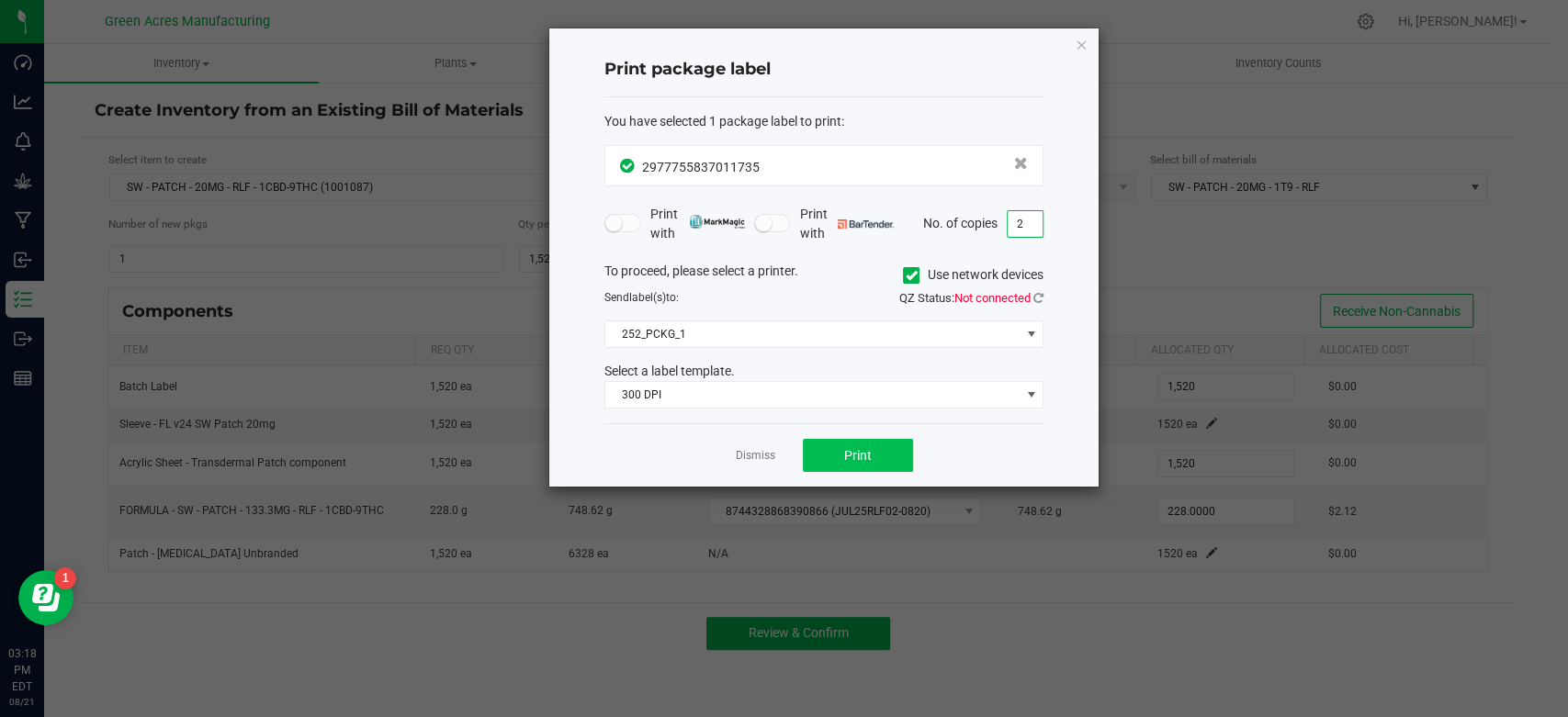
type input "2"
click at [877, 455] on button "Print" at bounding box center [858, 455] width 110 height 33
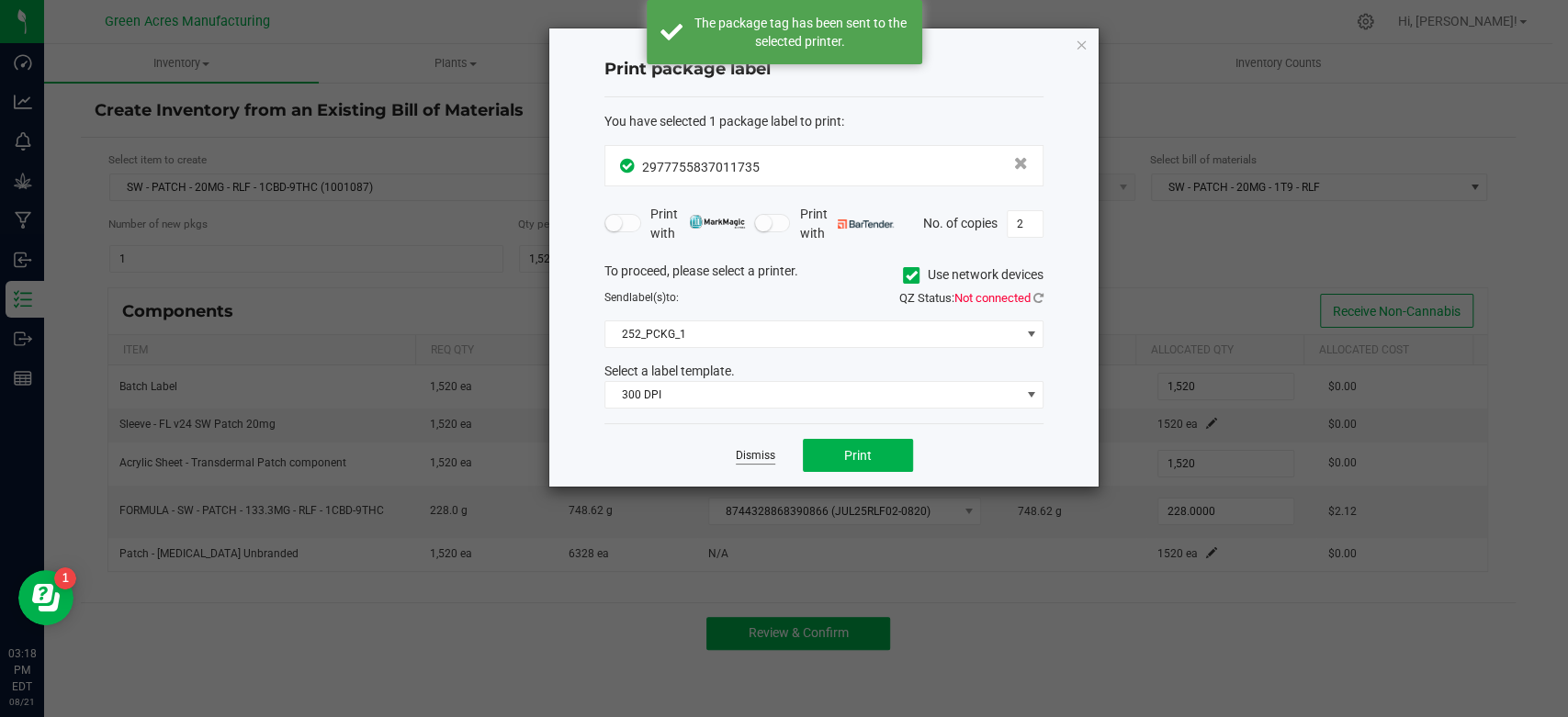
click at [752, 453] on link "Dismiss" at bounding box center [755, 456] width 40 height 16
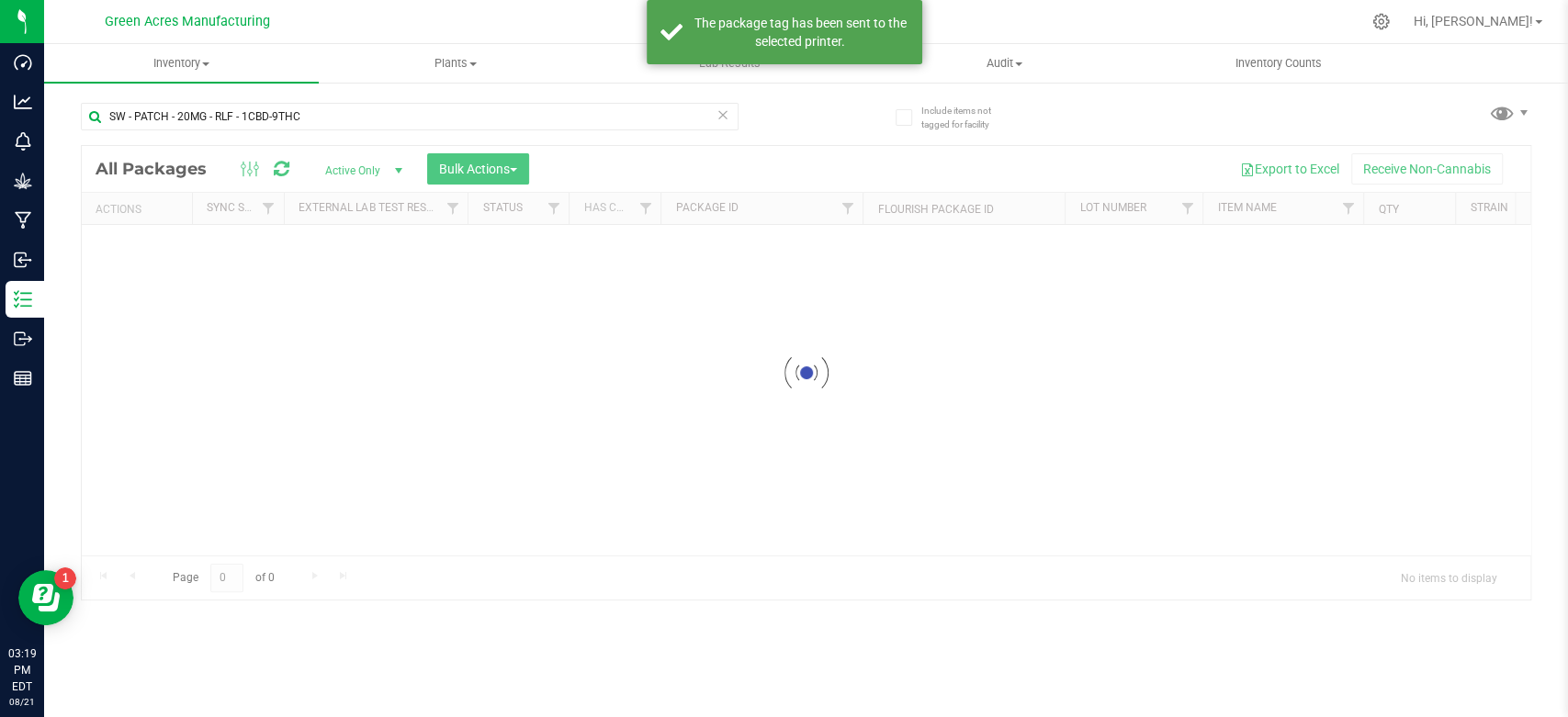
click at [723, 118] on icon at bounding box center [722, 113] width 13 height 22
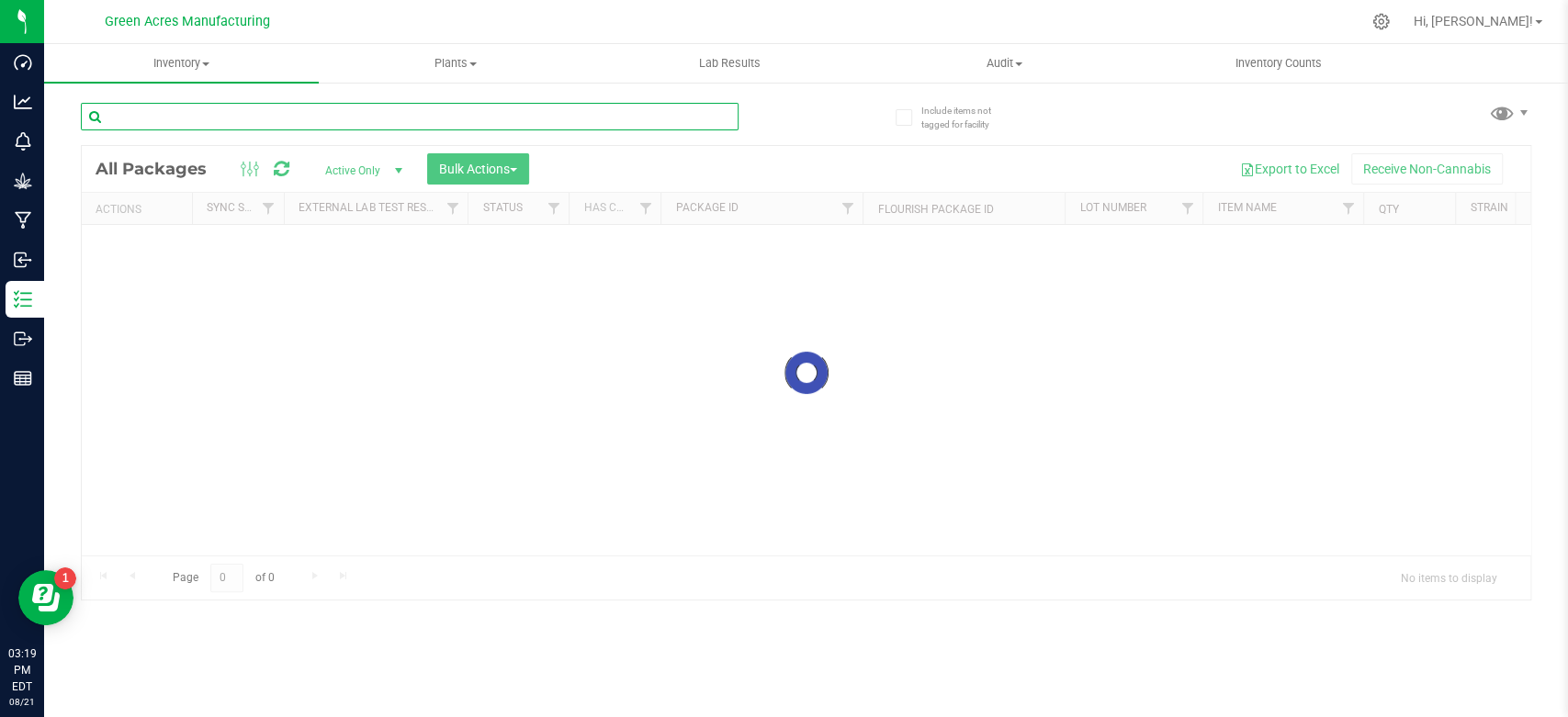
click at [470, 123] on input "text" at bounding box center [409, 116] width 658 height 27
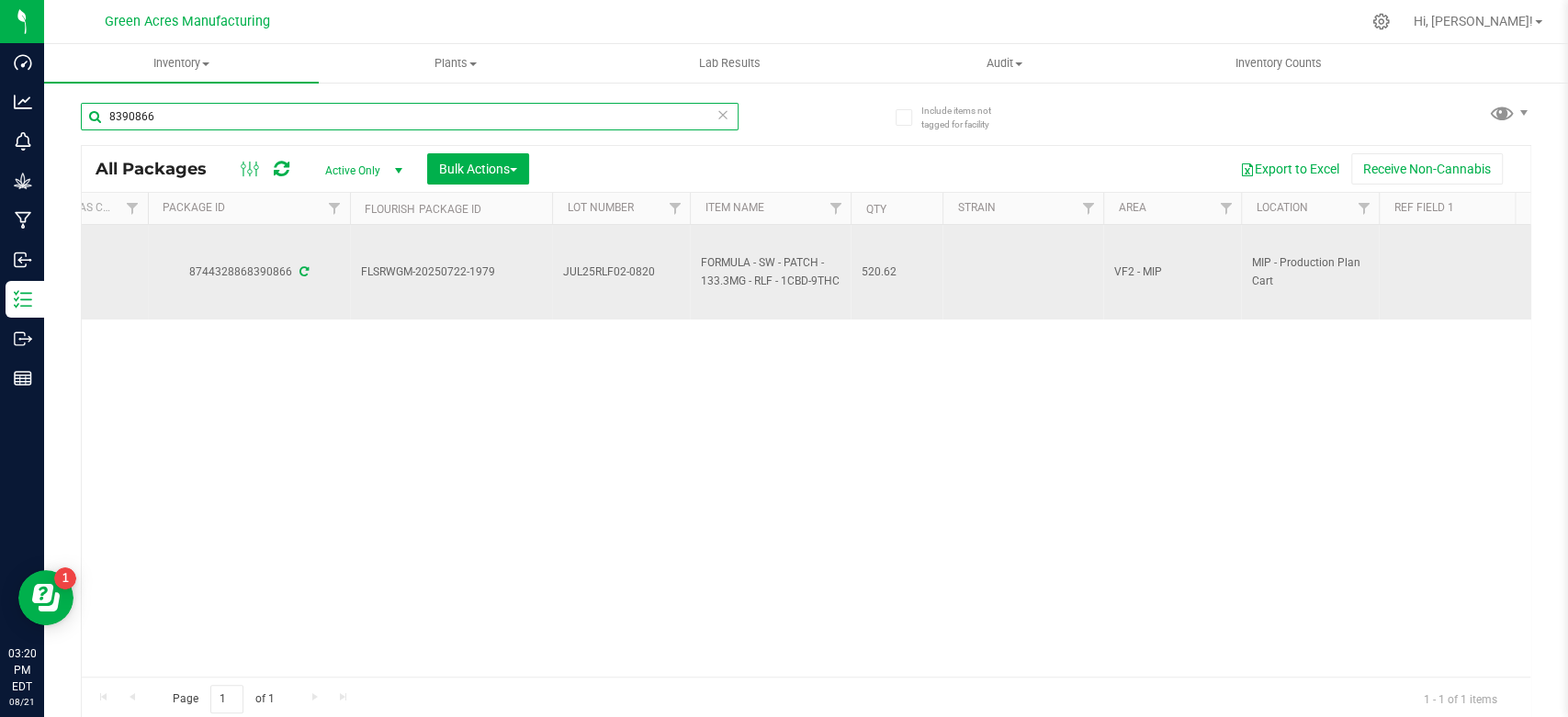
scroll to position [0, 506]
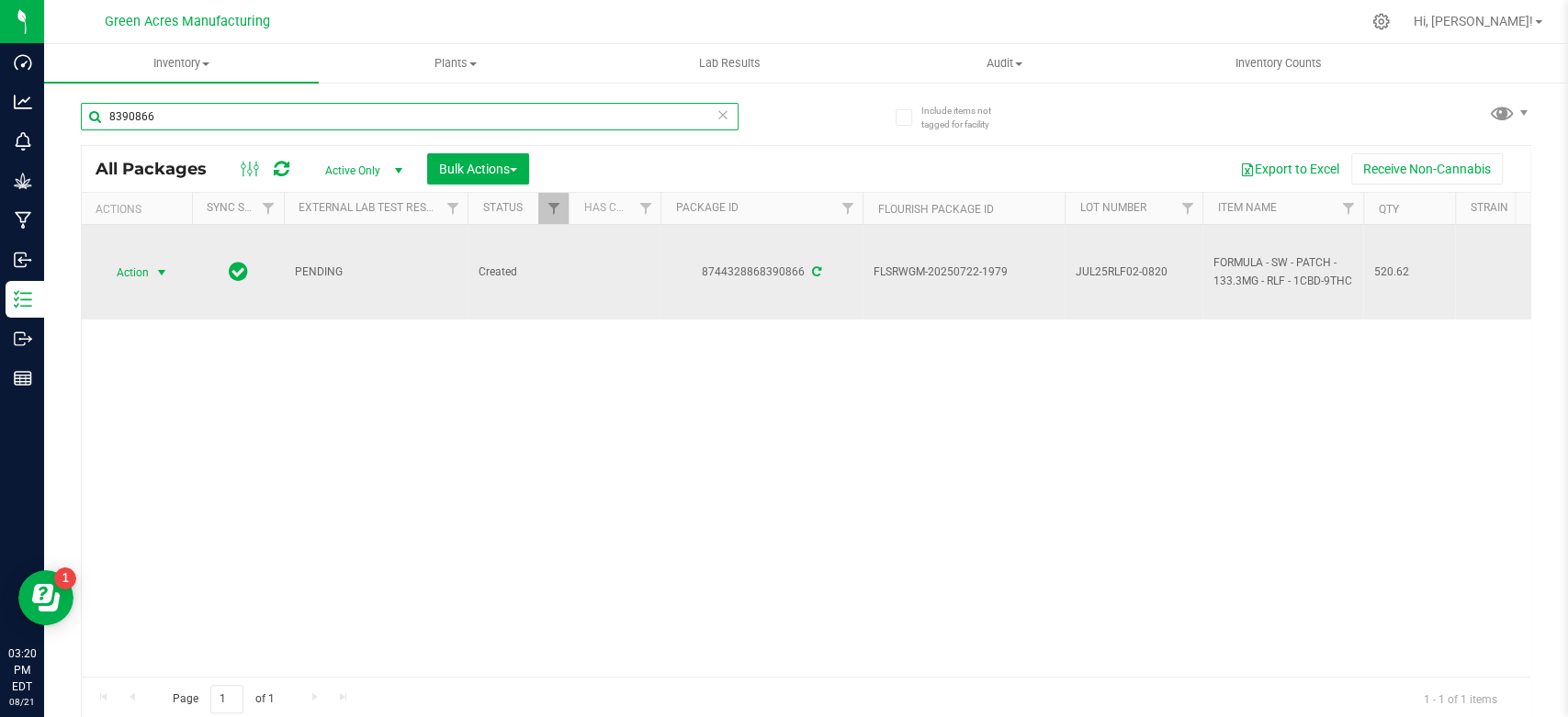
type input "8390866"
click at [140, 272] on span "Action" at bounding box center [124, 272] width 49 height 26
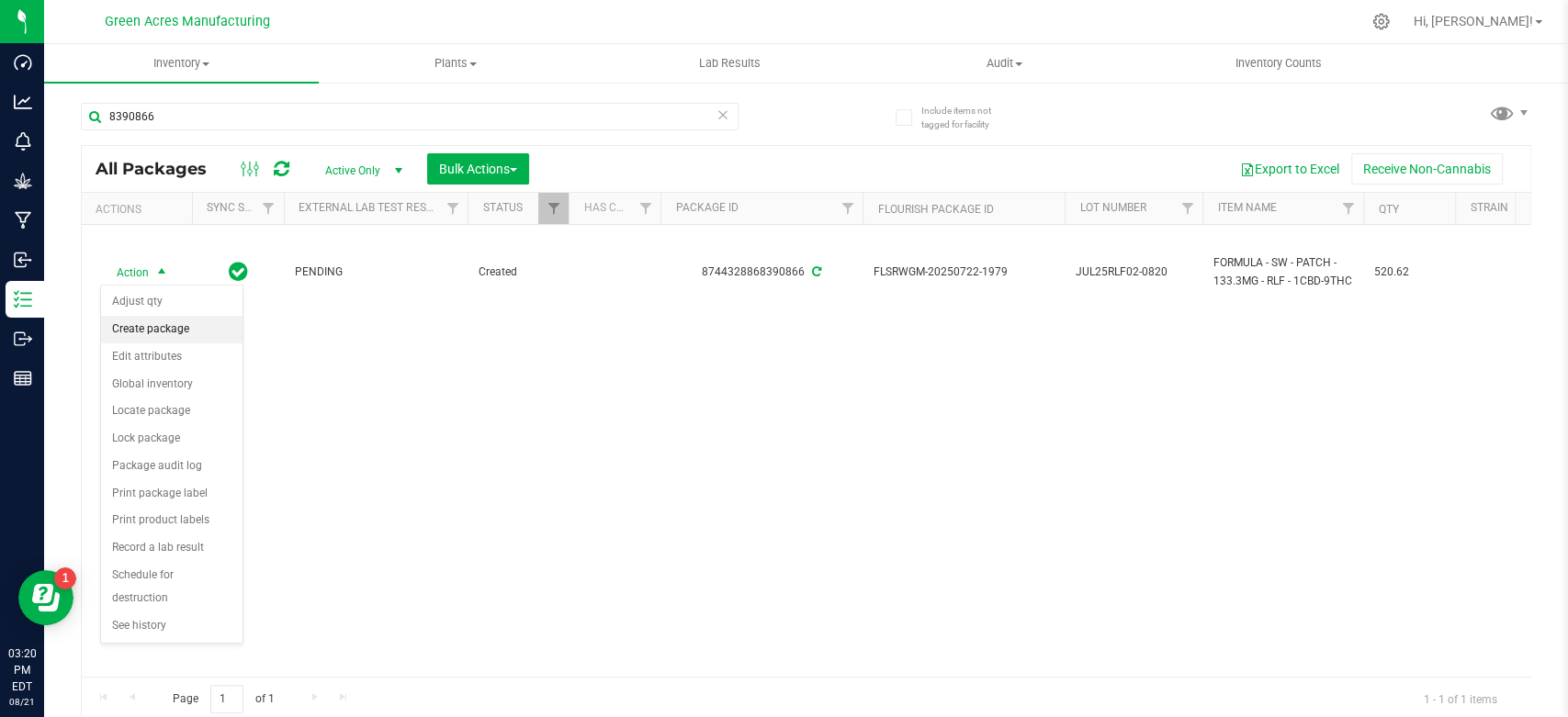
click at [163, 333] on li "Create package" at bounding box center [172, 329] width 141 height 27
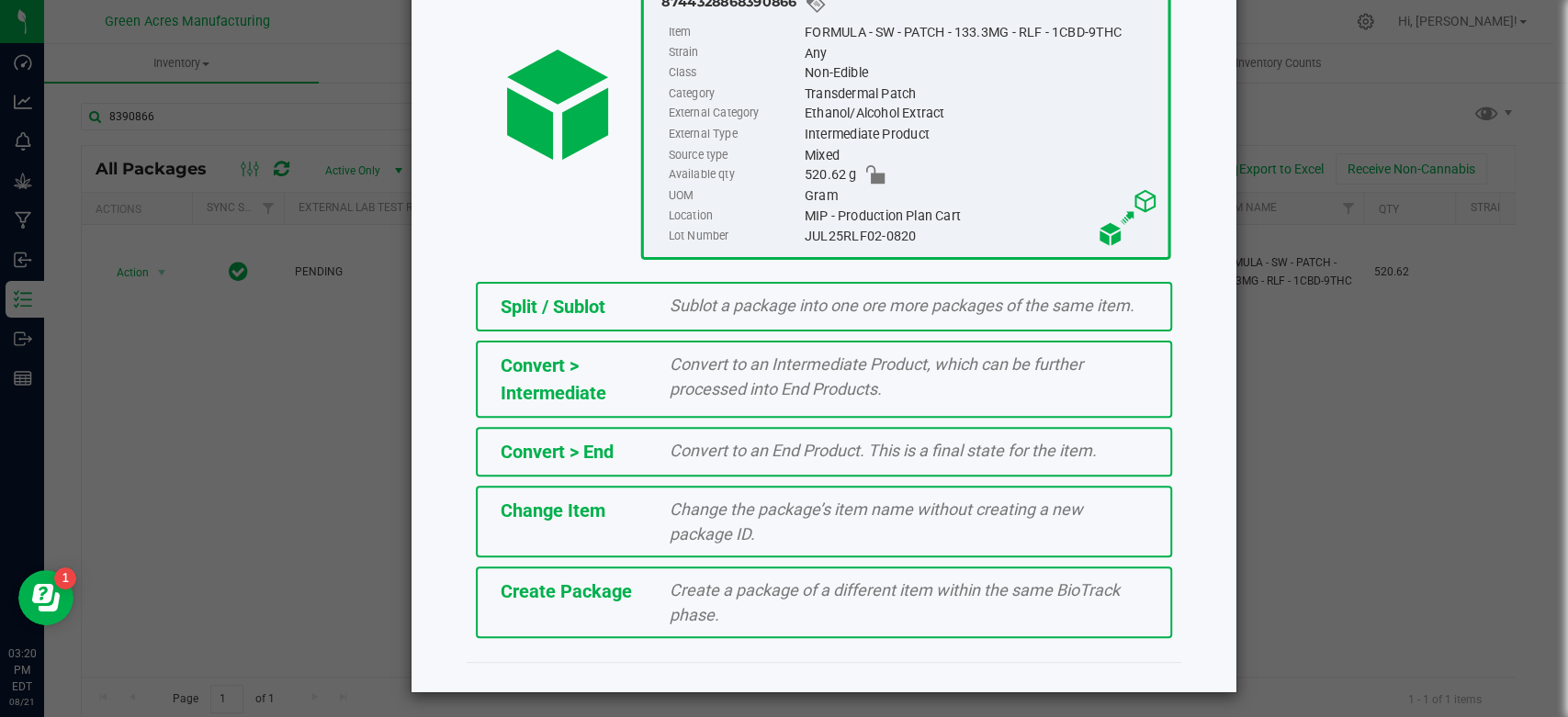
click at [764, 591] on span "Create a package of a different item within the same BioTrack phase." at bounding box center [894, 602] width 450 height 44
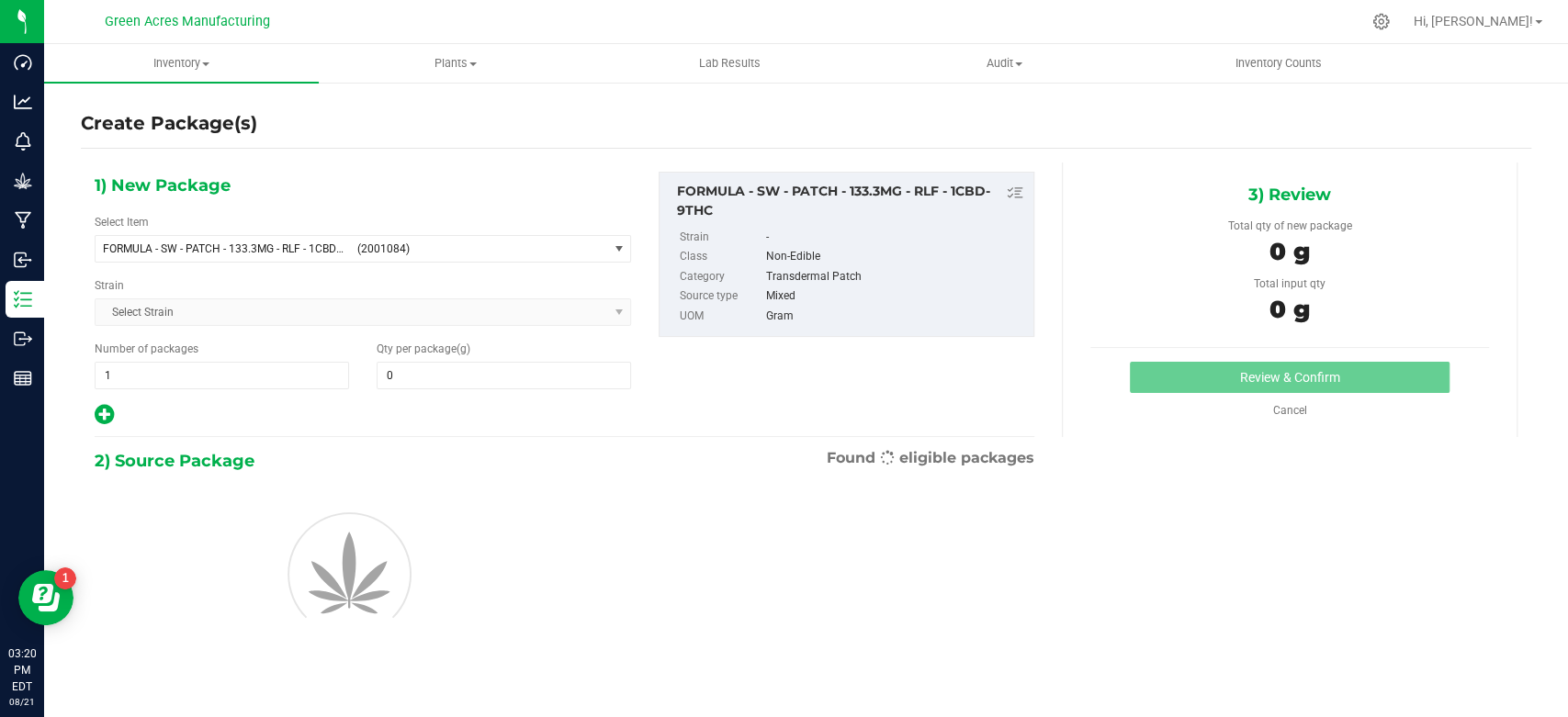
type input "0.0000"
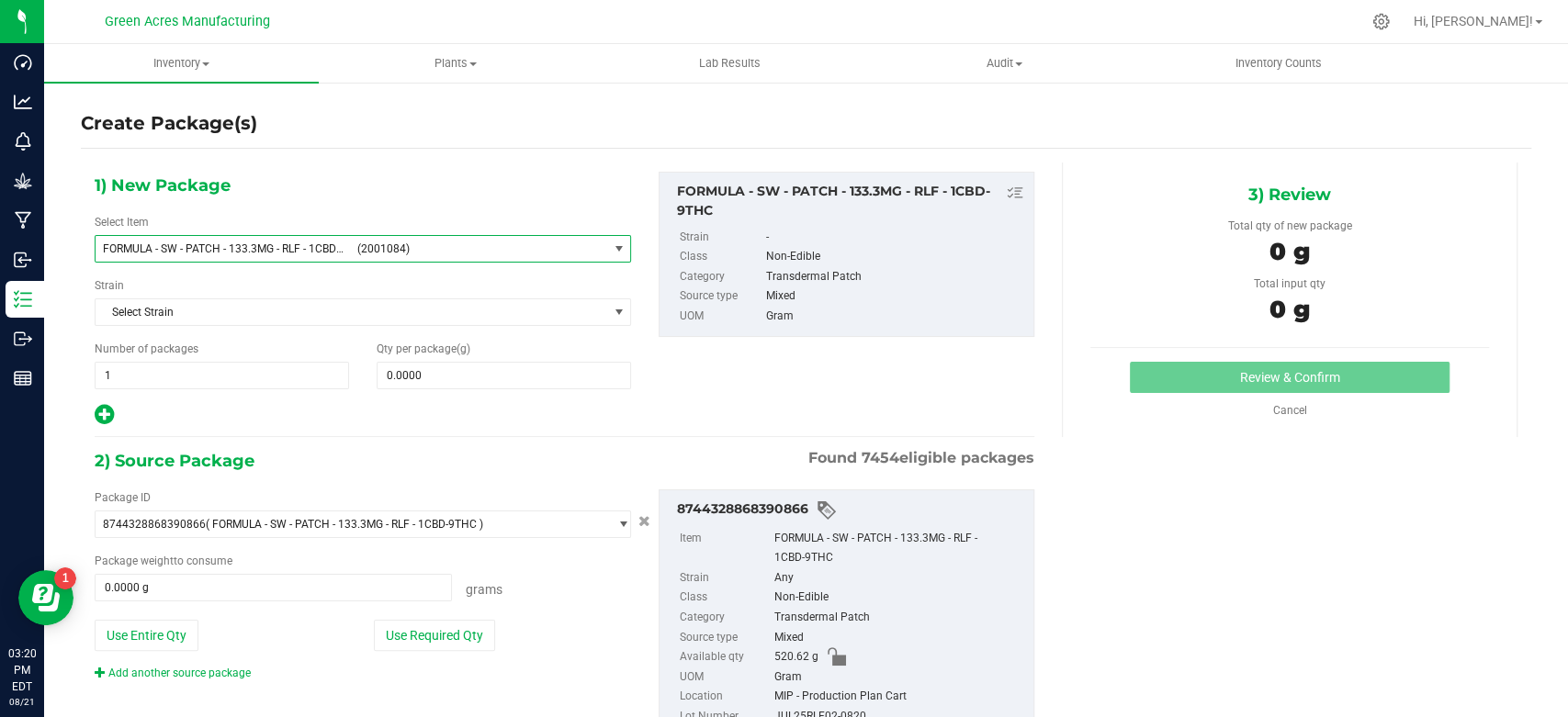
click at [279, 256] on span "FORMULA - SW - PATCH - 133.3MG - RLF - 1CBD-9THC (2001084)" at bounding box center [352, 249] width 512 height 26
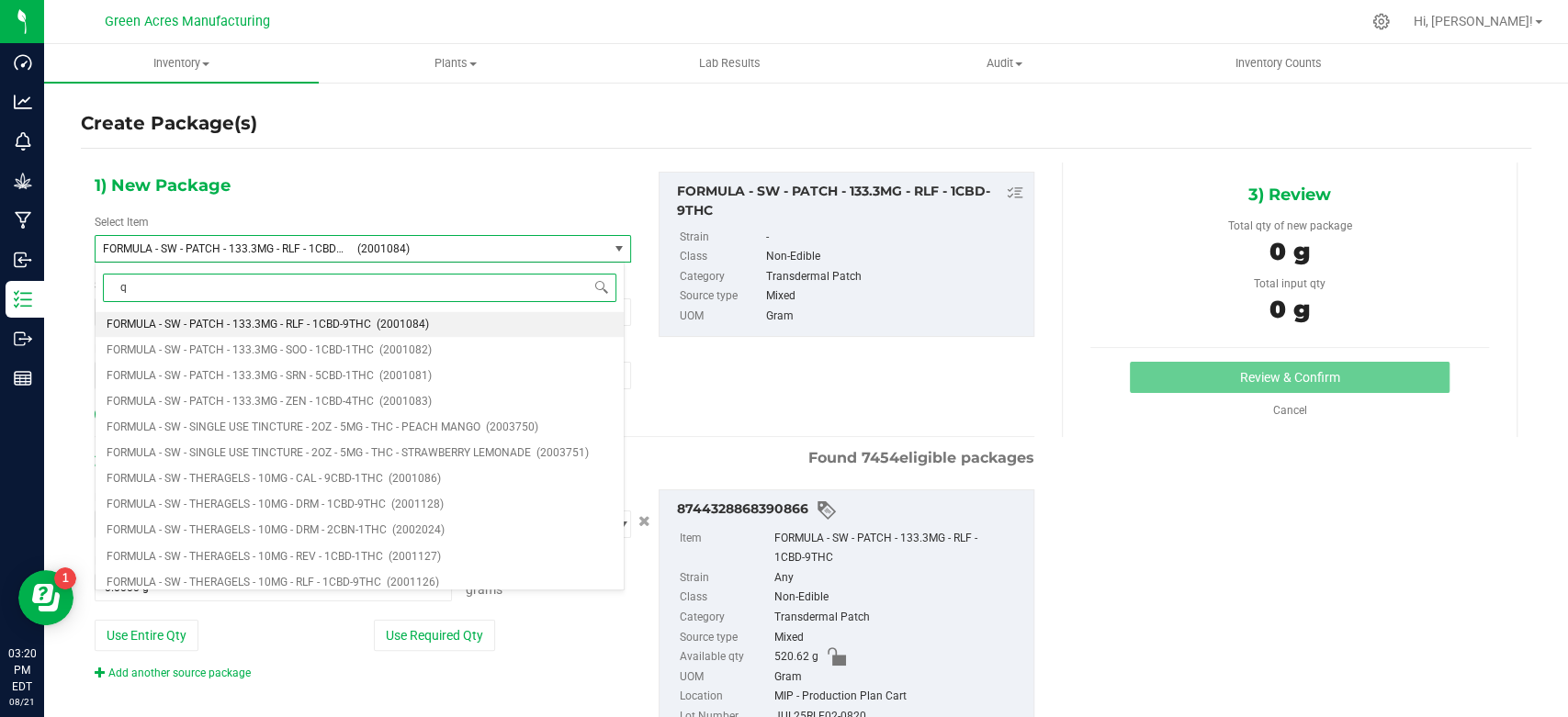
type input "qc"
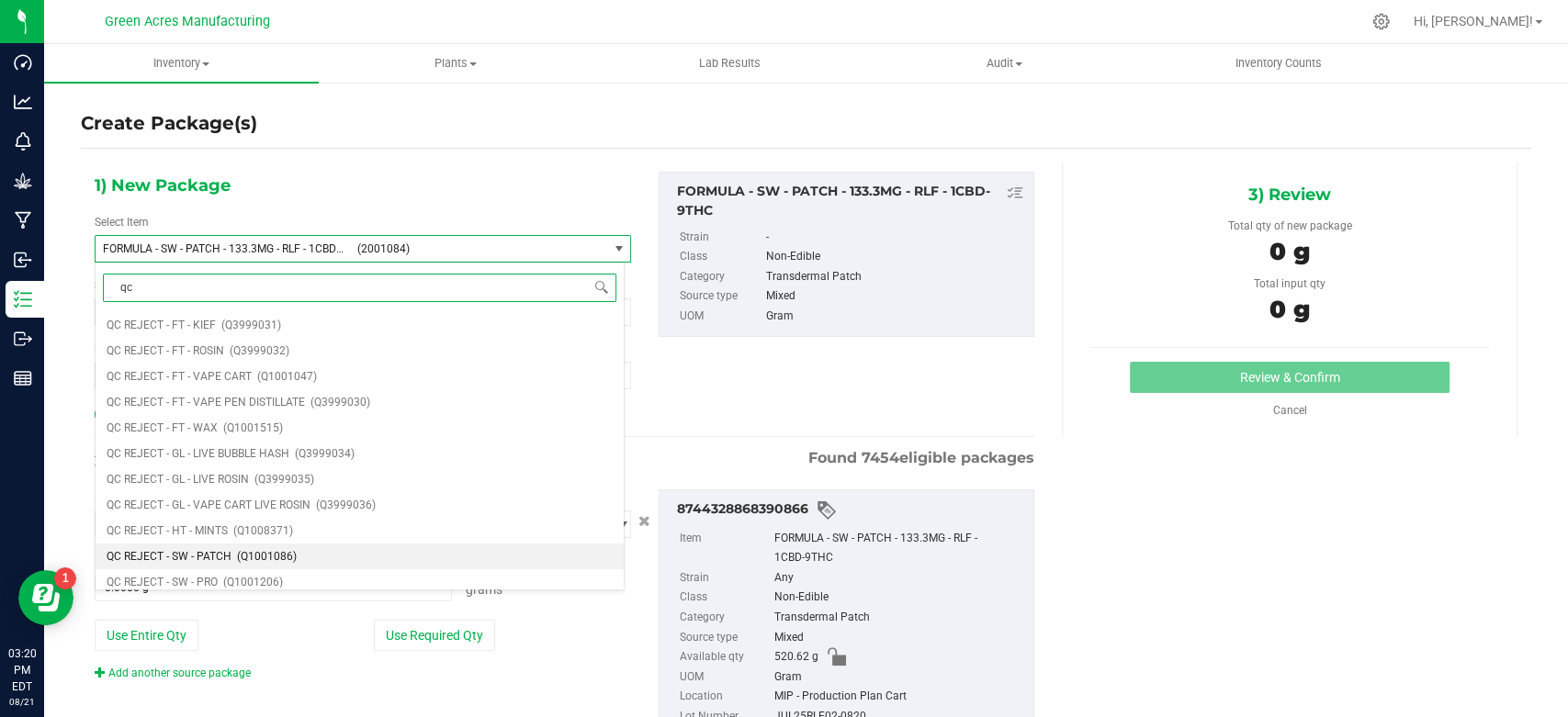
click at [257, 551] on span "(Q1001086)" at bounding box center [267, 556] width 60 height 13
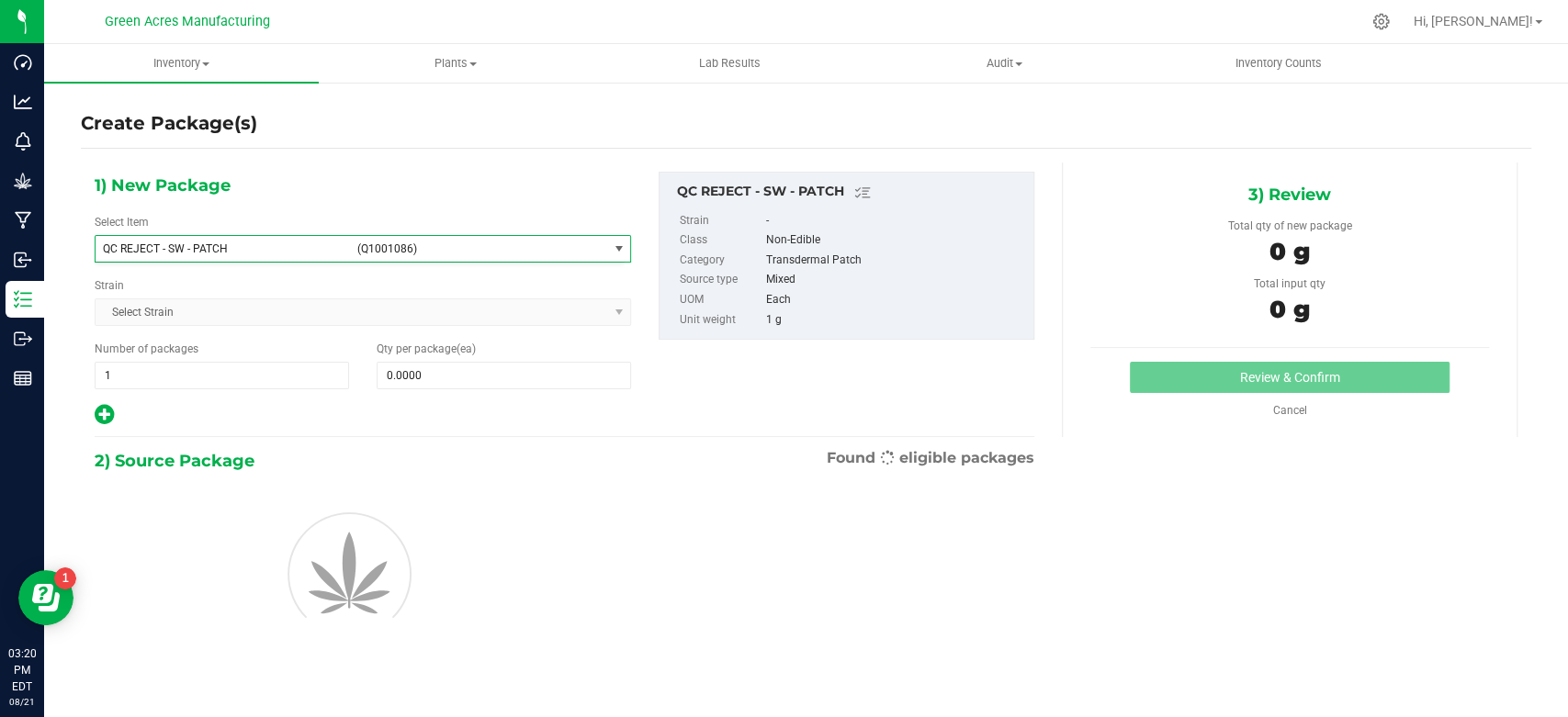
type input "0"
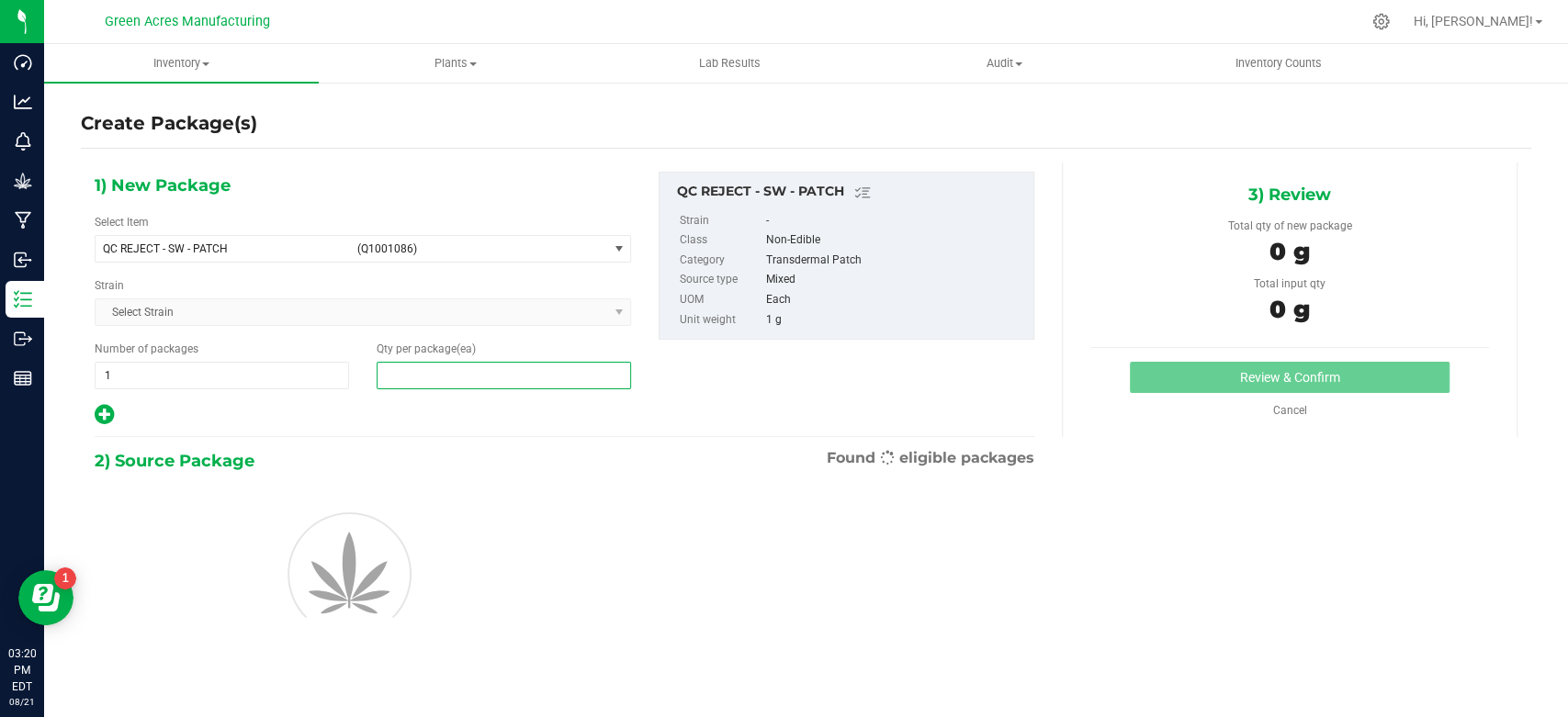
click at [450, 377] on span at bounding box center [504, 375] width 255 height 27
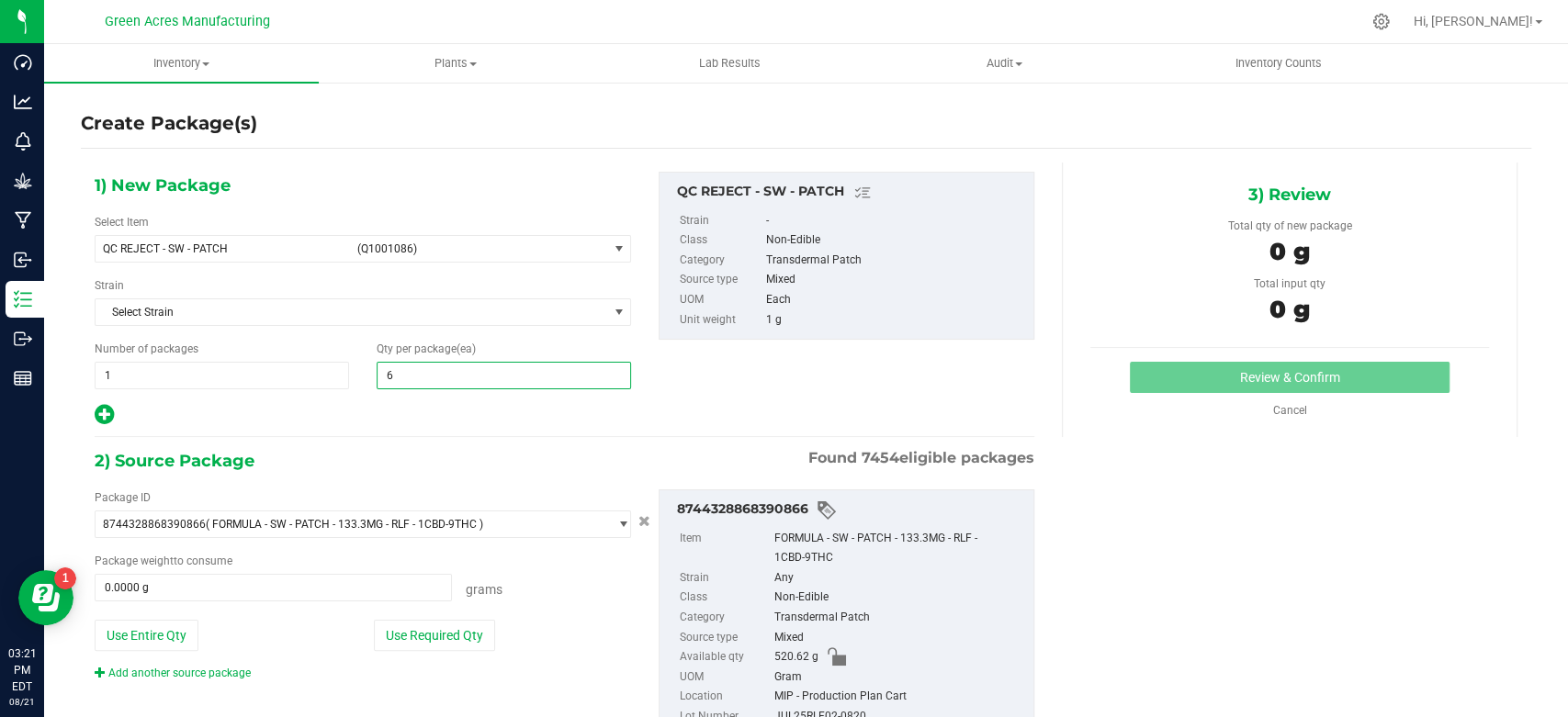
type input "67"
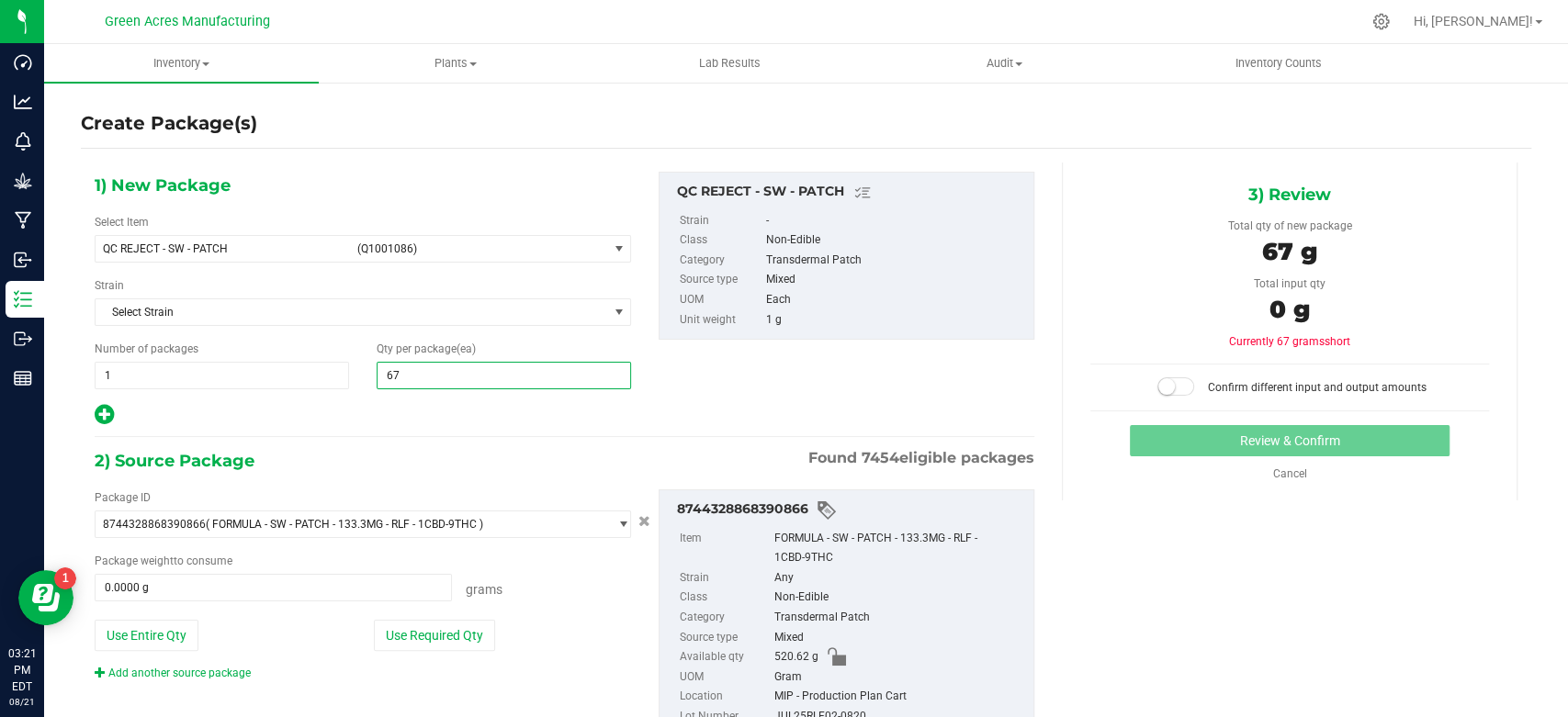
type input "67"
click at [394, 428] on div "1) New Package Select Item QC REJECT - SW - PATCH (Q1001086) QC REJECT - FT - D…" at bounding box center [564, 469] width 967 height 613
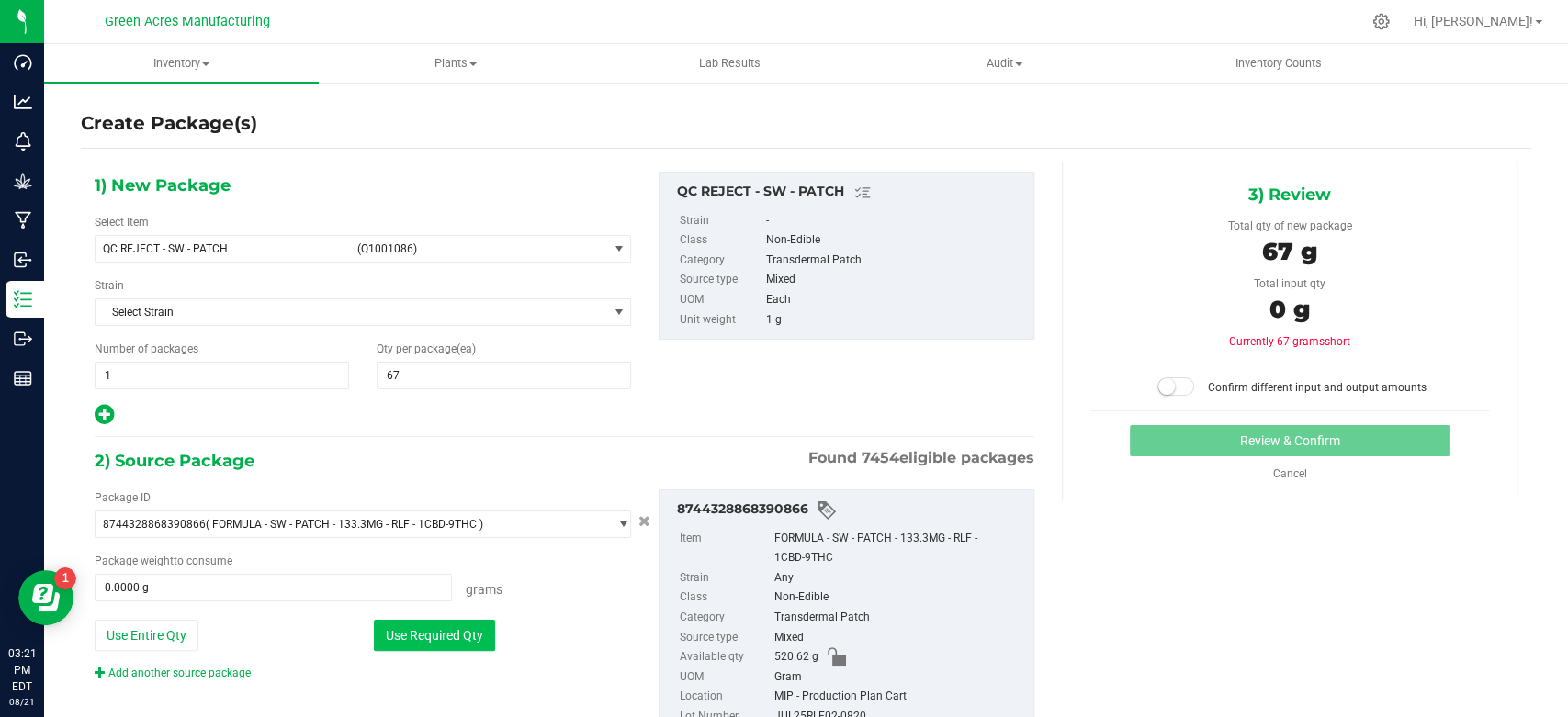
click at [418, 637] on button "Use Required Qty" at bounding box center [434, 636] width 121 height 31
type input "67.0000 g"
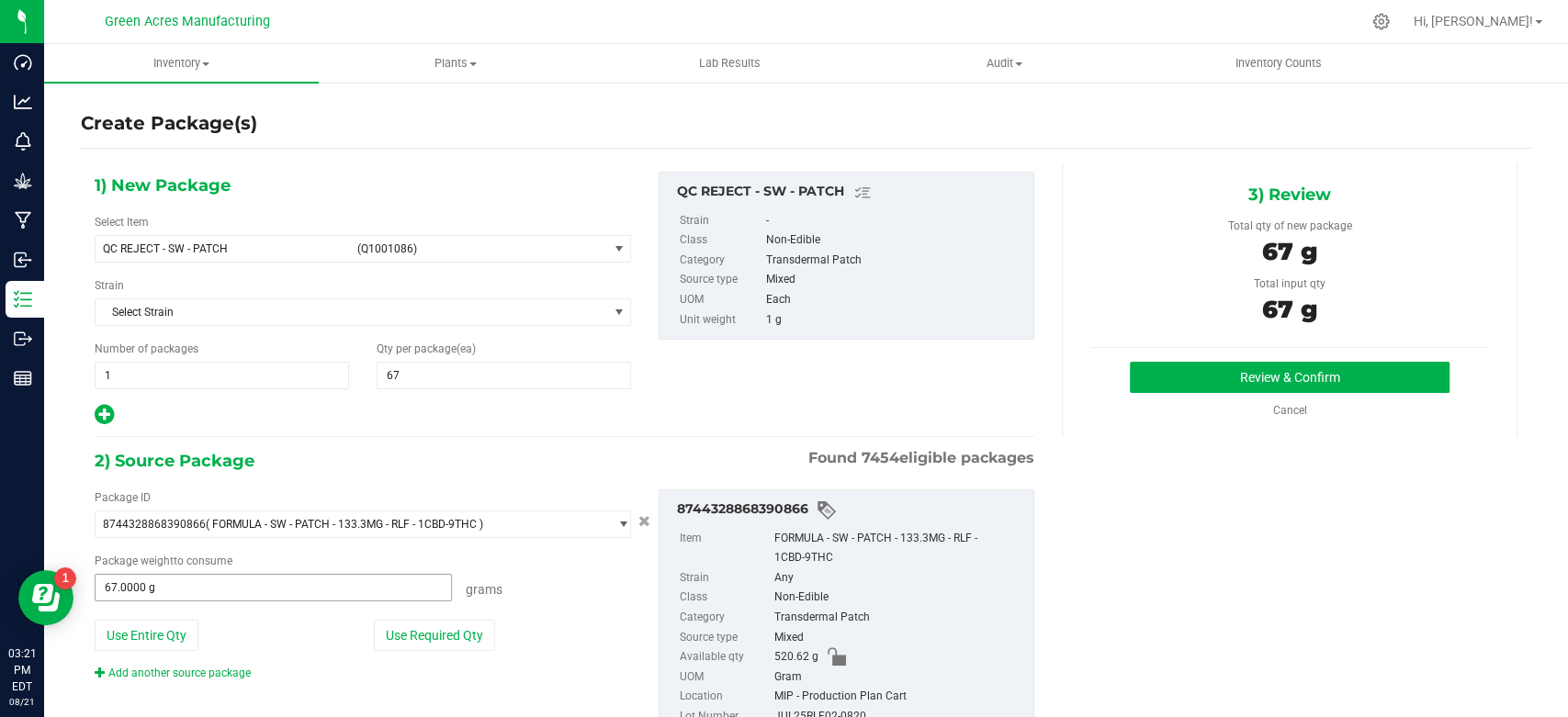
click at [204, 575] on span "67.0000 g 67" at bounding box center [273, 587] width 358 height 27
click at [204, 575] on input "67" at bounding box center [273, 587] width 356 height 26
click at [791, 385] on div "1) New Package Select Item QC REJECT - SW - PATCH (Q1001086) QC REJECT - FT - D…" at bounding box center [564, 299] width 967 height 256
click at [196, 593] on span "67.0000 g 67" at bounding box center [273, 587] width 358 height 27
type input "6"
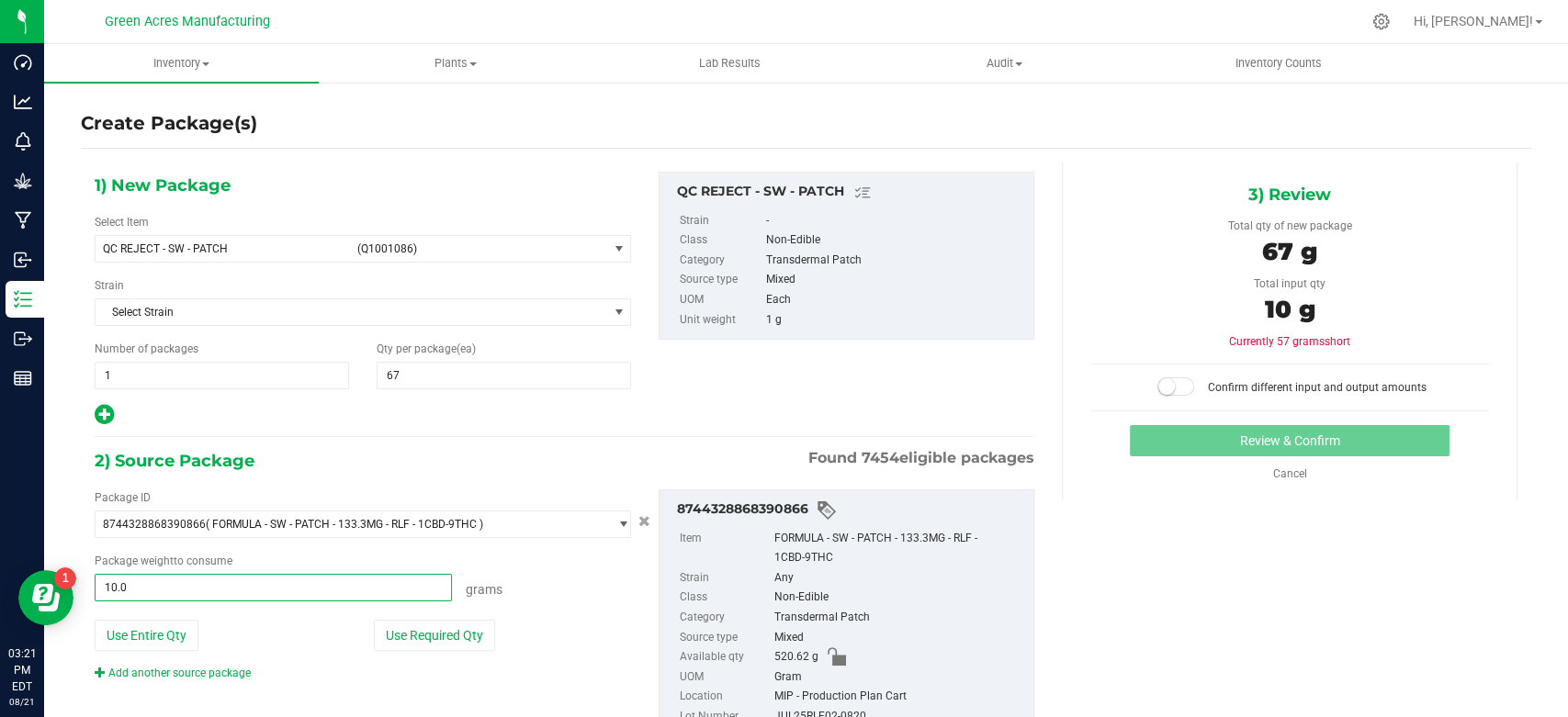
type input "10.05"
type input "10.0500 g"
click at [1158, 382] on small at bounding box center [1166, 387] width 16 height 16
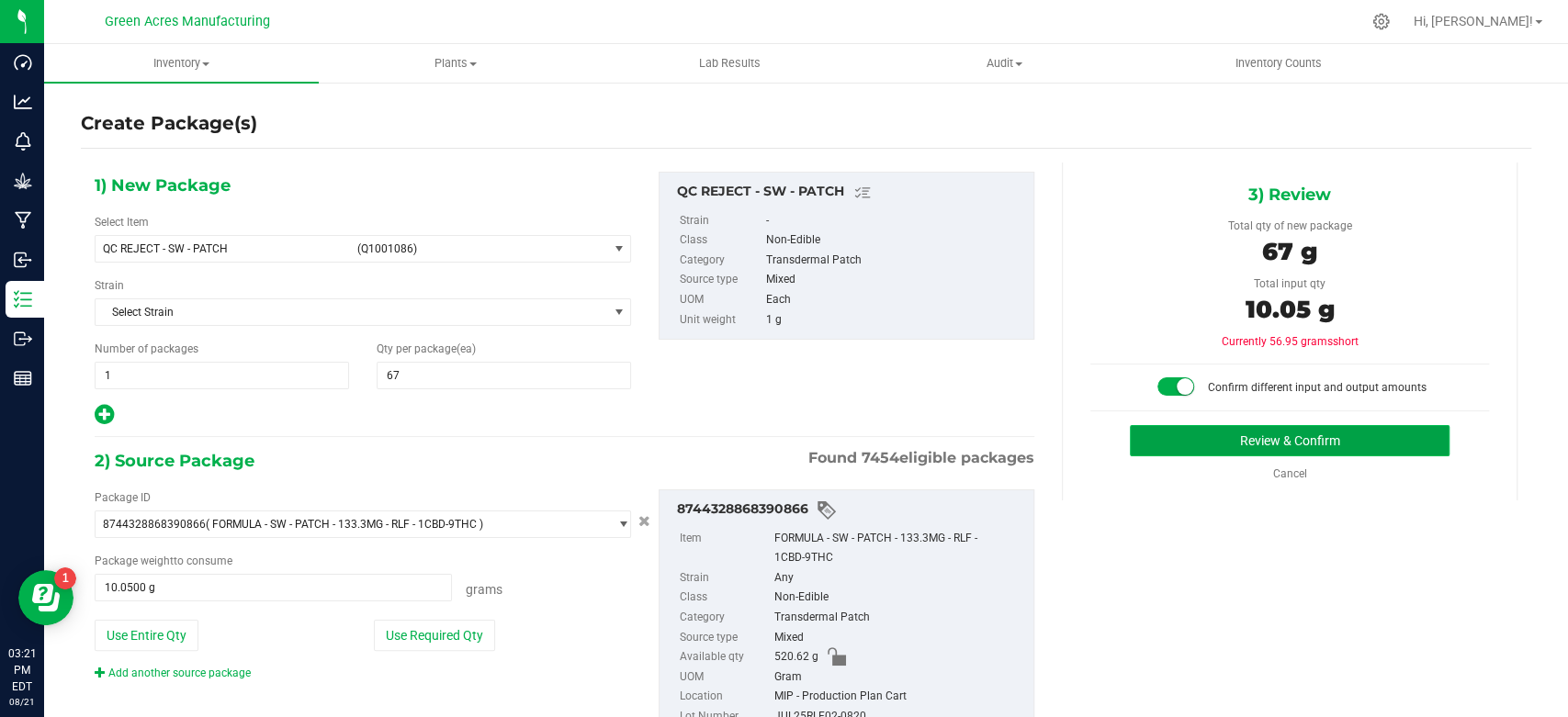
click at [1239, 439] on button "Review & Confirm" at bounding box center [1289, 441] width 319 height 31
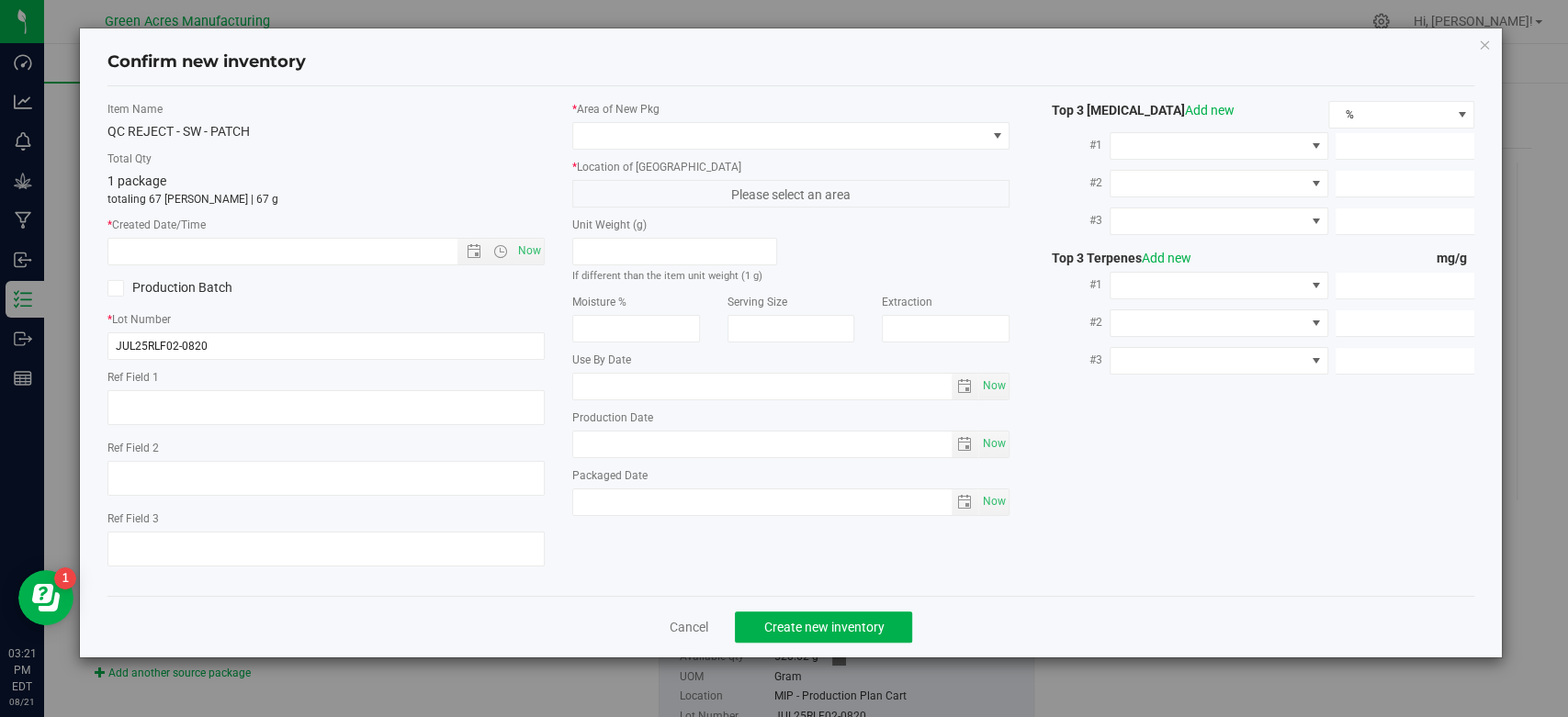
click at [545, 243] on div "Item Name QC REJECT - SW - PATCH Total Qty 1 package totaling 67 [PERSON_NAME] …" at bounding box center [327, 341] width 465 height 481
click at [535, 252] on span "Now" at bounding box center [530, 251] width 31 height 26
type input "[DATE] 3:22 PM"
click at [666, 139] on span at bounding box center [779, 136] width 413 height 26
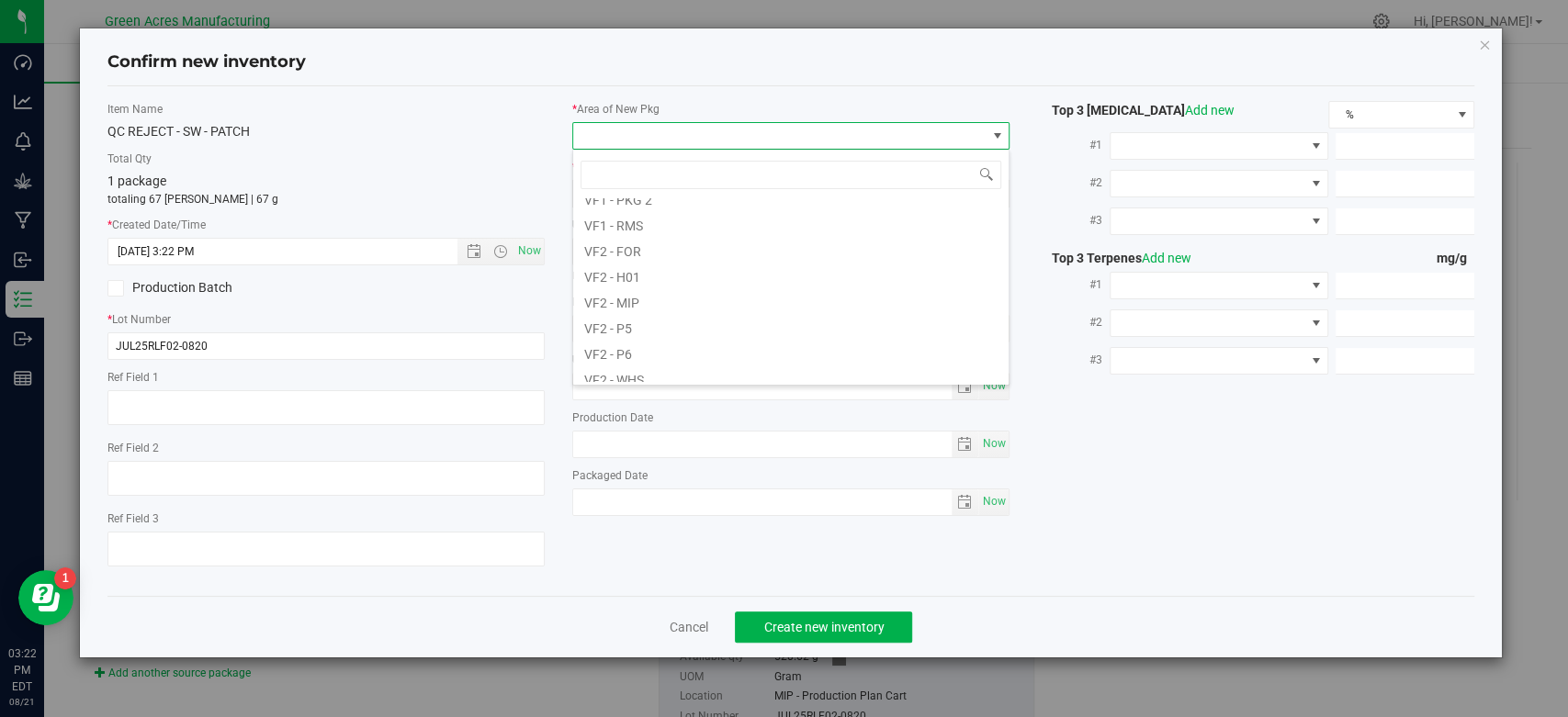
scroll to position [896, 0]
click at [684, 284] on li "VF2 - MIP" at bounding box center [790, 292] width 435 height 26
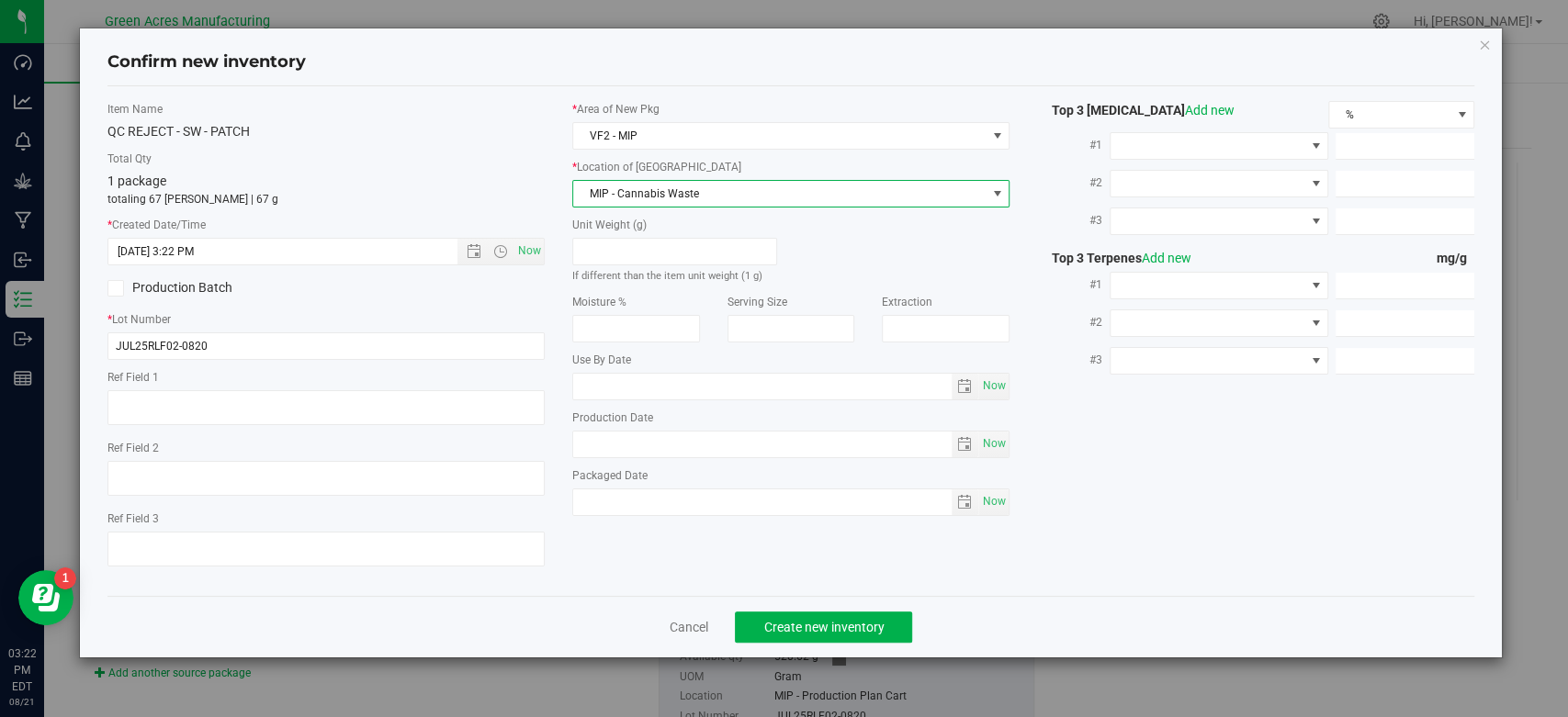
click at [736, 200] on span "MIP - Cannabis Waste" at bounding box center [779, 194] width 413 height 26
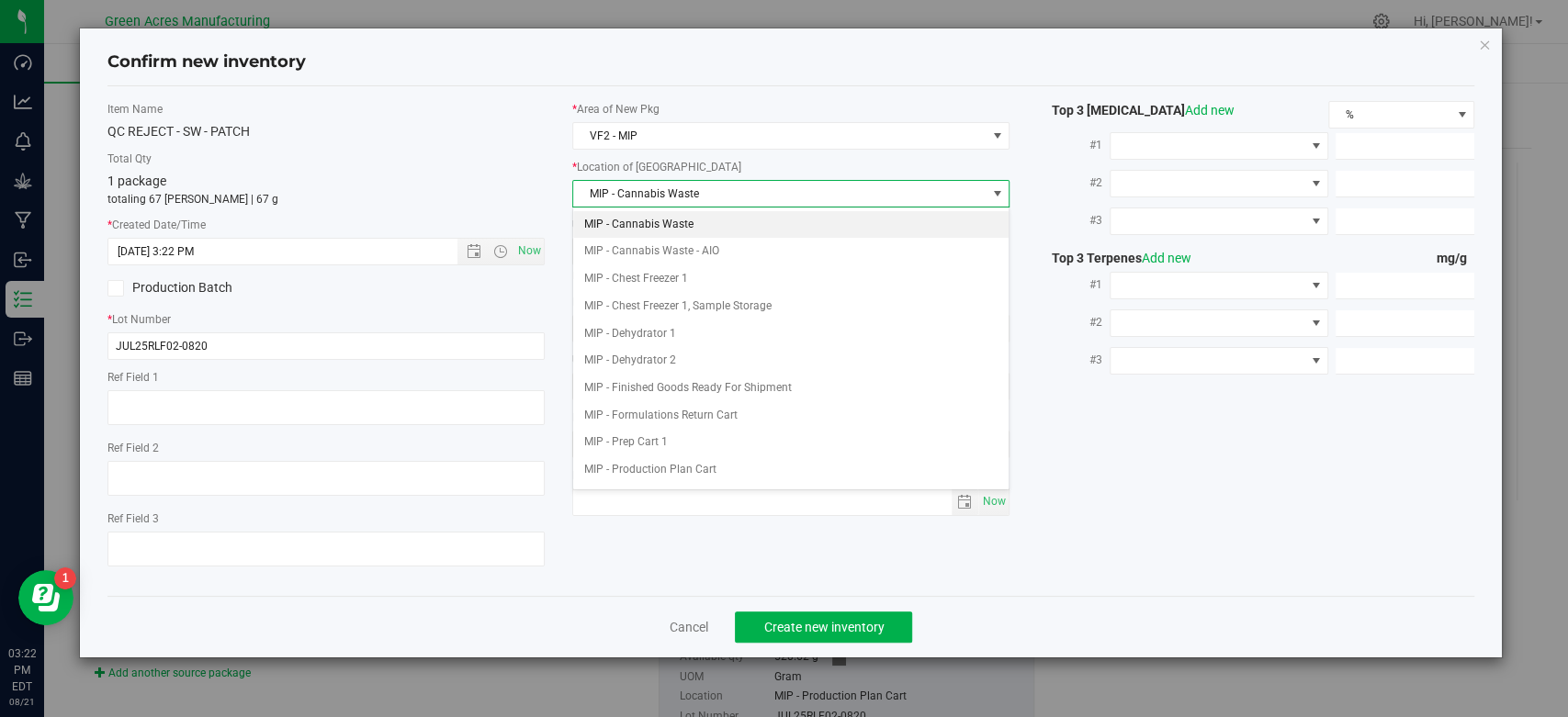
click at [722, 221] on li "MIP - Cannabis Waste" at bounding box center [790, 225] width 435 height 27
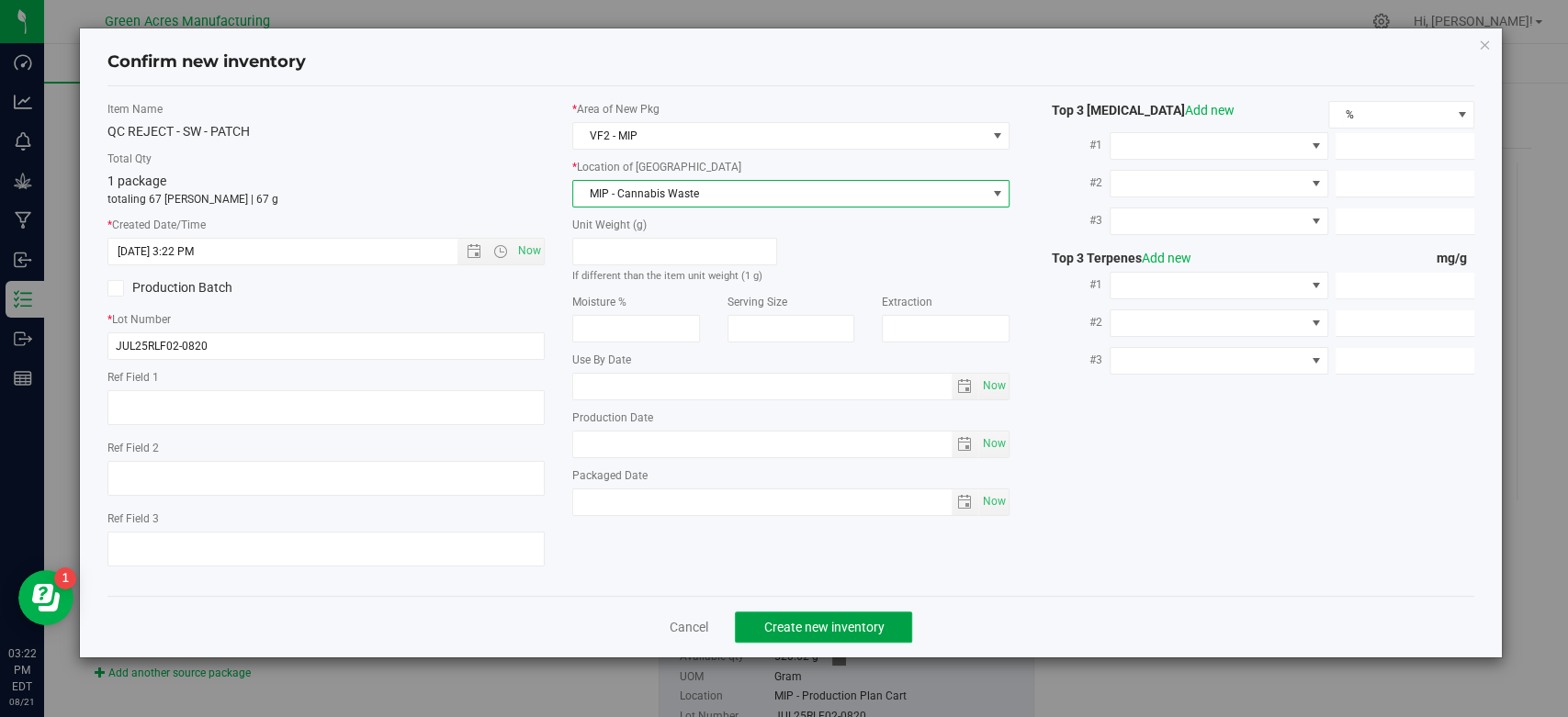
click at [815, 629] on span "Create new inventory" at bounding box center [824, 627] width 120 height 15
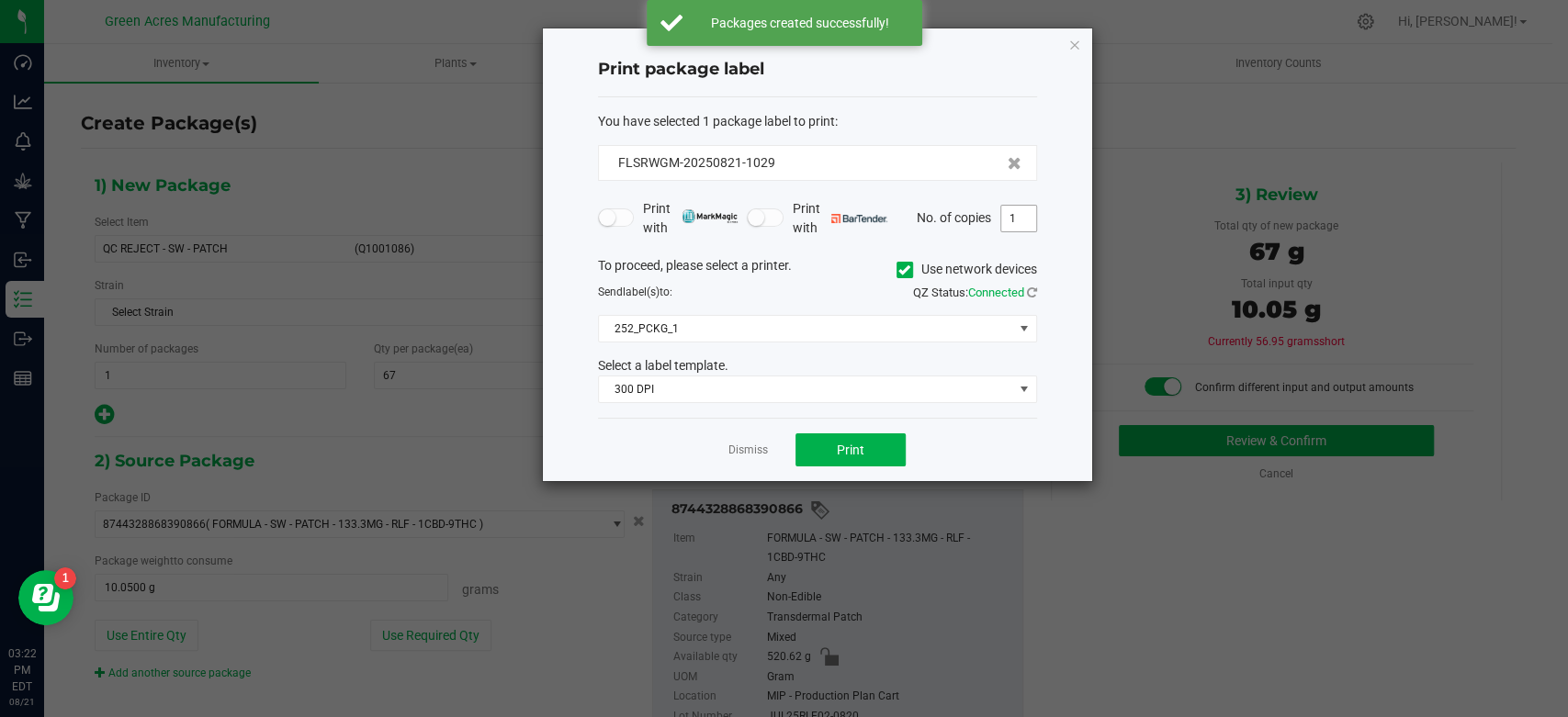
click at [1014, 220] on input "1" at bounding box center [1019, 218] width 35 height 26
click at [674, 450] on div "Dismiss Print" at bounding box center [817, 449] width 439 height 63
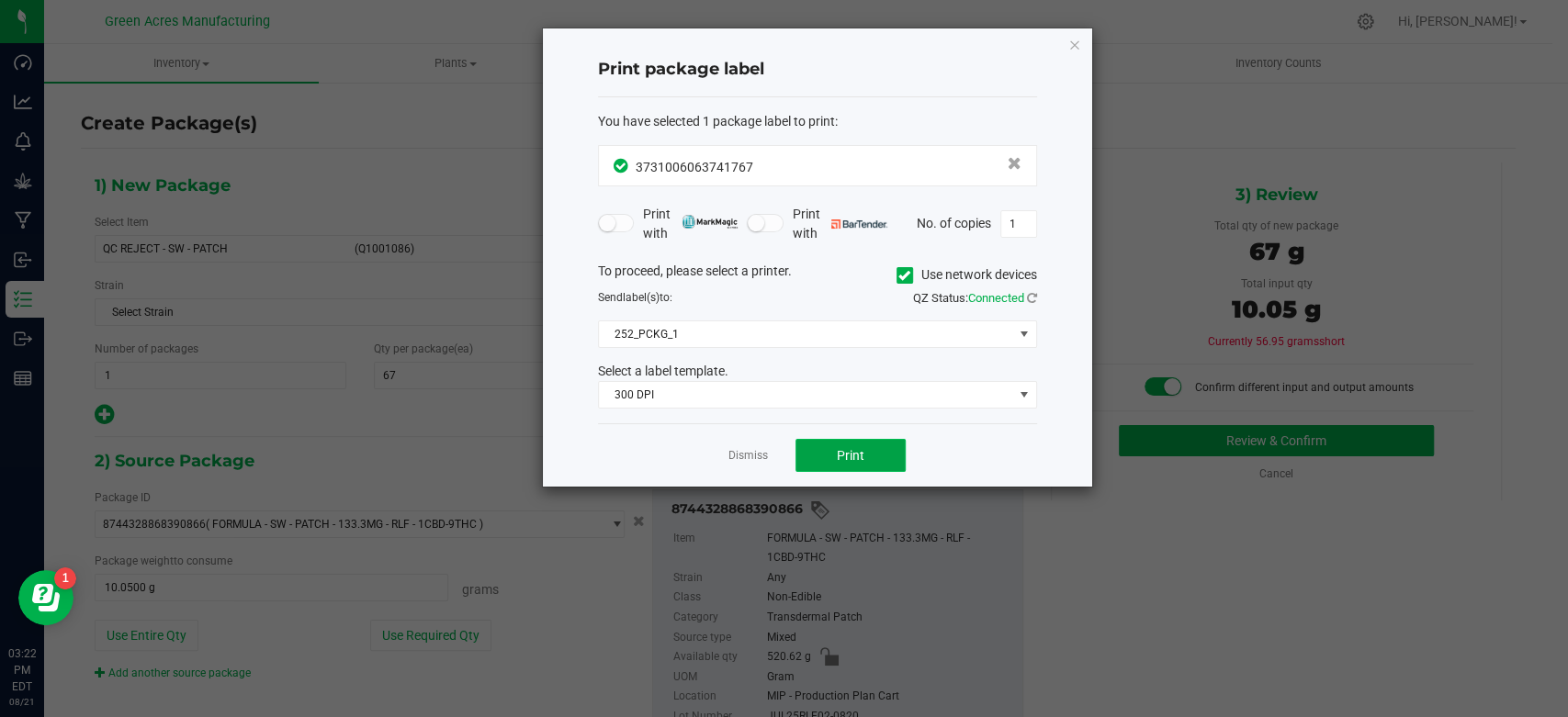
click at [852, 464] on button "Print" at bounding box center [851, 455] width 110 height 33
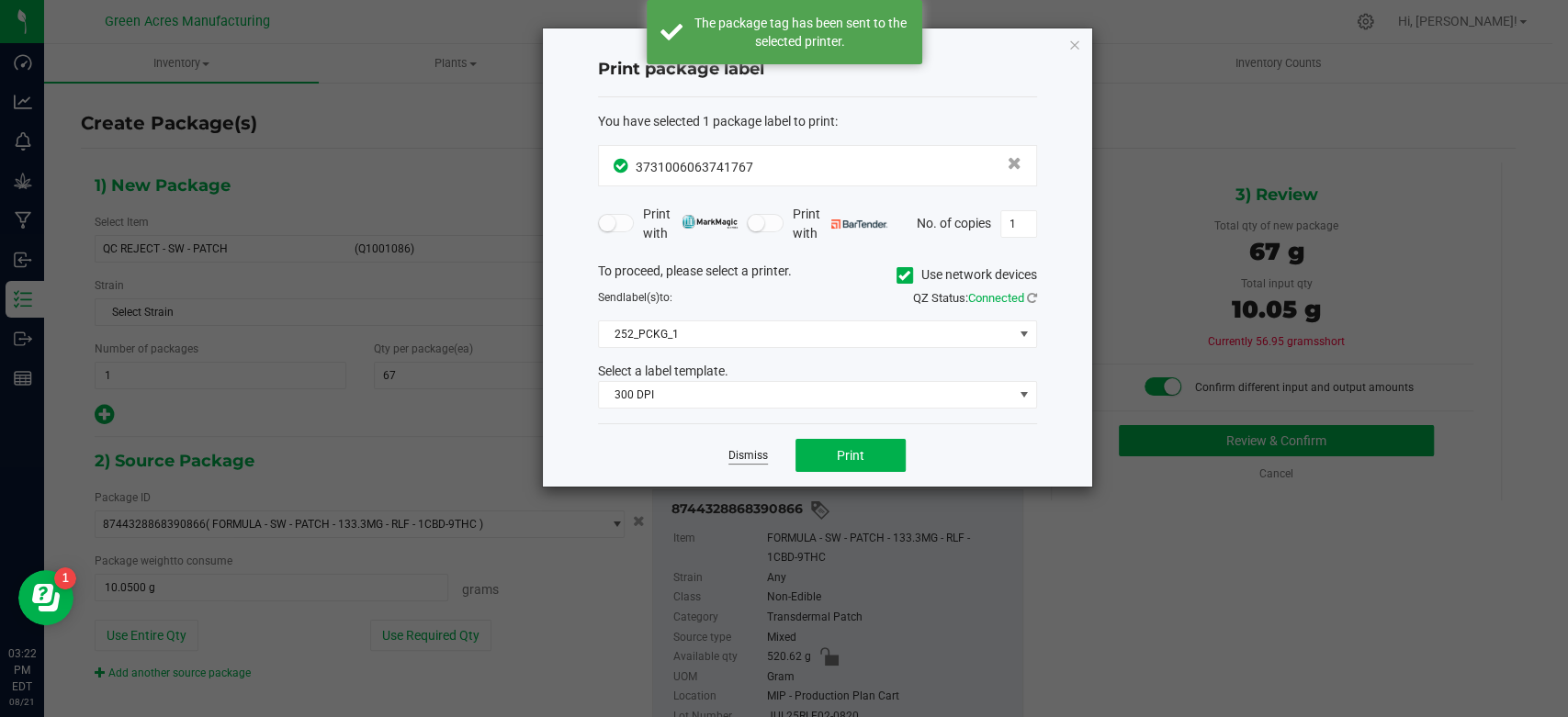
click at [749, 457] on link "Dismiss" at bounding box center [748, 456] width 40 height 16
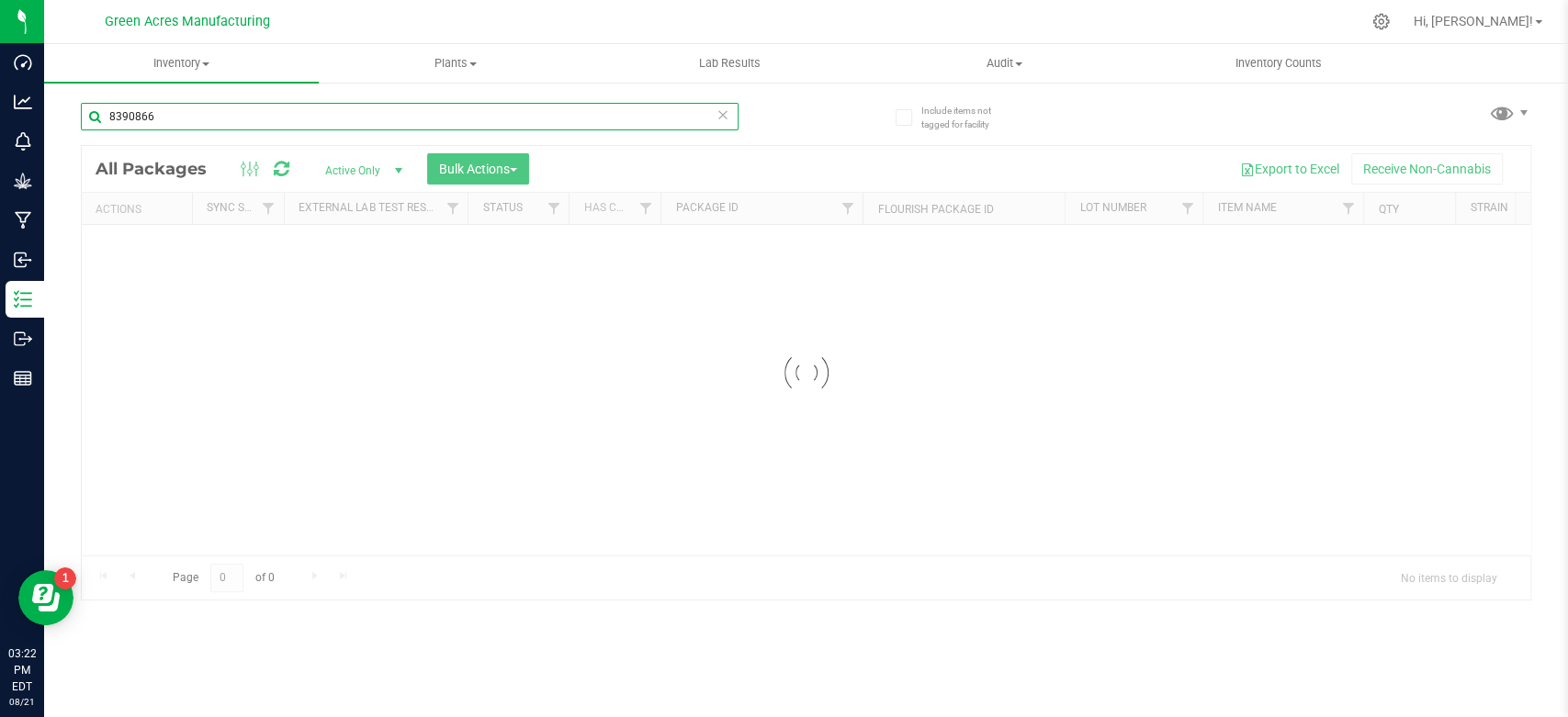
click at [431, 114] on input "8390866" at bounding box center [409, 116] width 658 height 27
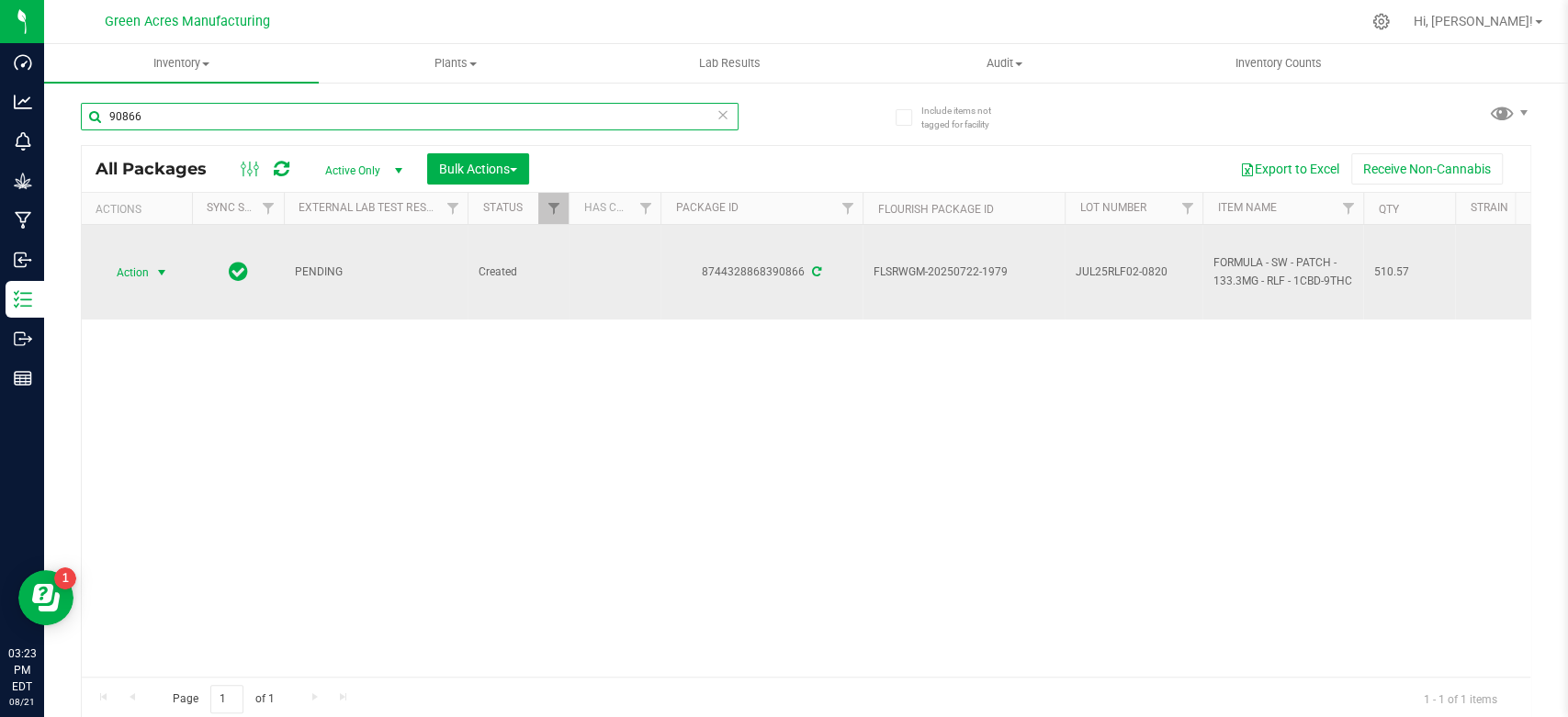
type input "90866"
click at [149, 277] on span "Action" at bounding box center [124, 272] width 49 height 26
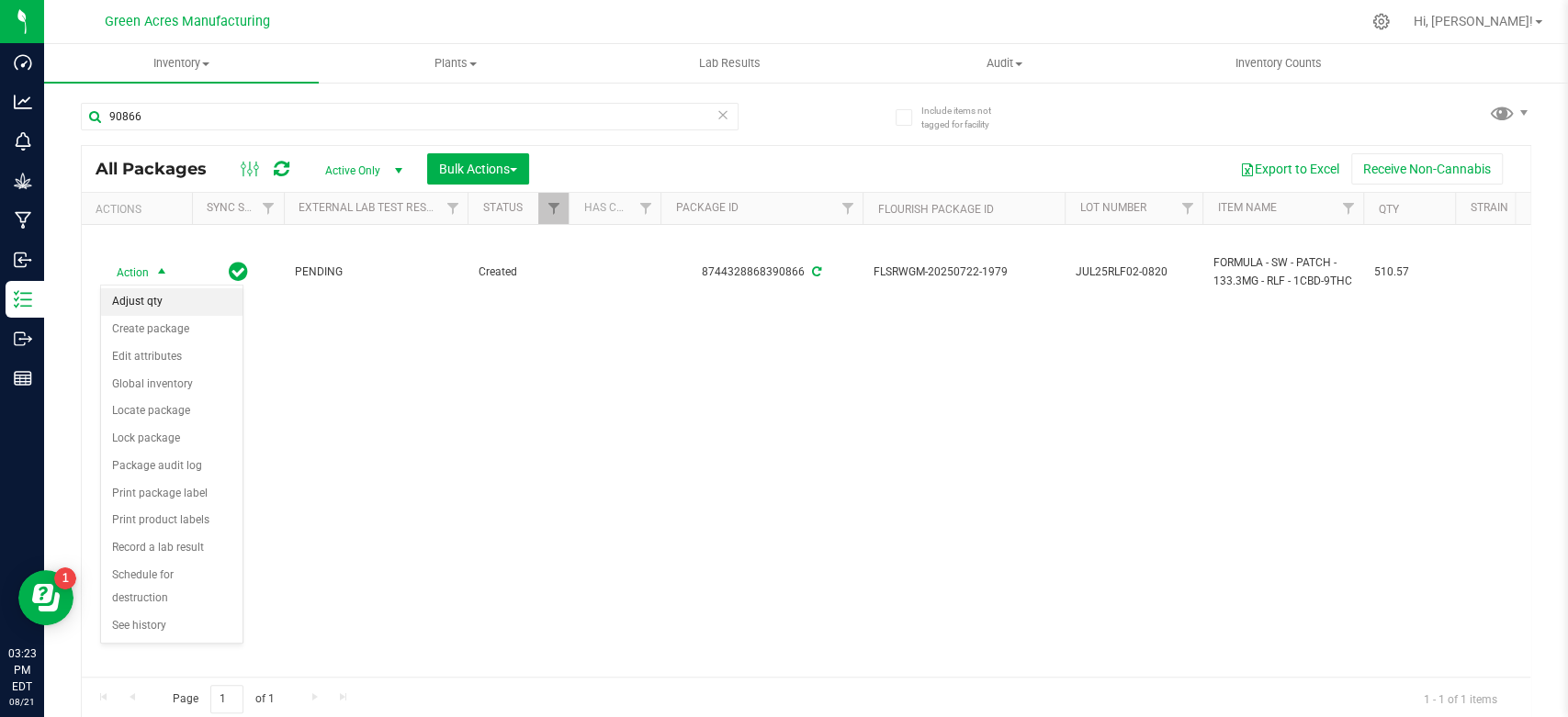
click at [168, 294] on li "Adjust qty" at bounding box center [172, 302] width 141 height 27
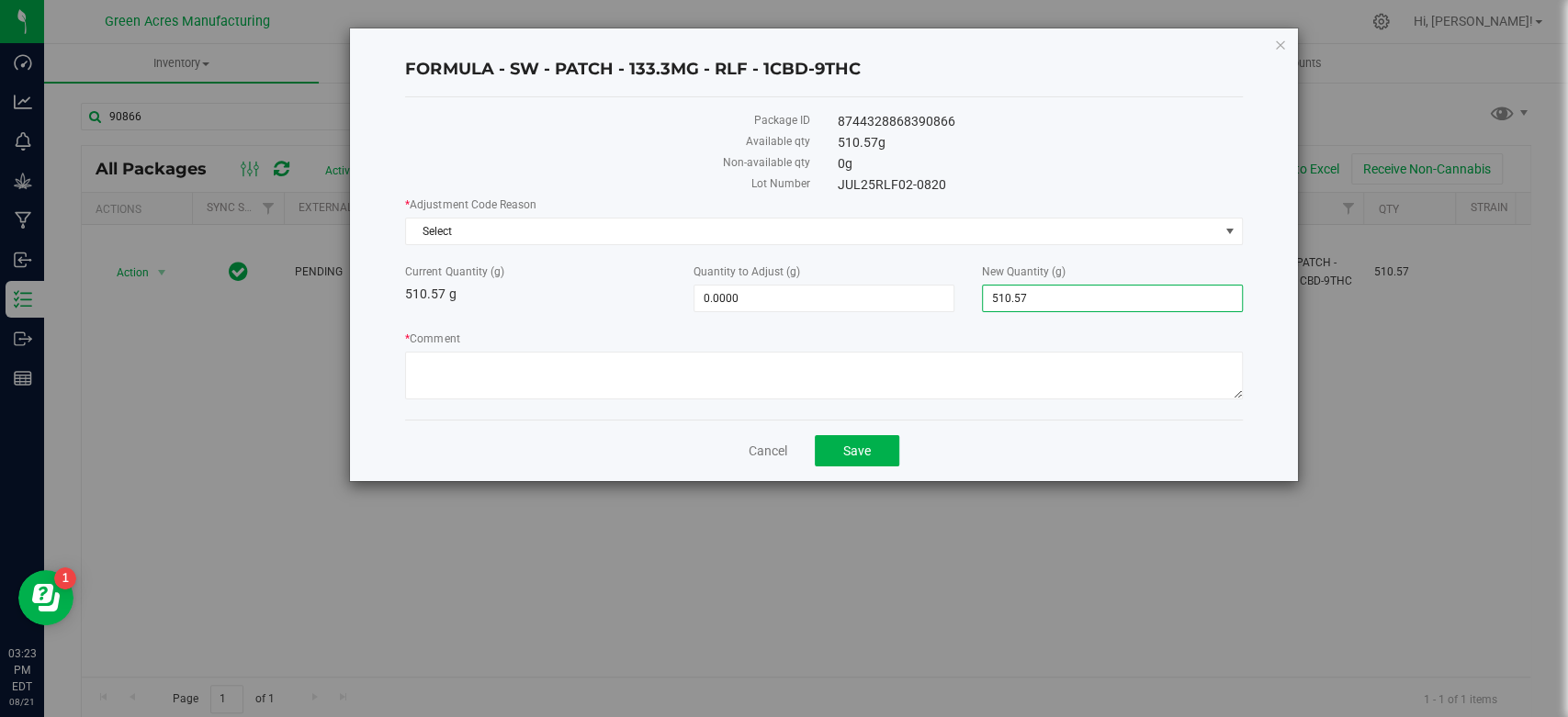
click at [1079, 301] on span "510.5700 510.57" at bounding box center [1112, 298] width 261 height 27
click at [1079, 301] on input "510.57" at bounding box center [1112, 298] width 259 height 26
type input "452.3"
type input "-58.2700"
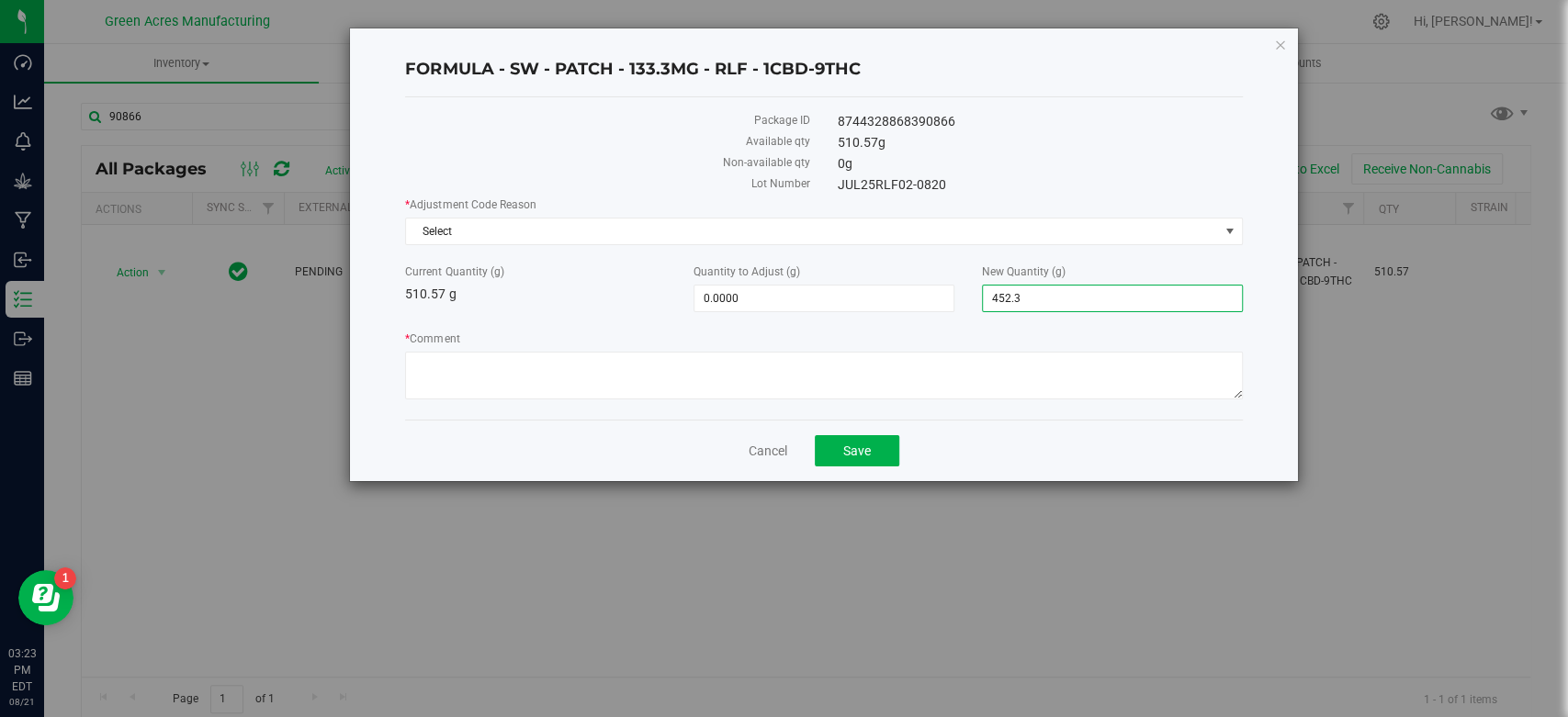
type input "452.3000"
click at [646, 301] on div "Current Quantity (g) 510.57 g" at bounding box center [536, 284] width 289 height 41
click at [657, 235] on span "Select" at bounding box center [812, 232] width 812 height 26
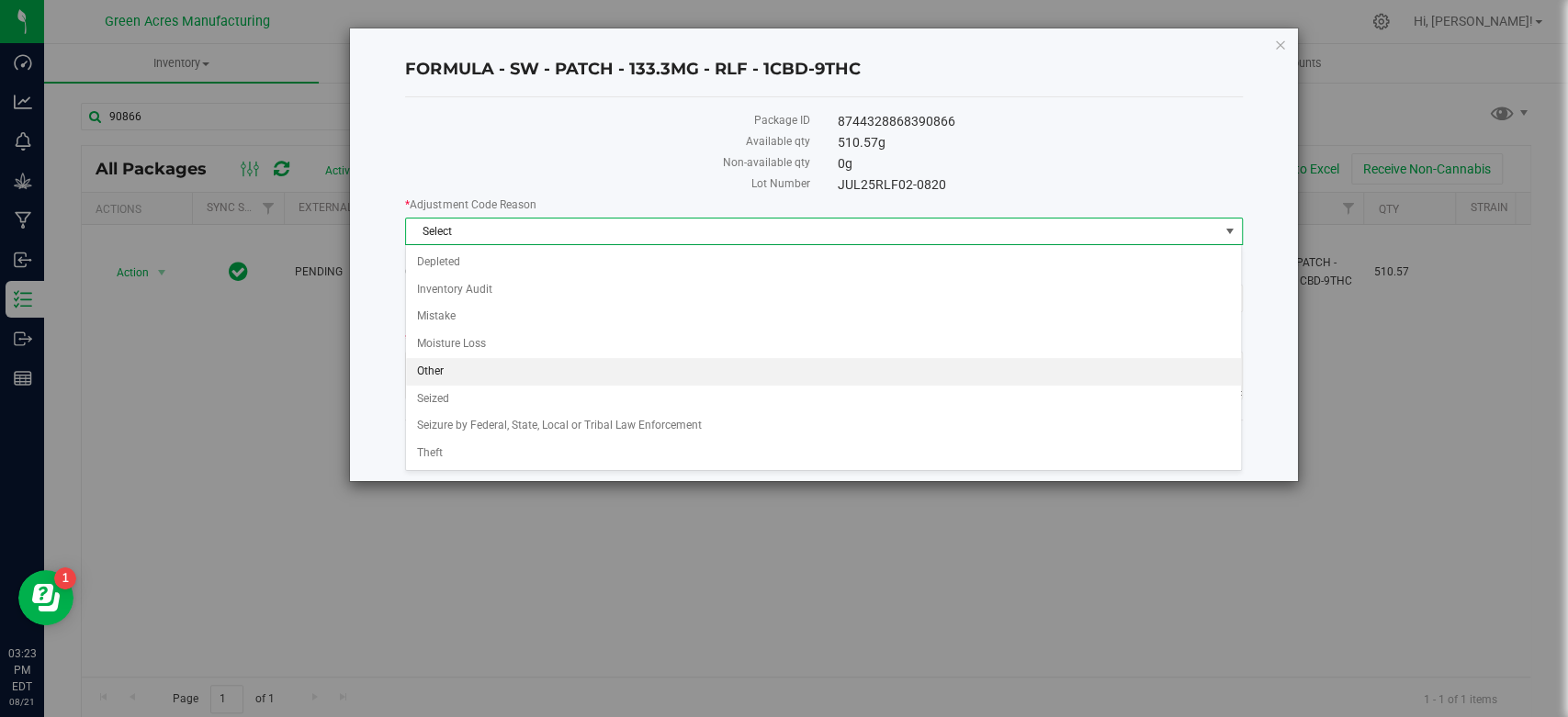
click at [576, 365] on li "Other" at bounding box center [824, 372] width 835 height 27
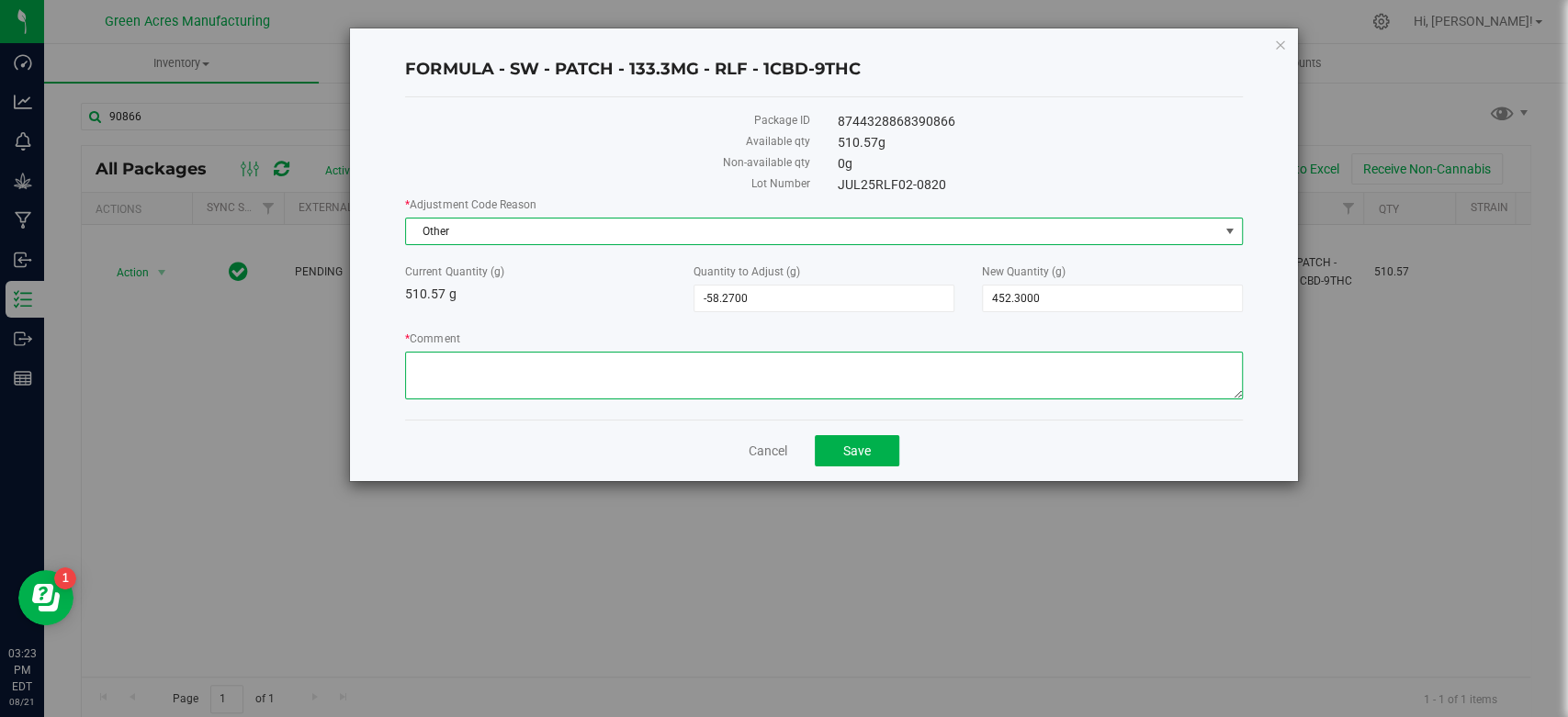
click at [576, 365] on textarea "* Comment" at bounding box center [824, 375] width 837 height 47
type textarea "calibration"
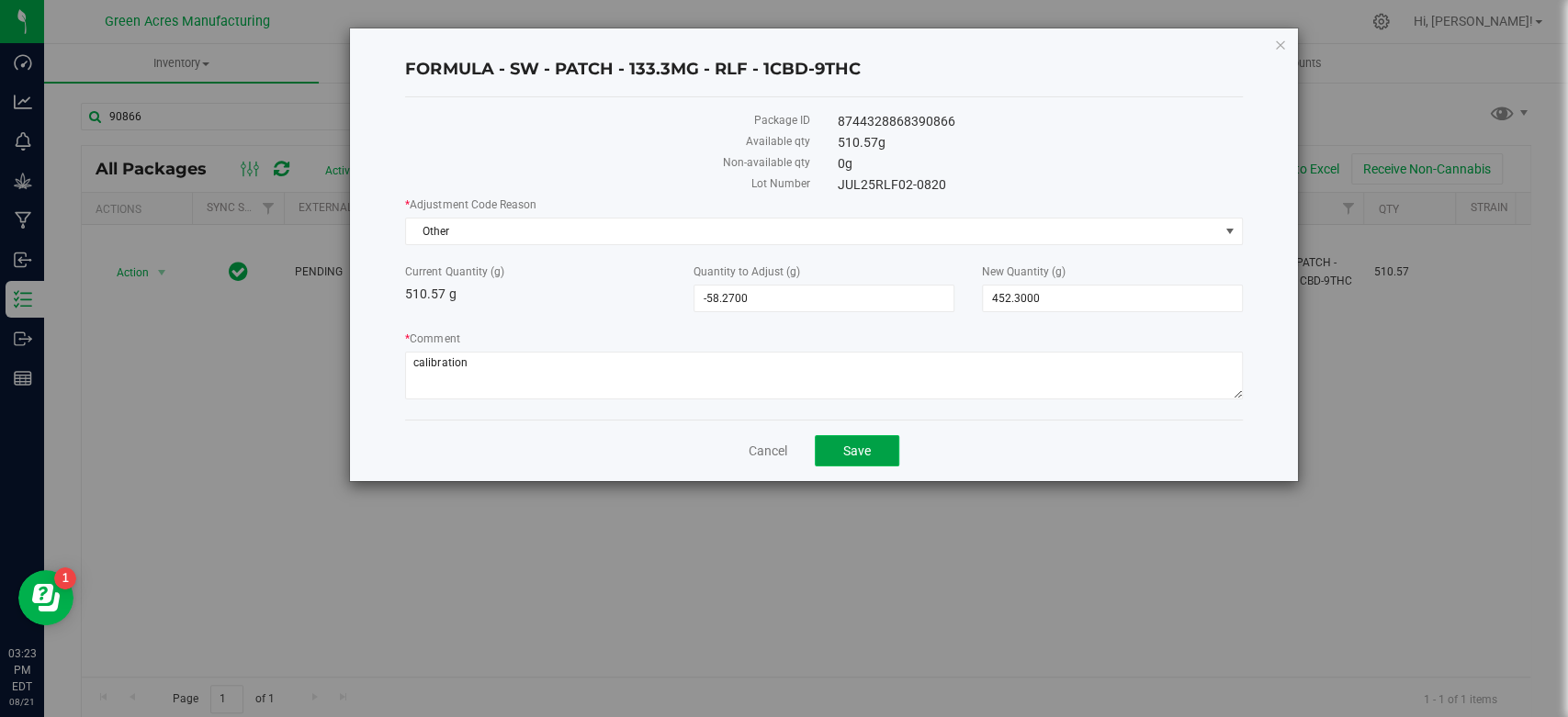
click at [870, 454] on button "Save" at bounding box center [857, 451] width 84 height 31
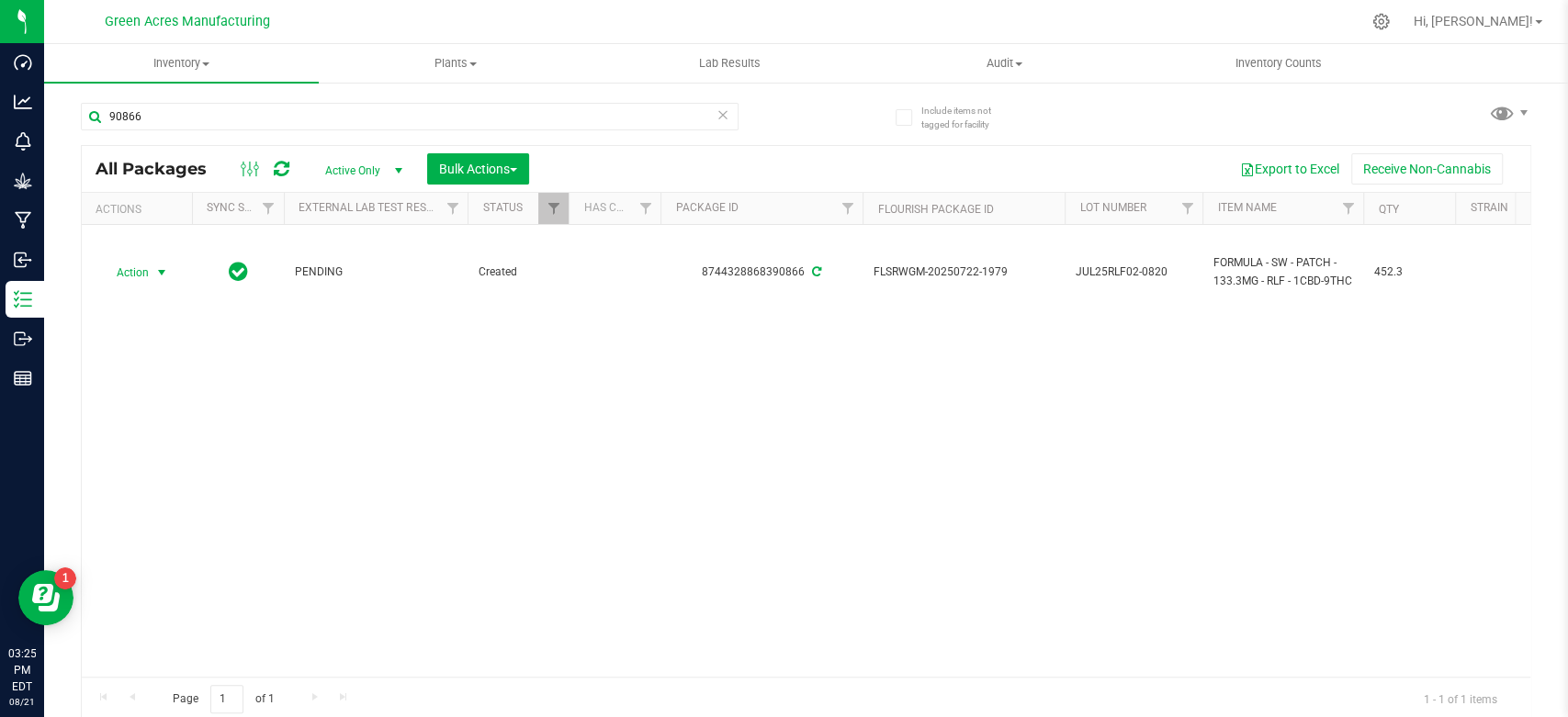
click at [146, 278] on span "Action" at bounding box center [124, 272] width 49 height 26
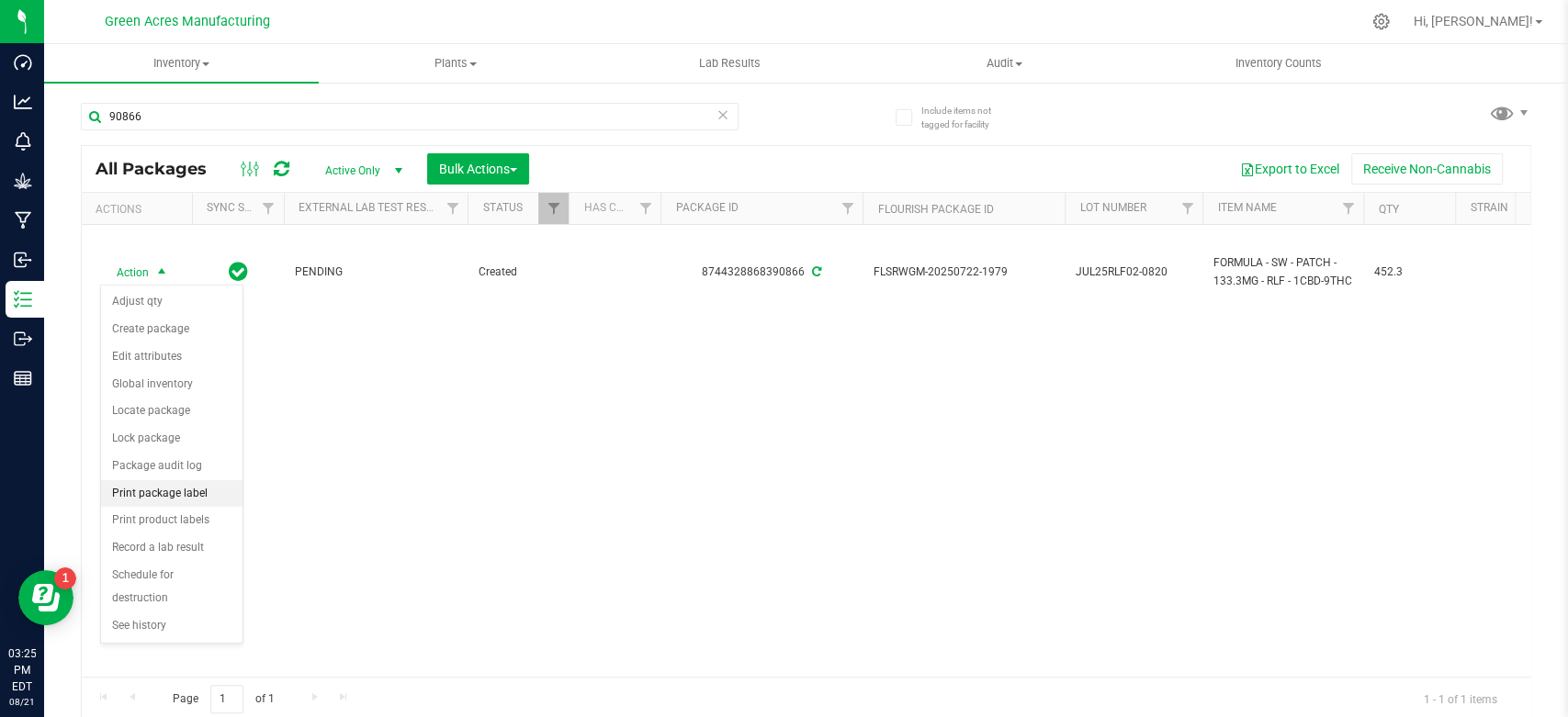
click at [150, 490] on li "Print package label" at bounding box center [172, 494] width 141 height 27
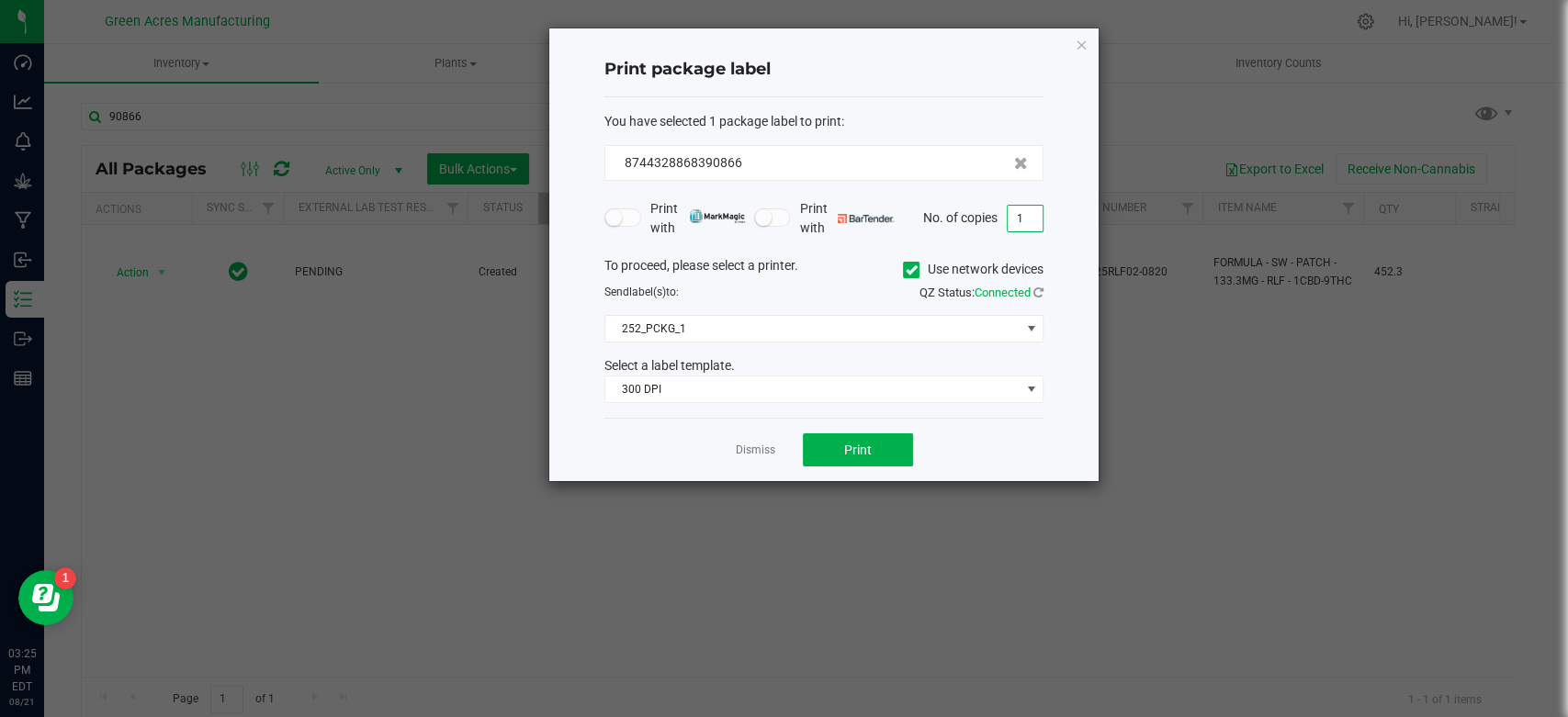
click at [1009, 226] on input "1" at bounding box center [1025, 218] width 35 height 26
type input "2"
click at [863, 447] on span "Print" at bounding box center [858, 450] width 27 height 15
